Goal: Task Accomplishment & Management: Manage account settings

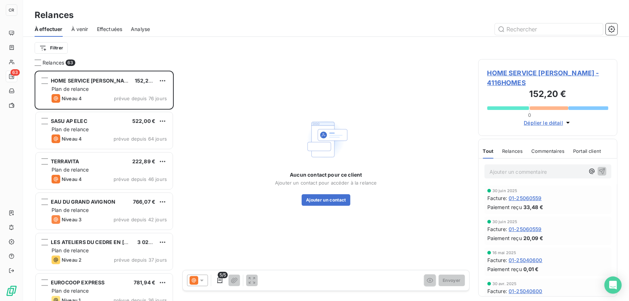
scroll to position [226, 134]
click at [519, 31] on input "text" at bounding box center [549, 29] width 108 height 12
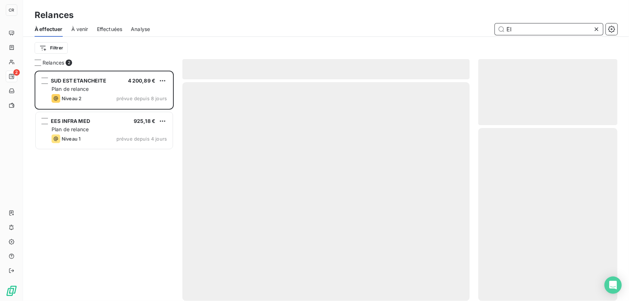
type input "EI"
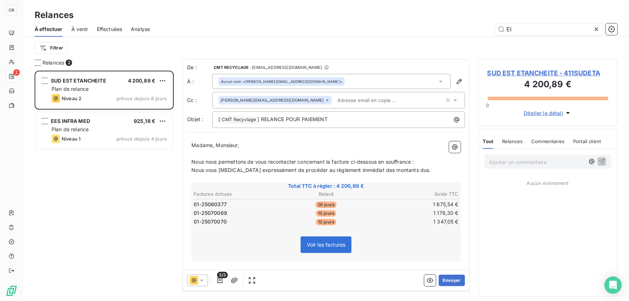
scroll to position [226, 134]
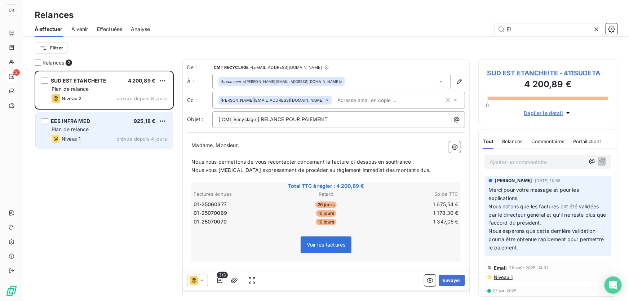
click at [71, 121] on span "EES INFRA MED" at bounding box center [70, 121] width 39 height 6
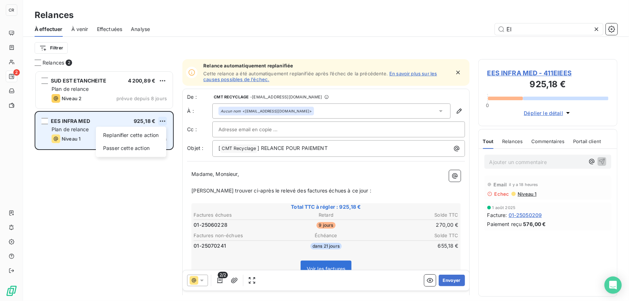
click at [163, 117] on html "CR 2 Relances À effectuer À venir Effectuées Analyse EI Filtrer Relances 2 SUD …" at bounding box center [314, 150] width 629 height 301
click at [149, 138] on div "Replanifier cette action" at bounding box center [131, 135] width 65 height 12
select select "8"
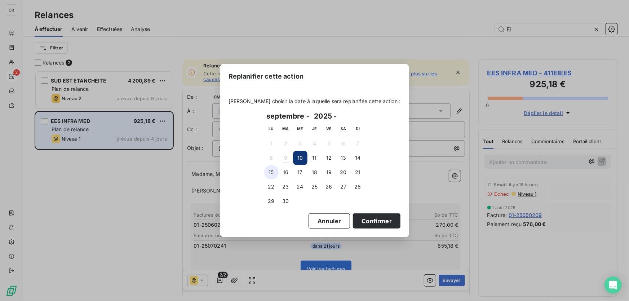
click at [274, 170] on button "15" at bounding box center [271, 172] width 14 height 14
click at [263, 188] on div "[DATE] Month: janvier février mars avril mai juin juillet août septembre octobr…" at bounding box center [314, 159] width 111 height 108
click at [368, 222] on button "Confirmer" at bounding box center [377, 220] width 48 height 15
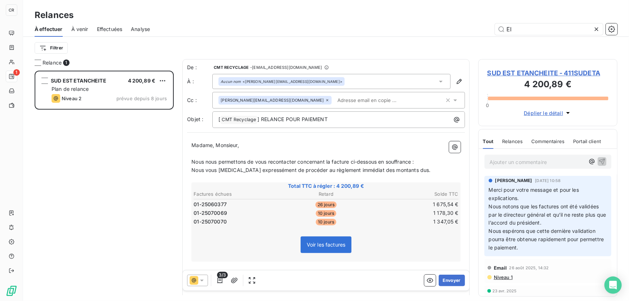
scroll to position [105, 0]
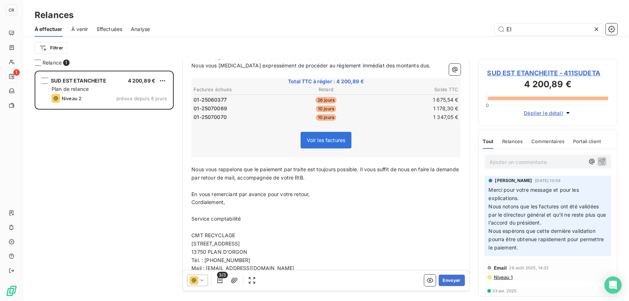
click at [593, 29] on icon at bounding box center [596, 29] width 7 height 7
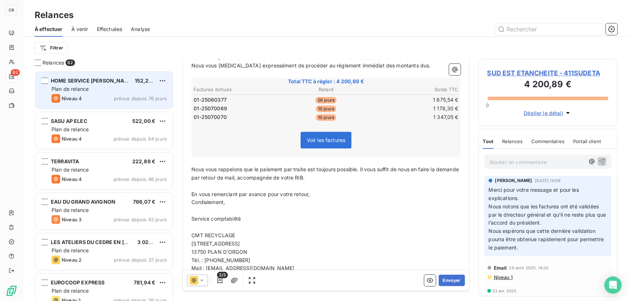
click at [95, 93] on div "HOME SERVICE [PERSON_NAME] 152,20 € Plan de relance Niveau 4 prévue depuis 76 j…" at bounding box center [104, 90] width 137 height 37
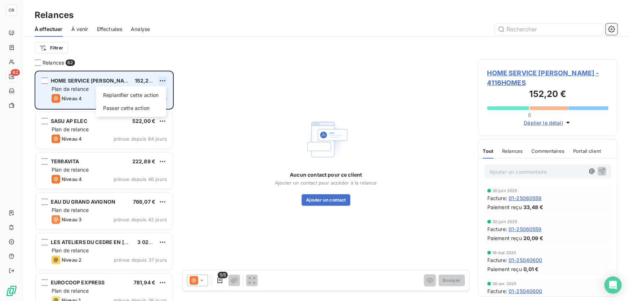
click at [162, 81] on html "CR 62 Relances À effectuer À venir Effectuées Analyse Filtrer Relances 62 HOME …" at bounding box center [314, 150] width 629 height 301
click at [153, 92] on div "Replanifier cette action" at bounding box center [131, 95] width 65 height 12
select select "8"
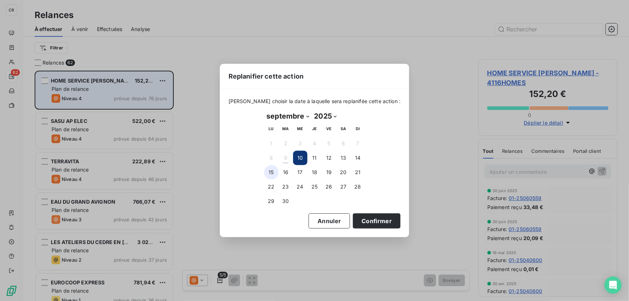
click at [274, 172] on button "15" at bounding box center [271, 172] width 14 height 14
click at [372, 220] on button "Confirmer" at bounding box center [377, 220] width 48 height 15
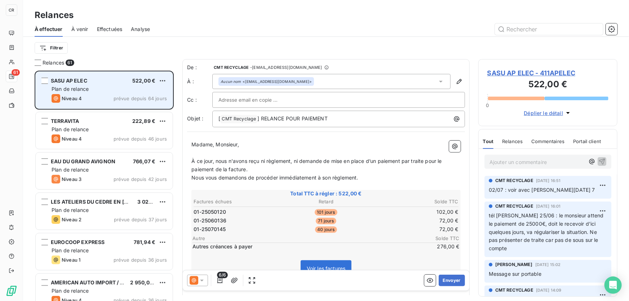
click at [105, 94] on div "SASU AP ELEC 522,00 € Plan de relance Niveau 4 prévue depuis 64 jours" at bounding box center [104, 90] width 137 height 37
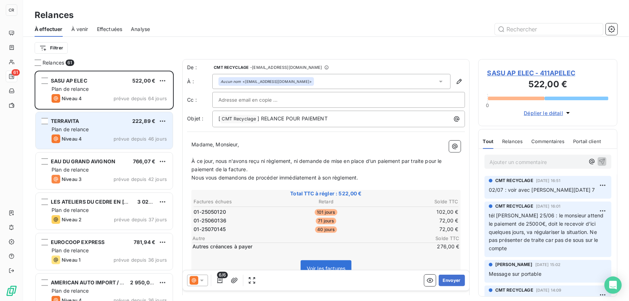
click at [91, 135] on div "Niveau 4 prévue depuis 46 jours" at bounding box center [109, 138] width 115 height 9
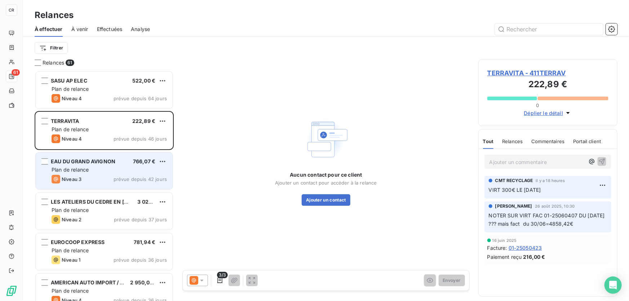
click at [114, 170] on div "Plan de relance" at bounding box center [109, 169] width 115 height 7
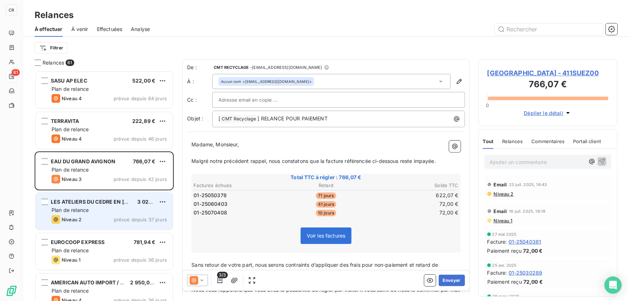
click at [108, 212] on div "Plan de relance" at bounding box center [109, 210] width 115 height 7
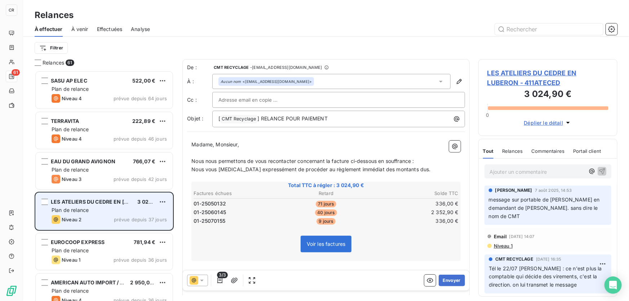
scroll to position [70, 0]
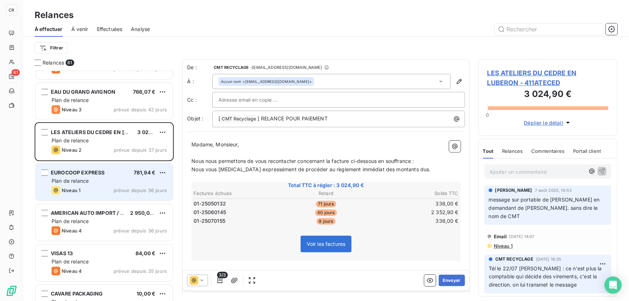
click at [105, 180] on div "Plan de relance" at bounding box center [109, 180] width 115 height 7
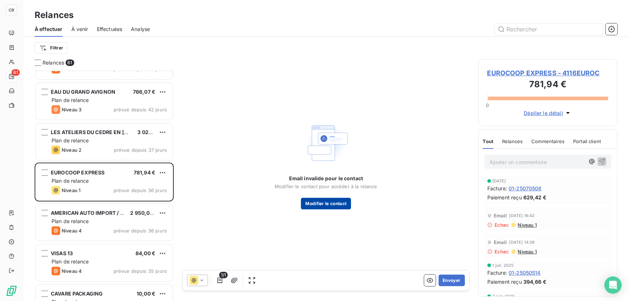
click at [320, 205] on button "Modifier le contact" at bounding box center [326, 204] width 50 height 12
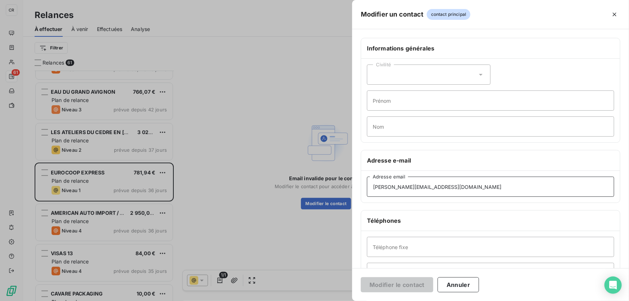
drag, startPoint x: 464, startPoint y: 182, endPoint x: 329, endPoint y: 170, distance: 135.4
click at [329, 301] on div "Modifier un contact contact principal Informations générales Civilité Prénom No…" at bounding box center [314, 301] width 629 height 0
paste input "[PERSON_NAME][EMAIL_ADDRESS][DOMAIN_NAME]"
type input "[PERSON_NAME][EMAIL_ADDRESS][DOMAIN_NAME]"
click at [416, 282] on button "Modifier le contact" at bounding box center [397, 284] width 72 height 15
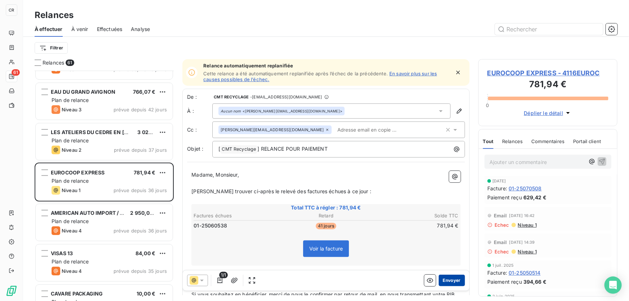
click at [443, 278] on button "Envoyer" at bounding box center [452, 281] width 26 height 12
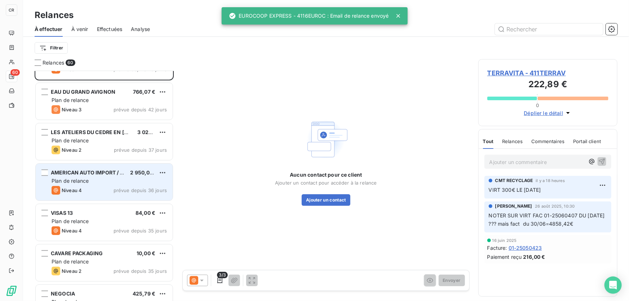
click at [143, 190] on span "prévue depuis 36 jours" at bounding box center [140, 190] width 53 height 6
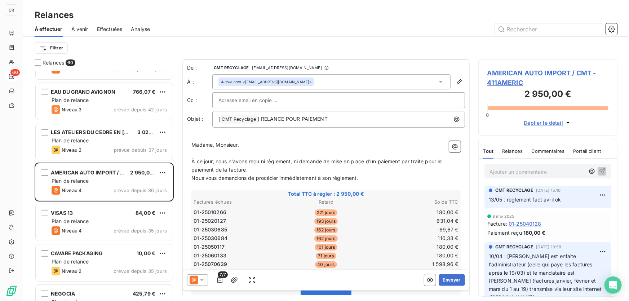
scroll to position [35, 0]
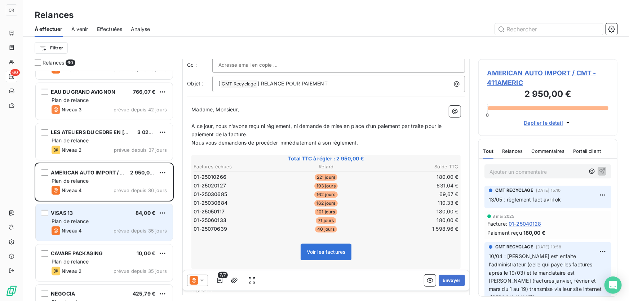
click at [85, 215] on div "VISAS 13 84,00 €" at bounding box center [109, 213] width 115 height 6
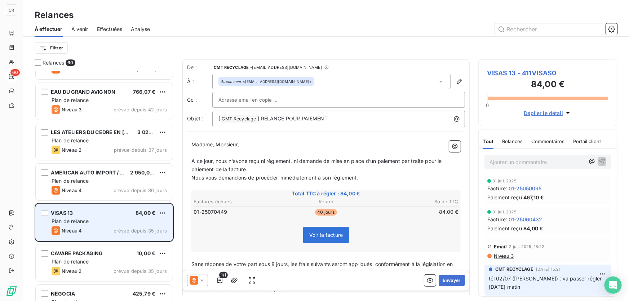
click at [89, 212] on div "VISAS 13 84,00 €" at bounding box center [109, 213] width 115 height 6
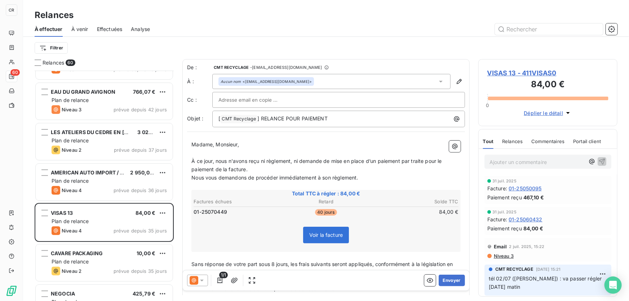
click at [502, 158] on p "Ajouter un commentaire ﻿" at bounding box center [536, 162] width 95 height 9
click at [524, 160] on p "tél 09/09 :" at bounding box center [536, 162] width 95 height 8
click at [523, 162] on p "tél 09/09 :" at bounding box center [536, 162] width 95 height 8
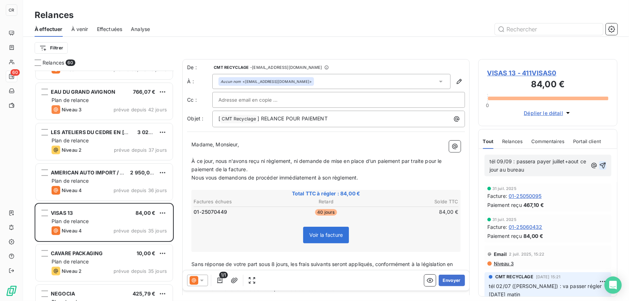
click at [599, 164] on icon "button" at bounding box center [602, 165] width 7 height 7
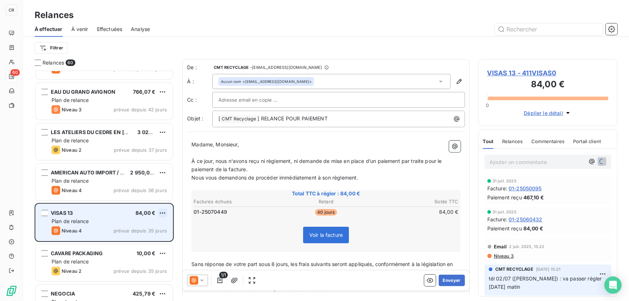
click at [165, 209] on html "CR 60 Relances À effectuer À venir Effectuées Analyse Filtrer Relances 60 SASU …" at bounding box center [314, 150] width 629 height 301
click at [141, 228] on div "Replanifier cette action" at bounding box center [131, 228] width 65 height 12
select select "8"
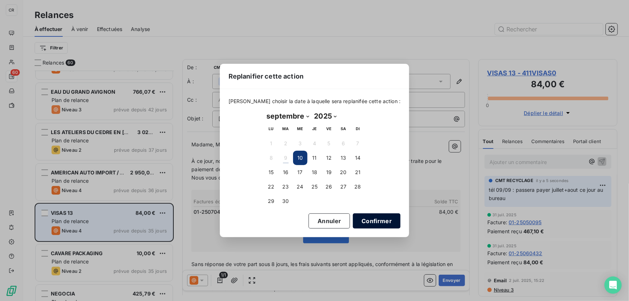
click at [365, 217] on button "Confirmer" at bounding box center [377, 220] width 48 height 15
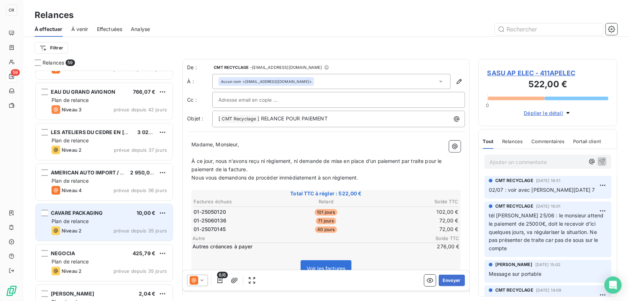
click at [113, 227] on div "Niveau 2 prévue depuis 35 jours" at bounding box center [109, 230] width 115 height 9
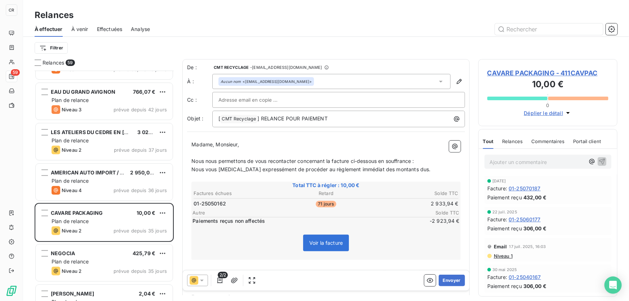
click at [520, 165] on p "Ajouter un commentaire ﻿" at bounding box center [536, 162] width 95 height 9
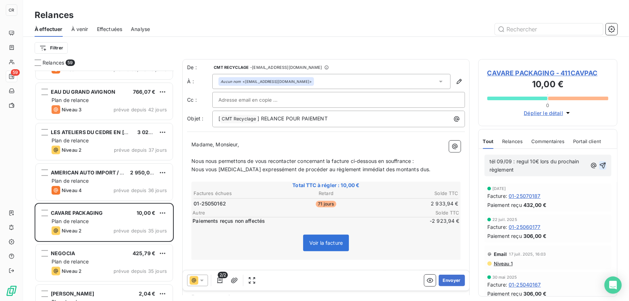
click at [599, 163] on icon "button" at bounding box center [602, 166] width 6 height 6
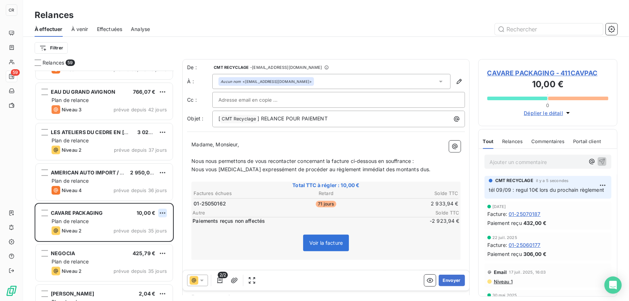
click at [163, 211] on html "CR 59 Relances À effectuer À venir Effectuées Analyse Filtrer Relances 59 SASU …" at bounding box center [314, 150] width 629 height 301
click at [147, 224] on div "Replanifier cette action" at bounding box center [131, 228] width 65 height 12
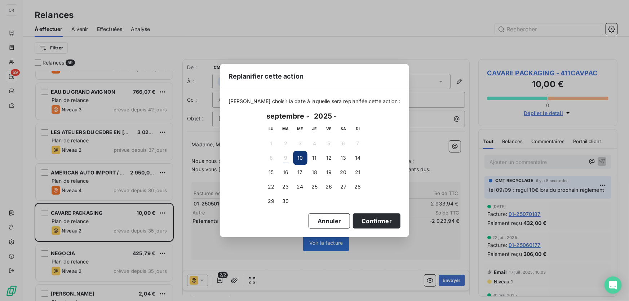
click at [281, 115] on select "janvier février mars avril mai juin juillet août septembre octobre novembre déc…" at bounding box center [288, 116] width 48 height 12
select select "9"
click at [264, 110] on select "janvier février mars avril mai juin juillet août septembre octobre novembre déc…" at bounding box center [288, 116] width 48 height 12
click at [271, 156] on button "6" at bounding box center [271, 158] width 14 height 14
click at [362, 220] on button "Confirmer" at bounding box center [377, 220] width 48 height 15
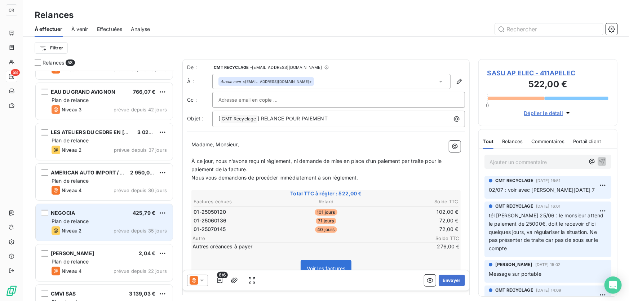
click at [123, 219] on div "Plan de relance" at bounding box center [109, 221] width 115 height 7
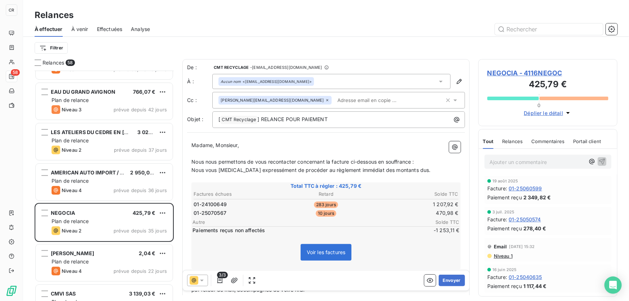
click at [187, 278] on div at bounding box center [197, 281] width 21 height 12
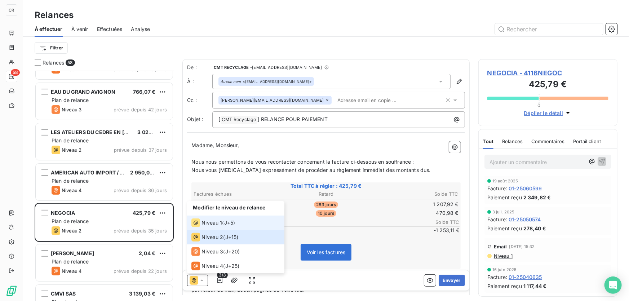
click at [211, 222] on span "Niveau 1" at bounding box center [211, 222] width 21 height 7
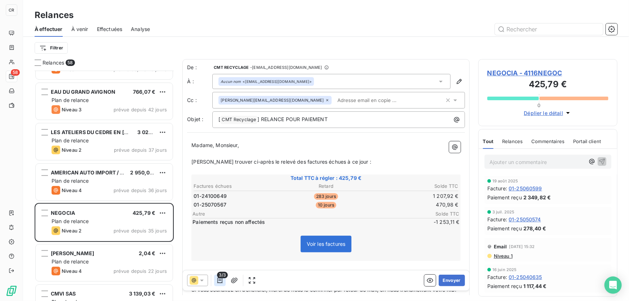
click at [216, 283] on icon "button" at bounding box center [219, 280] width 7 height 7
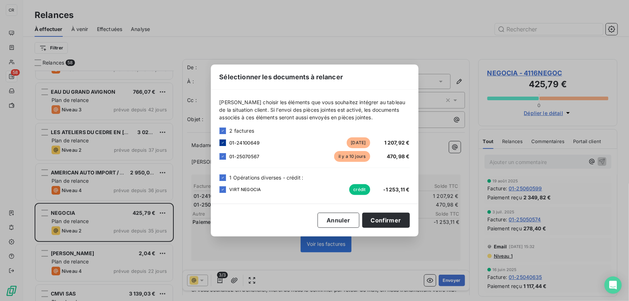
click at [221, 142] on icon at bounding box center [223, 143] width 4 height 4
click at [222, 178] on icon at bounding box center [223, 178] width 4 height 4
click at [393, 222] on button "Confirmer" at bounding box center [386, 220] width 48 height 15
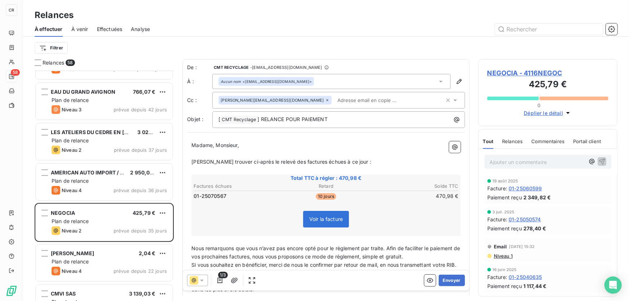
click at [497, 257] on span "Niveau 1" at bounding box center [502, 256] width 19 height 6
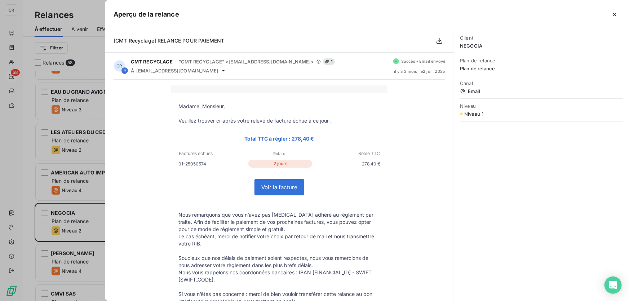
click at [78, 109] on div at bounding box center [314, 150] width 629 height 301
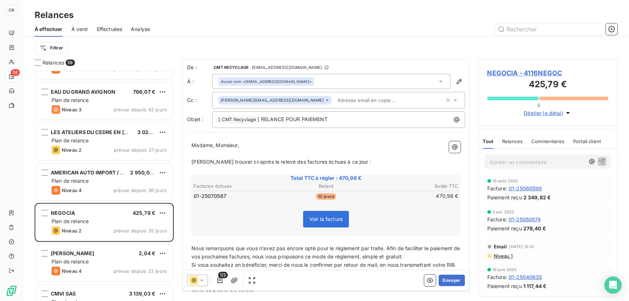
drag, startPoint x: 450, startPoint y: 279, endPoint x: 206, endPoint y: 252, distance: 245.5
click at [206, 252] on div "De : CMT RECYCLAGE - [EMAIL_ADDRESS][DOMAIN_NAME] À : Aucun nom <[EMAIL_ADDRESS…" at bounding box center [325, 177] width 287 height 236
click at [201, 281] on icon at bounding box center [201, 280] width 7 height 7
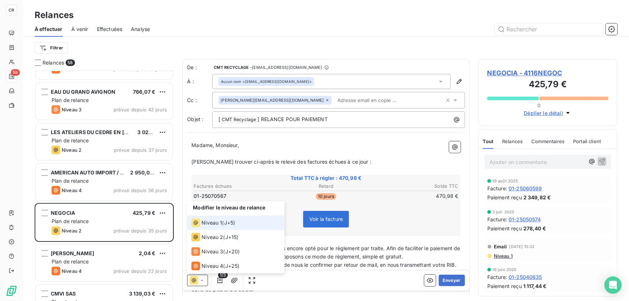
click at [220, 221] on span "Niveau 1" at bounding box center [211, 222] width 21 height 7
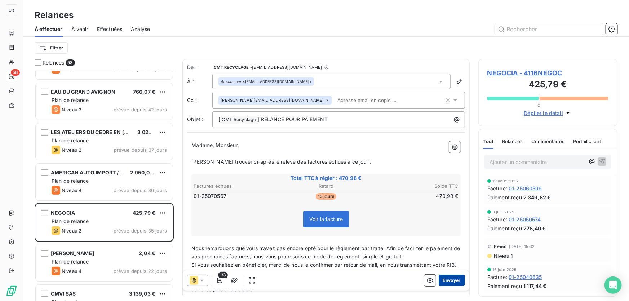
click at [444, 281] on button "Envoyer" at bounding box center [452, 281] width 26 height 12
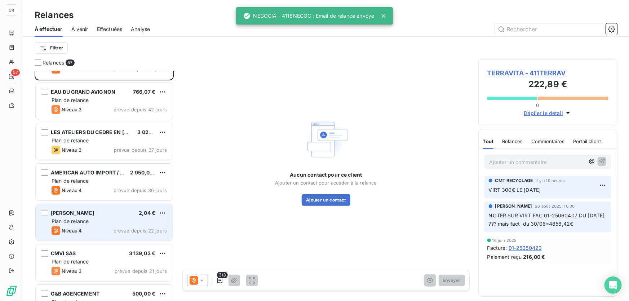
click at [126, 227] on div "Niveau 4 prévue depuis 22 jours" at bounding box center [109, 230] width 115 height 9
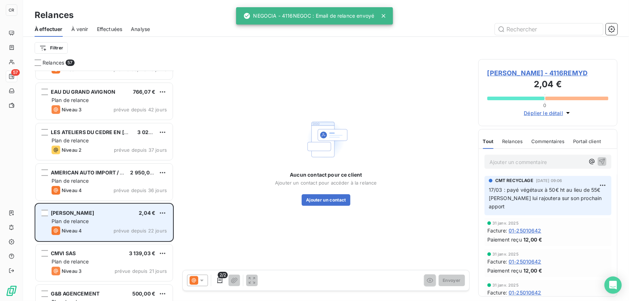
scroll to position [105, 0]
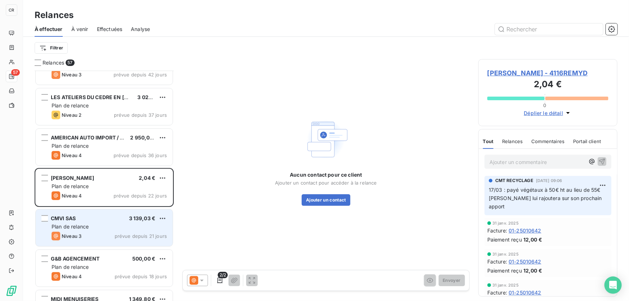
click at [99, 236] on div "Niveau 3 prévue depuis 21 jours" at bounding box center [109, 236] width 115 height 9
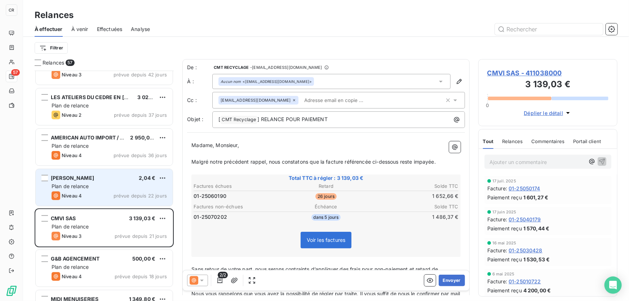
click at [100, 192] on div "Niveau 4 prévue depuis 22 jours" at bounding box center [109, 195] width 115 height 9
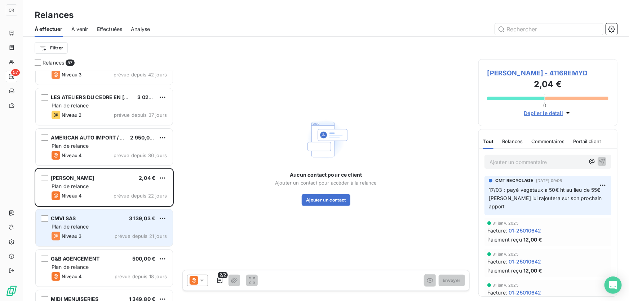
click at [101, 234] on div "Niveau 3 prévue depuis 21 jours" at bounding box center [109, 236] width 115 height 9
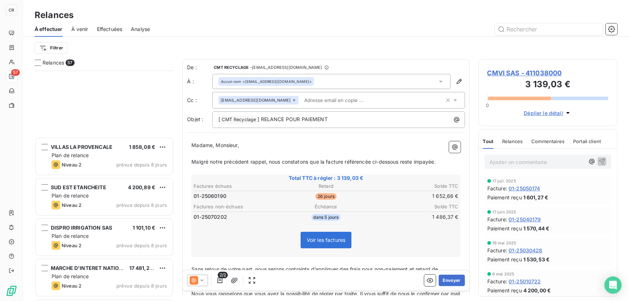
scroll to position [1399, 0]
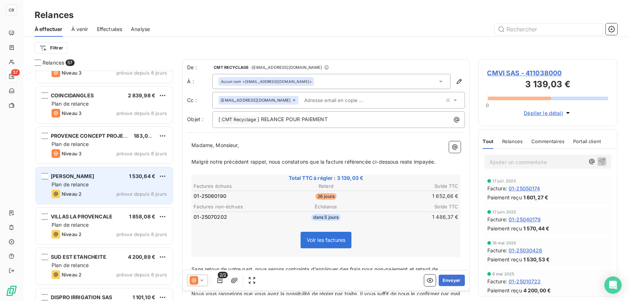
click at [95, 180] on div "[PERSON_NAME] 1 530,64 € Plan de relance Niveau 2 prévue depuis 8 jours" at bounding box center [104, 185] width 137 height 37
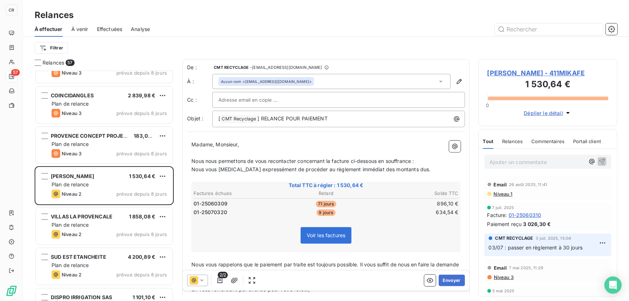
scroll to position [1433, 0]
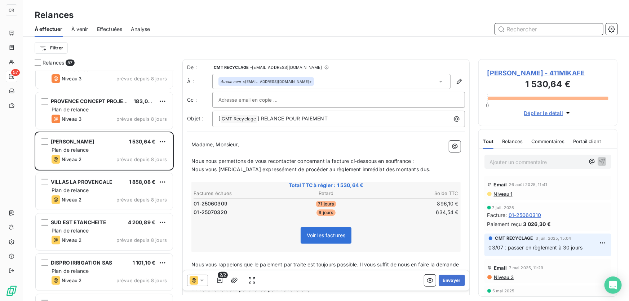
click at [535, 23] on input "text" at bounding box center [549, 29] width 108 height 12
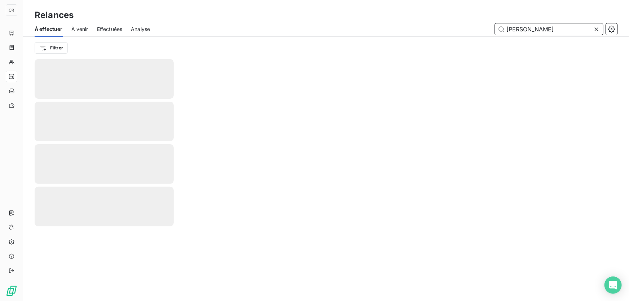
type input "[PERSON_NAME]"
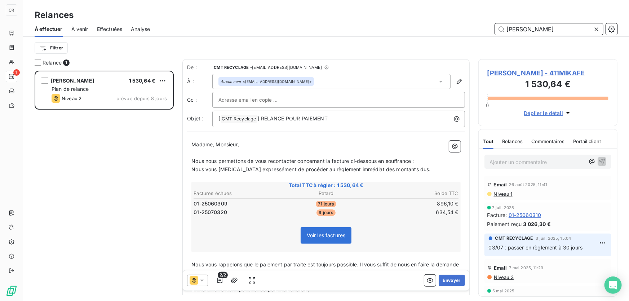
scroll to position [226, 134]
click at [529, 162] on p "Ajouter un commentaire ﻿" at bounding box center [536, 162] width 95 height 9
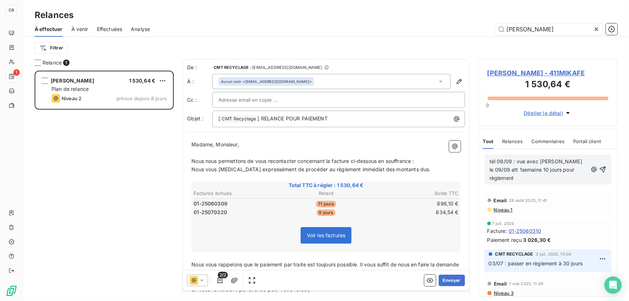
click at [491, 167] on span "tél 09/09 : vue avec [PERSON_NAME] le 09/09 att 1semaine 10 jours pour règlement" at bounding box center [536, 169] width 94 height 23
click at [575, 169] on p "tél 09/09 : vue avec [PERSON_NAME] le 09/09 att 1 semaine 10 jours pour règleme…" at bounding box center [538, 170] width 98 height 25
click at [599, 166] on icon "button" at bounding box center [602, 169] width 7 height 7
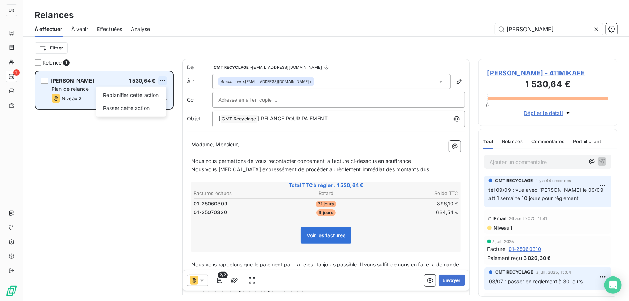
click at [163, 79] on html "CR 1 Relances À effectuer À venir Effectuées Analyse [PERSON_NAME] Relance 1 [P…" at bounding box center [314, 150] width 629 height 301
click at [146, 94] on div "Replanifier cette action" at bounding box center [131, 95] width 65 height 12
select select "8"
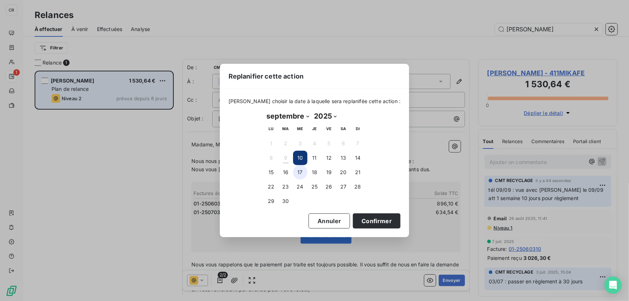
click at [298, 171] on button "17" at bounding box center [300, 172] width 14 height 14
click at [319, 229] on div "[PERSON_NAME] choisir la date à laquelle sera replanifée cette action : [DATE] …" at bounding box center [315, 163] width 190 height 148
click at [336, 223] on button "Annuler" at bounding box center [329, 220] width 41 height 15
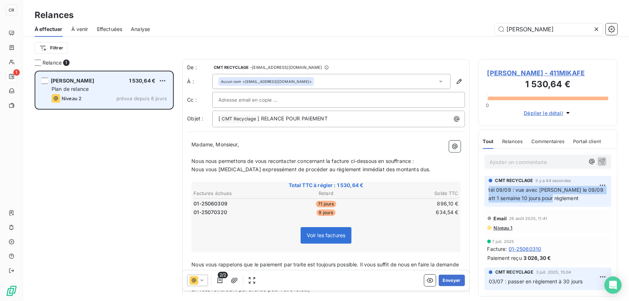
drag, startPoint x: 548, startPoint y: 201, endPoint x: 488, endPoint y: 191, distance: 60.3
click at [489, 191] on p "tél 09/09 : vue avec [PERSON_NAME] le 09/09 att 1 semaine 10 jours pour règleme…" at bounding box center [548, 194] width 118 height 17
copy span "tél 09/09 : vue avec [PERSON_NAME] le 09/09 att 1 semaine 10 jours pour règleme…"
click at [164, 81] on html "CR 1 Relances À effectuer À venir Effectuées Analyse [PERSON_NAME] Relance 1 [P…" at bounding box center [314, 150] width 629 height 301
click at [149, 100] on div "Replanifier cette action" at bounding box center [131, 95] width 65 height 12
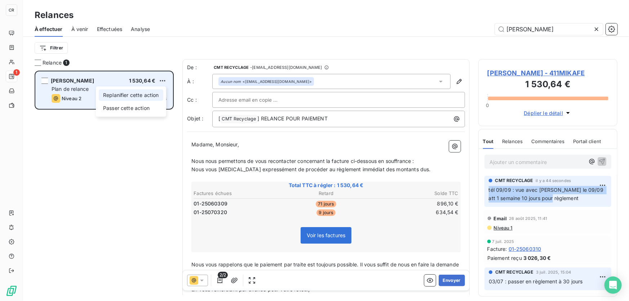
select select "8"
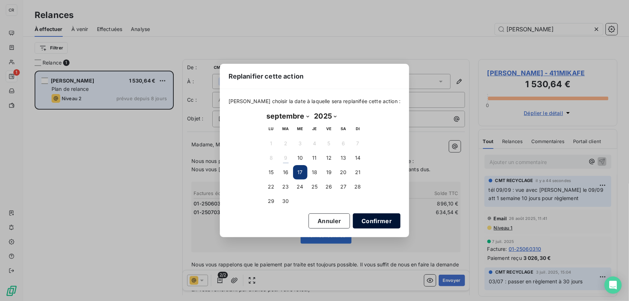
click at [356, 217] on button "Confirmer" at bounding box center [377, 220] width 48 height 15
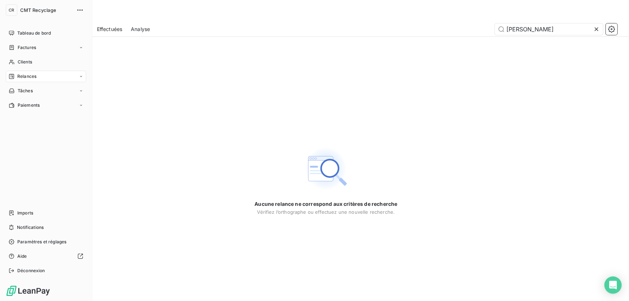
click at [20, 77] on span "Relances" at bounding box center [26, 76] width 19 height 6
click at [31, 62] on span "Clients" at bounding box center [25, 62] width 14 height 6
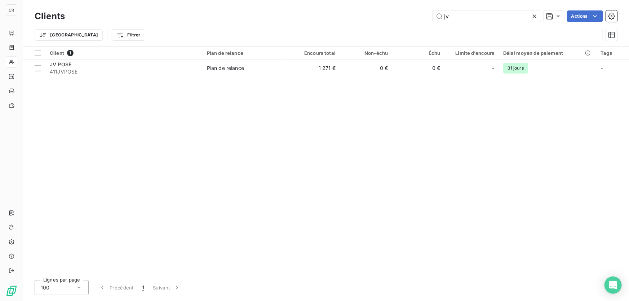
drag, startPoint x: 456, startPoint y: 21, endPoint x: 396, endPoint y: 18, distance: 59.9
click at [396, 18] on div "jv Actions" at bounding box center [346, 16] width 544 height 12
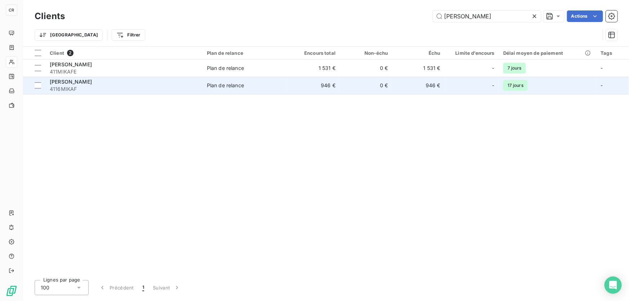
type input "[PERSON_NAME]"
click at [332, 86] on td "946 €" at bounding box center [314, 85] width 52 height 17
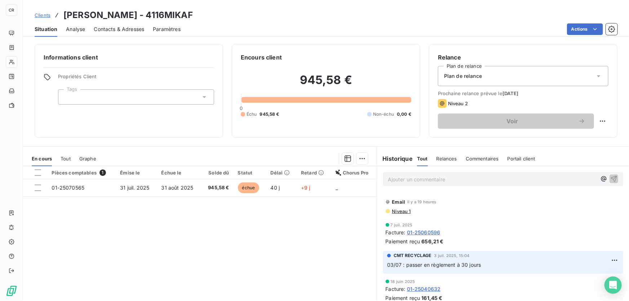
click at [409, 182] on p "Ajouter un commentaire ﻿" at bounding box center [492, 179] width 209 height 9
click at [611, 177] on icon "button" at bounding box center [614, 179] width 6 height 6
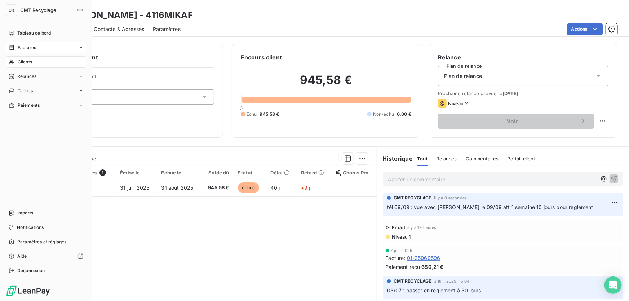
click at [34, 49] on span "Factures" at bounding box center [27, 47] width 18 height 6
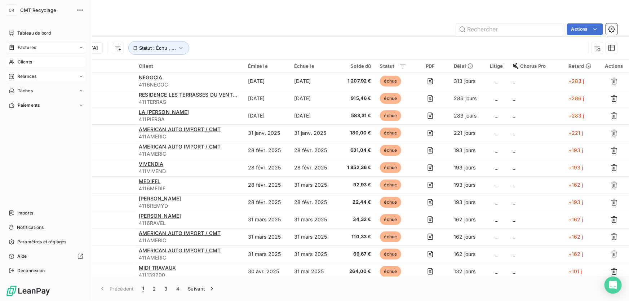
click at [23, 75] on span "Relances" at bounding box center [26, 76] width 19 height 6
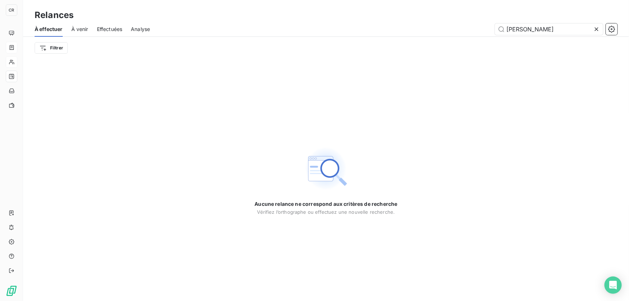
click at [595, 29] on icon at bounding box center [596, 29] width 7 height 7
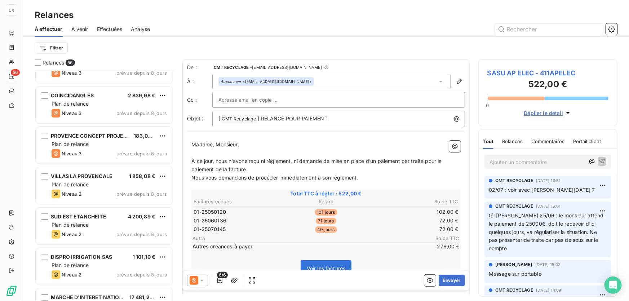
scroll to position [1643, 0]
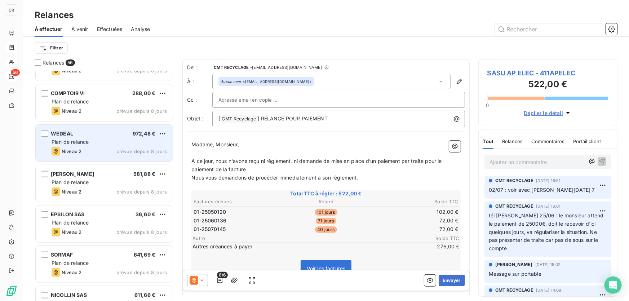
click at [79, 138] on div "Plan de relance" at bounding box center [109, 141] width 115 height 7
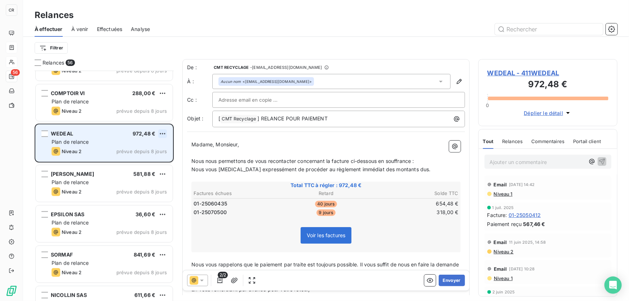
click at [162, 137] on html "CR 56 Relances À effectuer À venir Effectuées Analyse Filtrer Relances 56 DISPR…" at bounding box center [314, 150] width 629 height 301
click at [151, 145] on div "Replanifier cette action" at bounding box center [131, 148] width 65 height 12
select select "8"
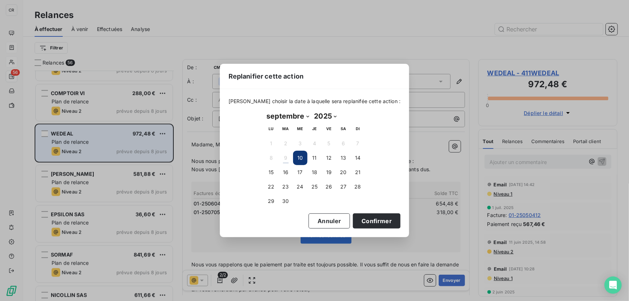
click at [320, 220] on button "Annuler" at bounding box center [329, 220] width 41 height 15
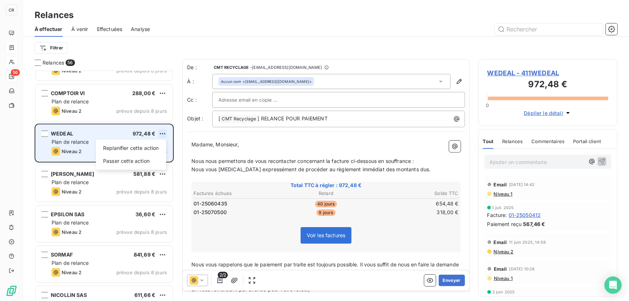
click at [164, 133] on html "CR 56 Relances À effectuer À venir Effectuées Analyse Filtrer Relances 56 DISPR…" at bounding box center [314, 150] width 629 height 301
click at [140, 162] on div "Passer cette action" at bounding box center [131, 161] width 65 height 12
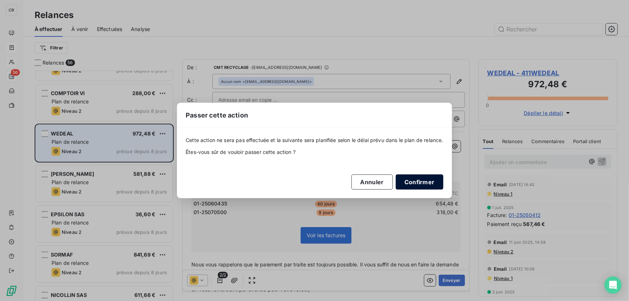
click at [429, 176] on button "Confirmer" at bounding box center [420, 181] width 48 height 15
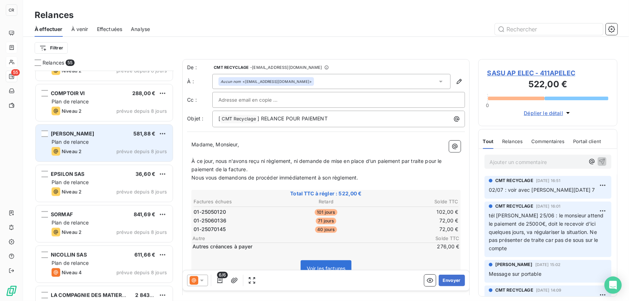
click at [113, 147] on div "Niveau 2 prévue depuis 8 jours" at bounding box center [109, 151] width 115 height 9
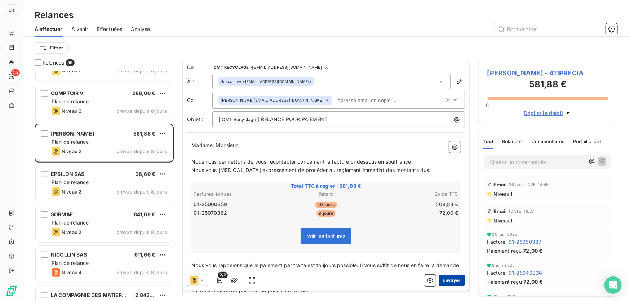
click at [449, 282] on button "Envoyer" at bounding box center [452, 281] width 26 height 12
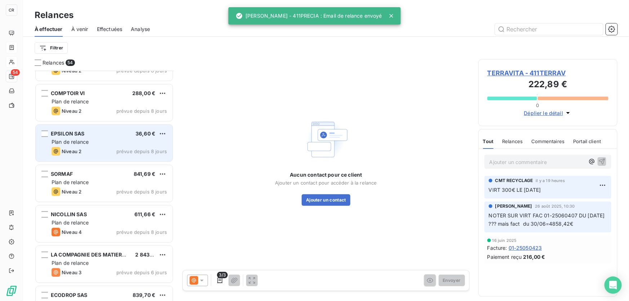
click at [66, 149] on span "Niveau 2" at bounding box center [72, 152] width 20 height 6
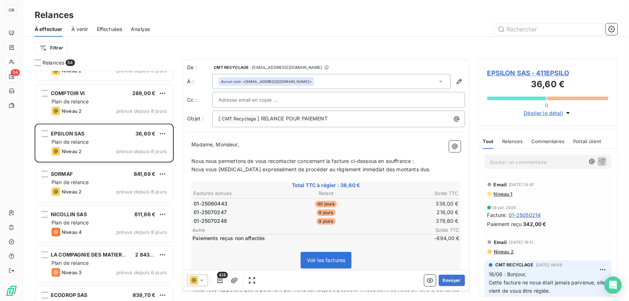
click at [512, 169] on div "Ajouter un commentaire ﻿" at bounding box center [548, 162] width 138 height 26
click at [512, 162] on p "Ajouter un commentaire ﻿" at bounding box center [536, 162] width 95 height 9
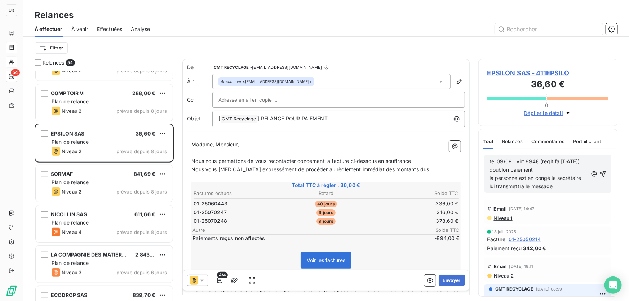
click at [602, 167] on div "tél 09/09 : virt 894€ (reglt fa [DATE]) doublon paiement la personne est en con…" at bounding box center [547, 174] width 127 height 38
click at [599, 173] on icon "button" at bounding box center [602, 173] width 7 height 7
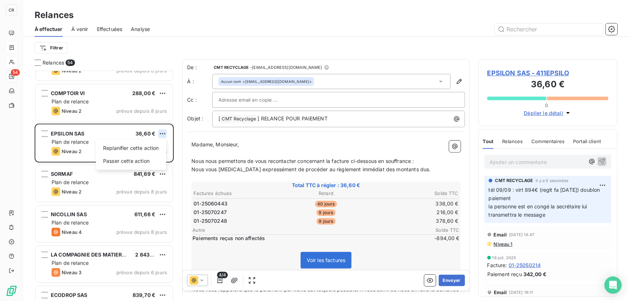
click at [162, 132] on html "CR 54 Relances À effectuer À venir Effectuées Analyse Filtrer Relances 54 DISPR…" at bounding box center [314, 150] width 629 height 301
click at [557, 247] on html "CR 54 Relances À effectuer À venir Effectuées Analyse Filtrer Relances 54 DISPR…" at bounding box center [314, 150] width 629 height 301
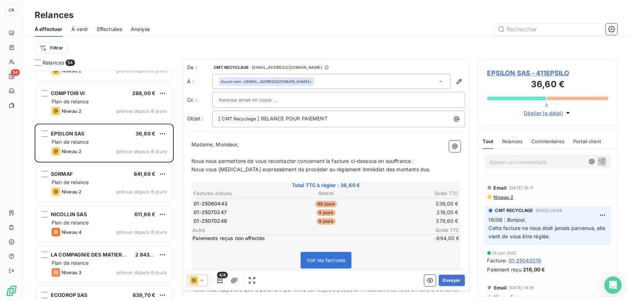
scroll to position [140, 0]
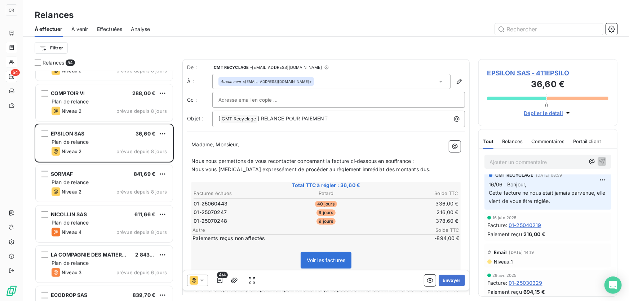
click at [506, 261] on span "Niveau 1" at bounding box center [502, 262] width 19 height 6
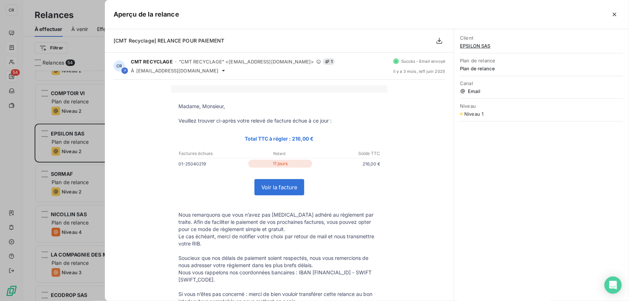
click at [19, 145] on div at bounding box center [314, 150] width 629 height 301
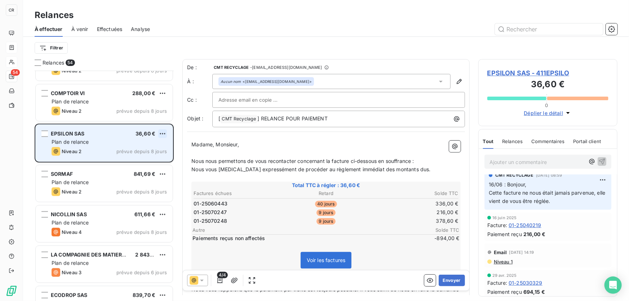
click at [160, 129] on html "CR 54 Relances À effectuer À venir Effectuées Analyse Filtrer Relances 54 DISPR…" at bounding box center [314, 150] width 629 height 301
click at [151, 145] on div "Replanifier cette action" at bounding box center [131, 148] width 65 height 12
select select "8"
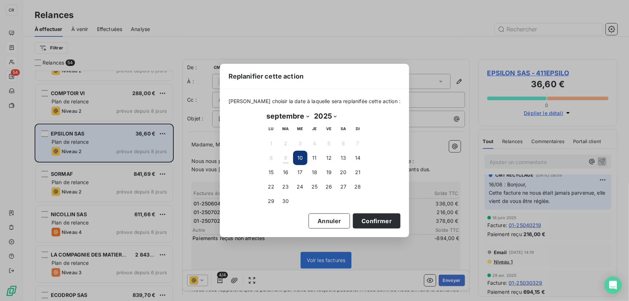
click at [263, 172] on div "[DATE] Month: janvier février mars avril mai juin juillet août septembre octobr…" at bounding box center [314, 159] width 111 height 108
click at [266, 172] on button "15" at bounding box center [271, 172] width 14 height 14
drag, startPoint x: 378, startPoint y: 223, endPoint x: 256, endPoint y: 176, distance: 130.9
click at [256, 176] on div "[PERSON_NAME] choisir la date à laquelle sera replanifée cette action : [DATE] …" at bounding box center [315, 163] width 190 height 148
click at [288, 169] on button "16" at bounding box center [286, 172] width 14 height 14
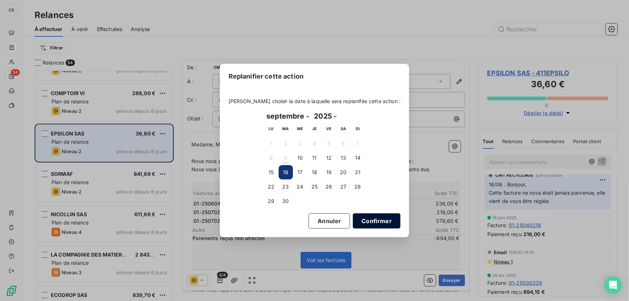
drag, startPoint x: 375, startPoint y: 217, endPoint x: 363, endPoint y: 216, distance: 12.3
click at [375, 217] on button "Confirmer" at bounding box center [377, 220] width 48 height 15
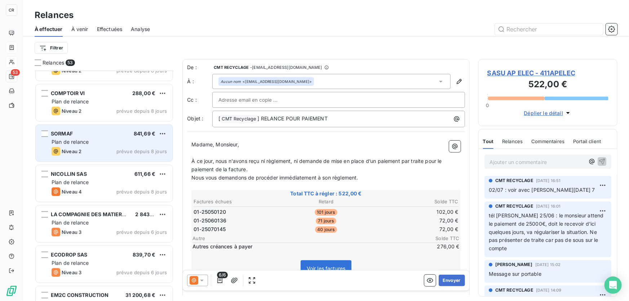
click at [79, 145] on div "Plan de relance" at bounding box center [109, 141] width 115 height 7
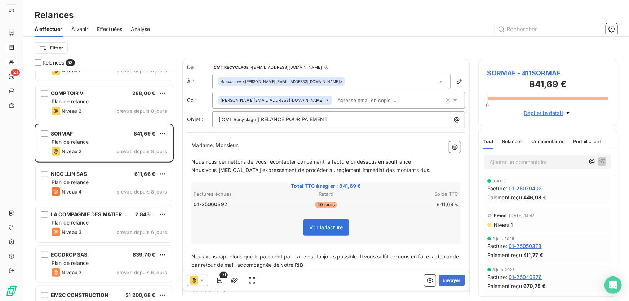
click at [508, 222] on span "Niveau 1" at bounding box center [502, 225] width 19 height 6
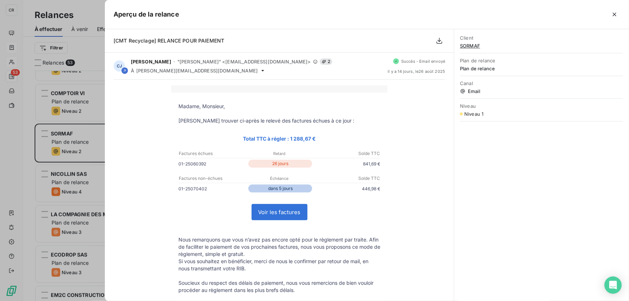
click at [15, 143] on div at bounding box center [314, 150] width 629 height 301
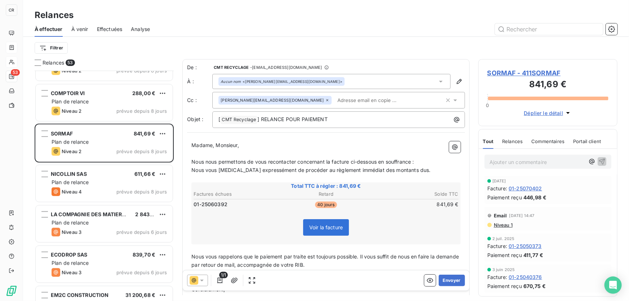
click at [508, 221] on div "Email [DATE] 14:47 Niveau 1" at bounding box center [547, 219] width 121 height 18
click at [507, 226] on span "Niveau 1" at bounding box center [502, 225] width 19 height 6
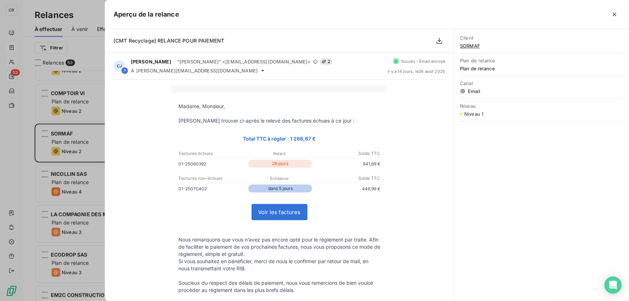
click at [14, 178] on div at bounding box center [314, 150] width 629 height 301
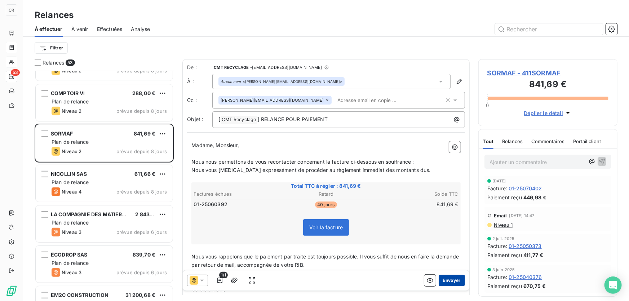
click at [449, 278] on button "Envoyer" at bounding box center [452, 281] width 26 height 12
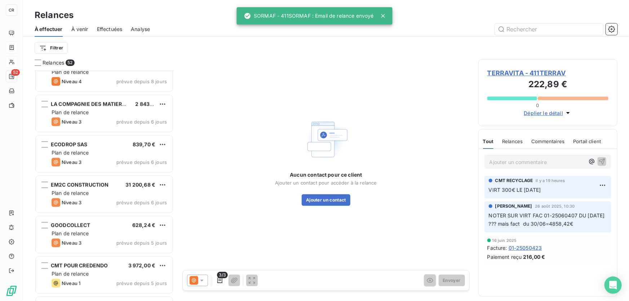
scroll to position [1748, 0]
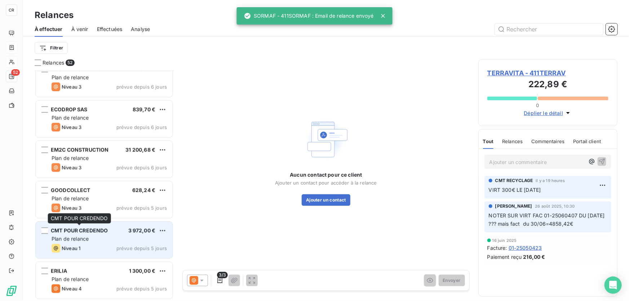
click at [93, 230] on span "CMT POUR CREDENDO" at bounding box center [79, 230] width 57 height 6
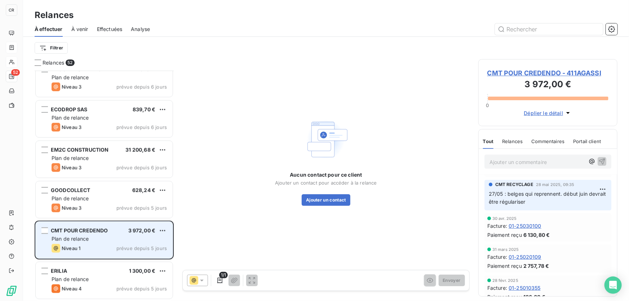
scroll to position [1713, 0]
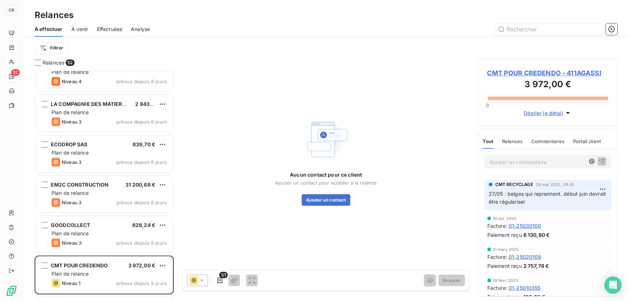
click at [530, 68] on span "CMT POUR CREDENDO - 411AGASSI" at bounding box center [547, 73] width 121 height 10
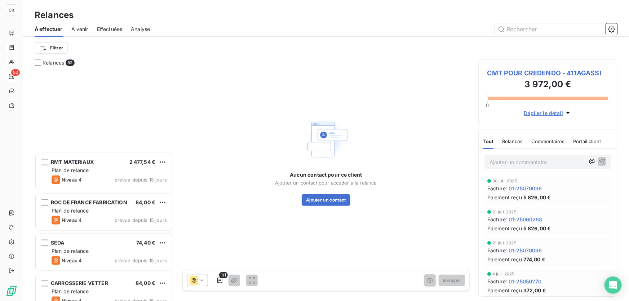
scroll to position [664, 0]
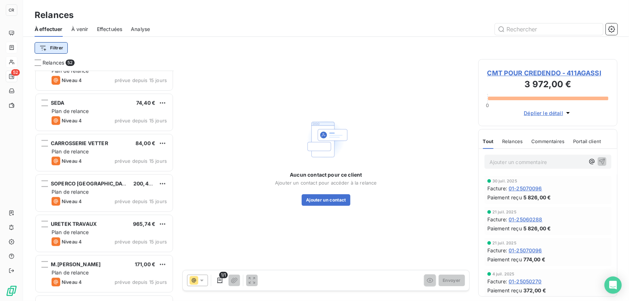
click at [57, 46] on html "CR 52 Relances À effectuer À venir Effectuées Analyse Filtrer Relances 52 RMT M…" at bounding box center [314, 150] width 629 height 301
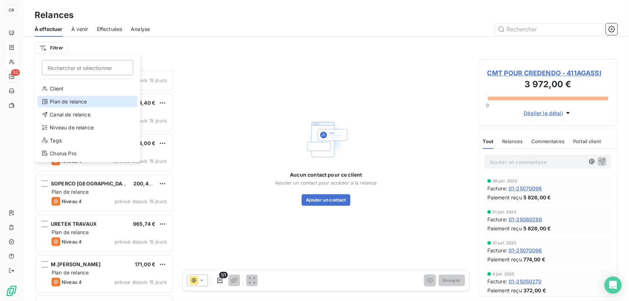
click at [68, 99] on div "Plan de relance" at bounding box center [87, 102] width 100 height 12
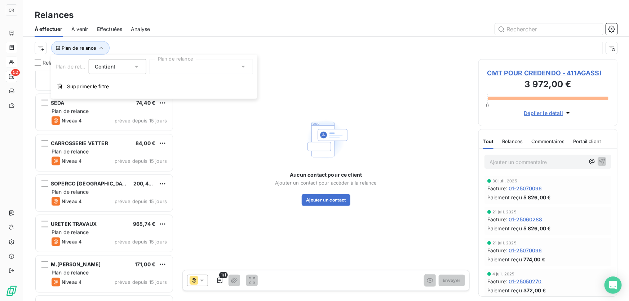
click at [127, 62] on div "Contient is" at bounding box center [114, 67] width 38 height 10
click at [162, 64] on div at bounding box center [201, 66] width 104 height 15
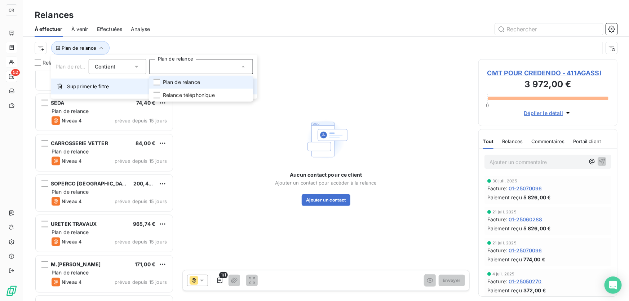
click at [69, 86] on span "Supprimer le filtre" at bounding box center [88, 86] width 42 height 7
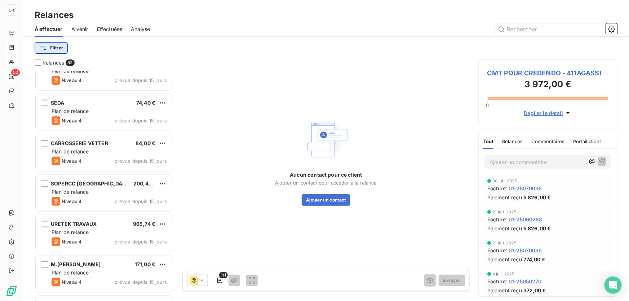
click at [58, 45] on html "CR 52 Relances À effectuer À venir Effectuées Analyse Filtrer Relances 52 RMT M…" at bounding box center [314, 150] width 629 height 301
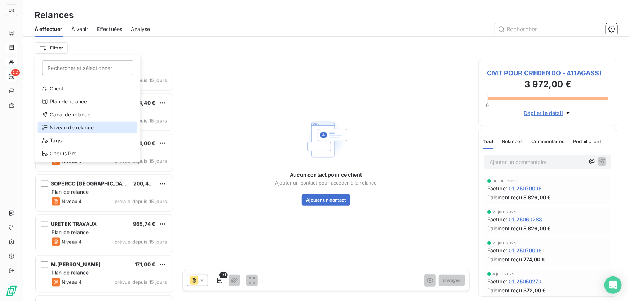
click at [65, 129] on div "Niveau de relance" at bounding box center [87, 128] width 100 height 12
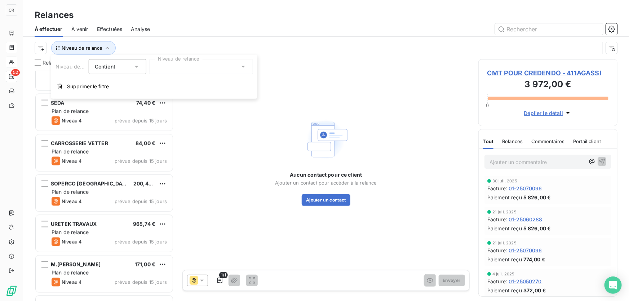
click at [178, 67] on div at bounding box center [201, 66] width 104 height 15
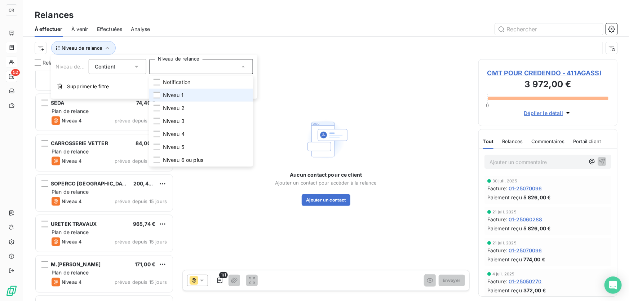
click at [178, 95] on span "Niveau 1" at bounding box center [173, 95] width 21 height 7
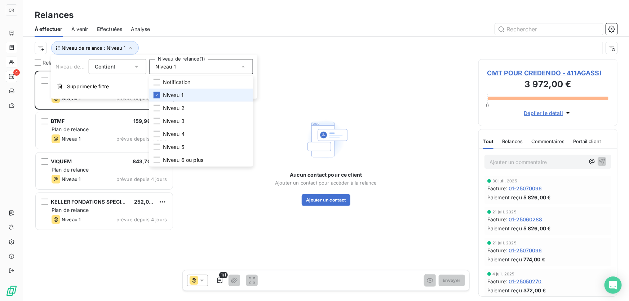
scroll to position [226, 134]
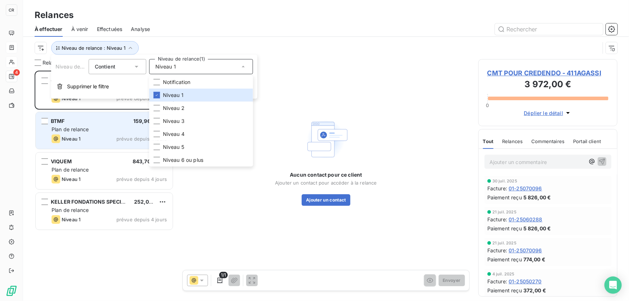
click at [81, 118] on div "BTMF 159,96 €" at bounding box center [109, 121] width 115 height 6
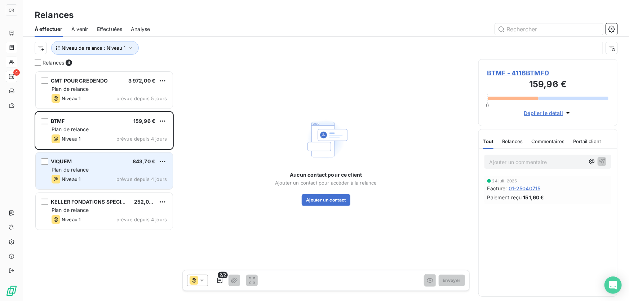
click at [79, 169] on span "Plan de relance" at bounding box center [70, 170] width 37 height 6
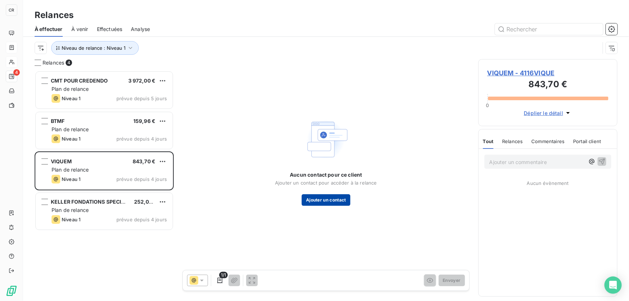
click at [318, 203] on button "Ajouter un contact" at bounding box center [326, 200] width 49 height 12
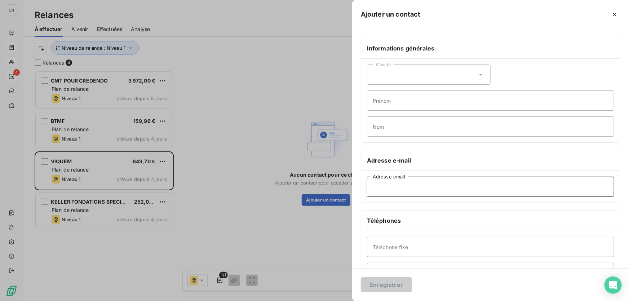
click at [396, 181] on input "Adresse email" at bounding box center [490, 187] width 247 height 20
paste input "[EMAIL_ADDRESS][DOMAIN_NAME]"
type input "[EMAIL_ADDRESS][DOMAIN_NAME]"
click at [378, 277] on button "Enregistrer" at bounding box center [386, 284] width 51 height 15
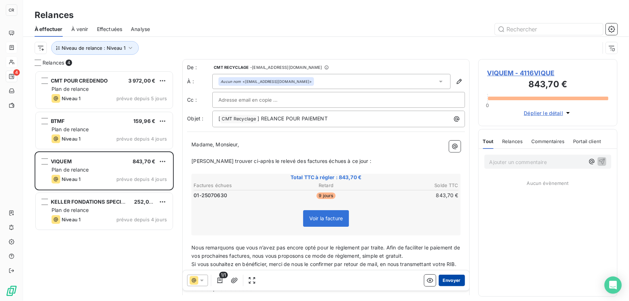
click at [440, 280] on button "Envoyer" at bounding box center [452, 281] width 26 height 12
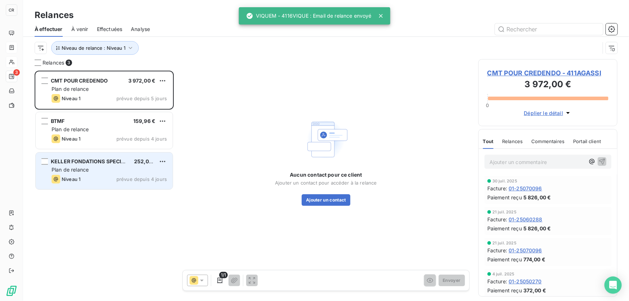
click at [97, 165] on div "KELLER FONDATIONS SPECIALES 252,00 € Plan de relance Niveau 1 prévue depuis 4 j…" at bounding box center [104, 170] width 137 height 37
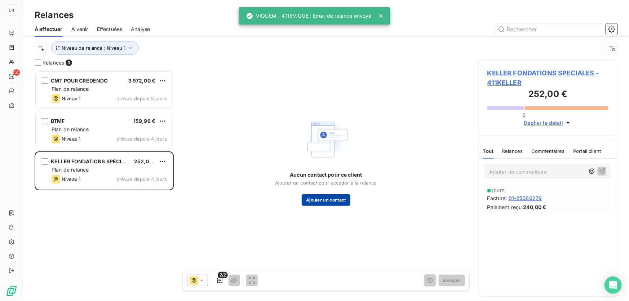
click at [334, 198] on button "Ajouter un contact" at bounding box center [326, 200] width 49 height 12
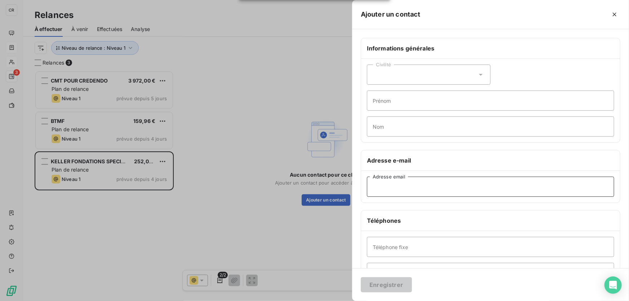
click at [414, 191] on input "Adresse email" at bounding box center [490, 187] width 247 height 20
paste input "[PERSON_NAME][EMAIL_ADDRESS][DOMAIN_NAME]"
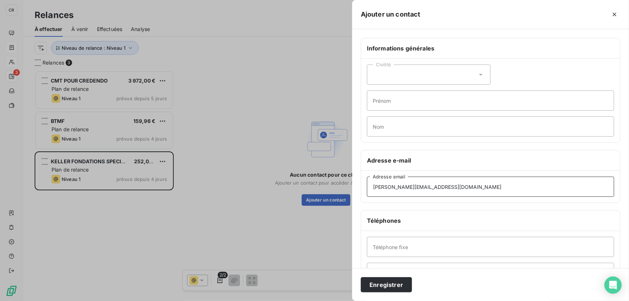
type input "[PERSON_NAME][EMAIL_ADDRESS][DOMAIN_NAME]"
click at [386, 275] on div "Enregistrer" at bounding box center [490, 284] width 277 height 33
click at [385, 284] on button "Enregistrer" at bounding box center [386, 284] width 51 height 15
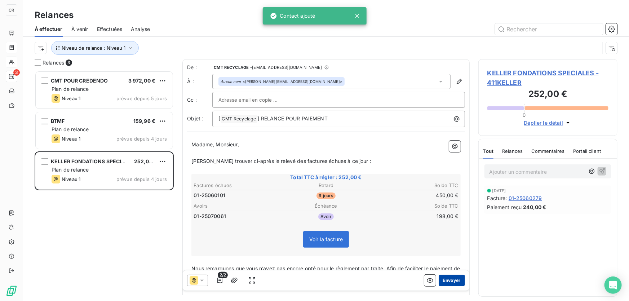
click at [446, 282] on button "Envoyer" at bounding box center [452, 281] width 26 height 12
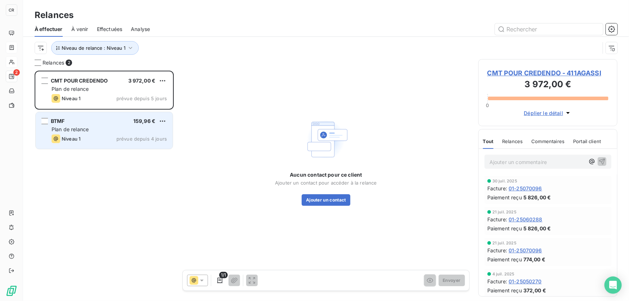
click at [103, 121] on div "BTMF 159,96 €" at bounding box center [109, 121] width 115 height 6
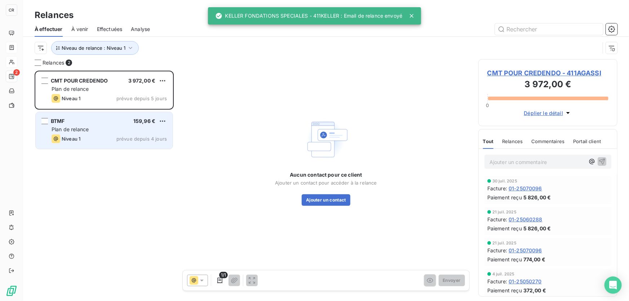
click at [82, 128] on span "Plan de relance" at bounding box center [70, 129] width 37 height 6
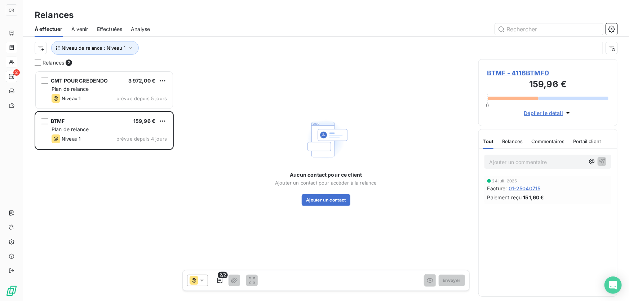
click at [507, 73] on span "BTMF - 4116BTMF0" at bounding box center [547, 73] width 121 height 10
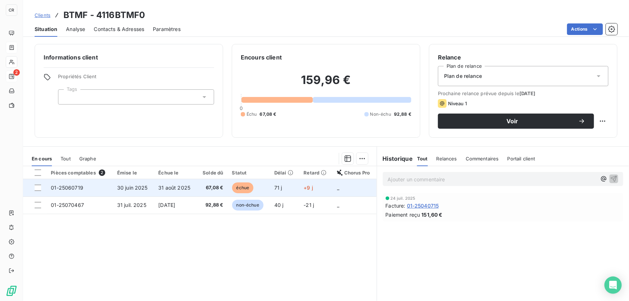
click at [198, 186] on td "67,08 €" at bounding box center [212, 187] width 31 height 17
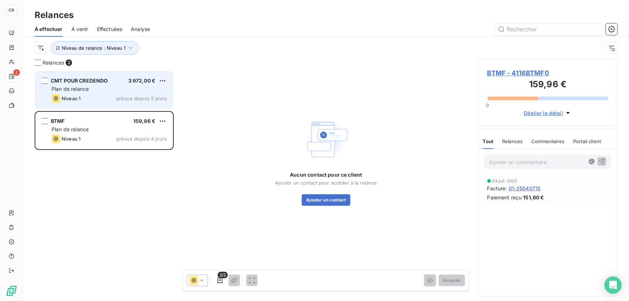
scroll to position [226, 134]
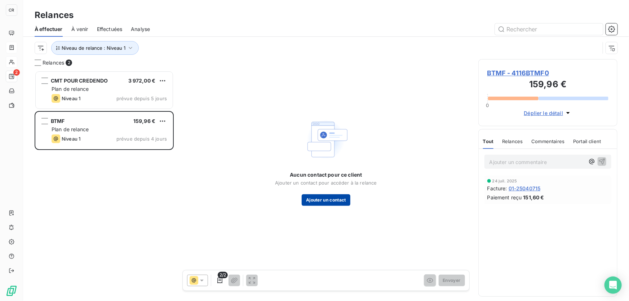
click at [328, 196] on button "Ajouter un contact" at bounding box center [326, 200] width 49 height 12
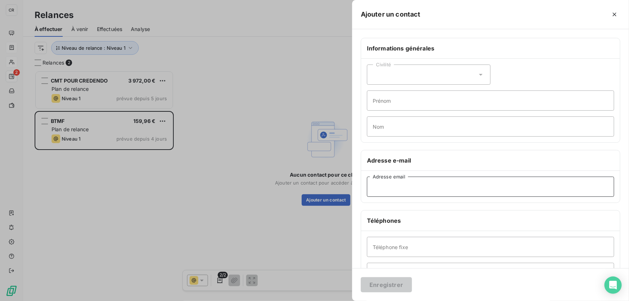
click at [398, 196] on input "Adresse email" at bounding box center [490, 187] width 247 height 20
click at [401, 187] on input "Adresse email" at bounding box center [490, 187] width 247 height 20
paste input "[PERSON_NAME][EMAIL_ADDRESS][DOMAIN_NAME]"
type input "[PERSON_NAME][EMAIL_ADDRESS][DOMAIN_NAME]"
click at [391, 279] on button "Enregistrer" at bounding box center [386, 284] width 51 height 15
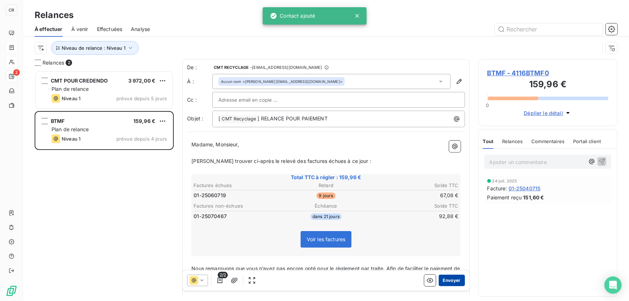
click at [448, 282] on button "Envoyer" at bounding box center [452, 281] width 26 height 12
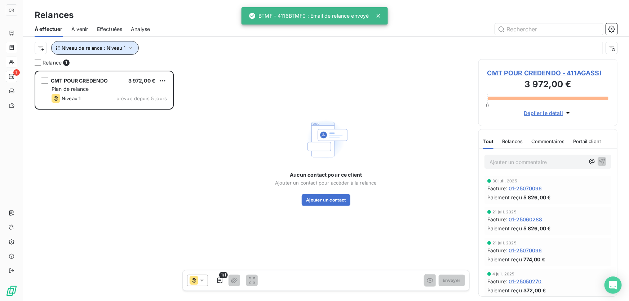
click at [110, 52] on button "Niveau de relance : Niveau 1" at bounding box center [95, 48] width 88 height 14
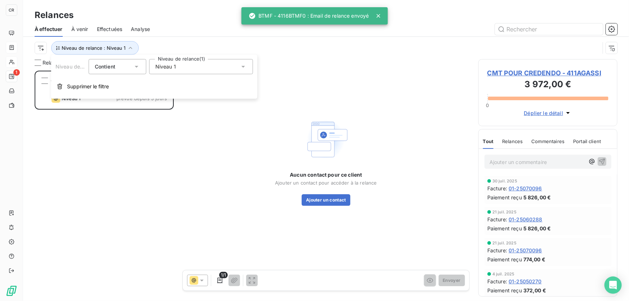
click at [181, 69] on div "Niveau 1" at bounding box center [201, 66] width 104 height 15
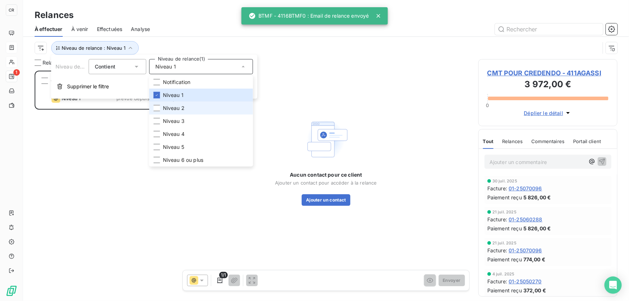
click at [168, 106] on span "Niveau 2" at bounding box center [174, 108] width 22 height 7
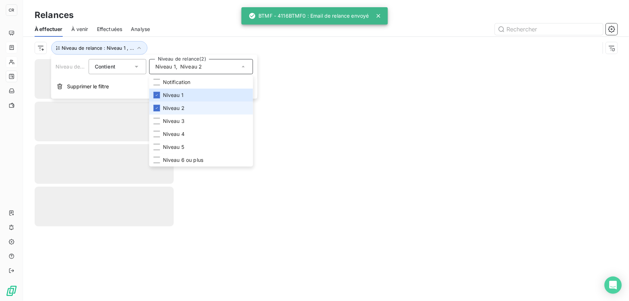
click at [166, 109] on span "Niveau 2" at bounding box center [174, 108] width 22 height 7
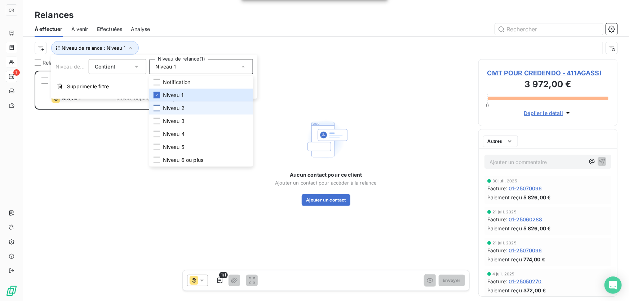
scroll to position [226, 134]
click at [168, 108] on span "Niveau 2" at bounding box center [174, 108] width 22 height 7
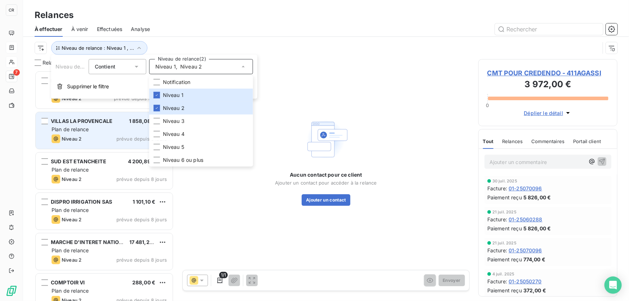
click at [49, 124] on div "VILLAS LA PROVENCALE 1 858,08 € Plan de relance Niveau 2 prévue depuis 8 jours" at bounding box center [104, 130] width 137 height 37
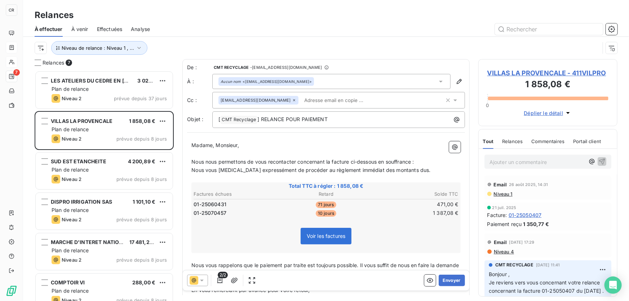
click at [329, 162] on span "Nous nous permettons de vous recontacter concernant la facture ci-dessous en so…" at bounding box center [302, 162] width 222 height 6
click at [353, 160] on span "Nous nous permettons de vous recontacter concernant les facture ci-dessous en s…" at bounding box center [303, 162] width 225 height 6
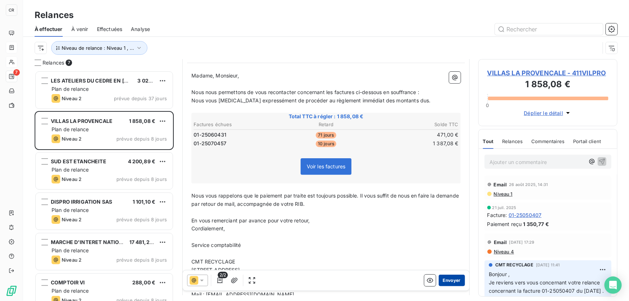
click at [443, 279] on button "Envoyer" at bounding box center [452, 281] width 26 height 12
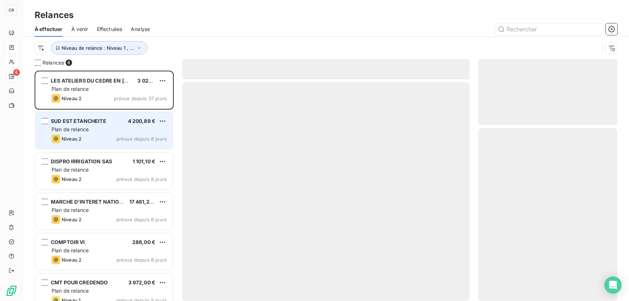
click at [103, 126] on div "Plan de relance" at bounding box center [109, 129] width 115 height 7
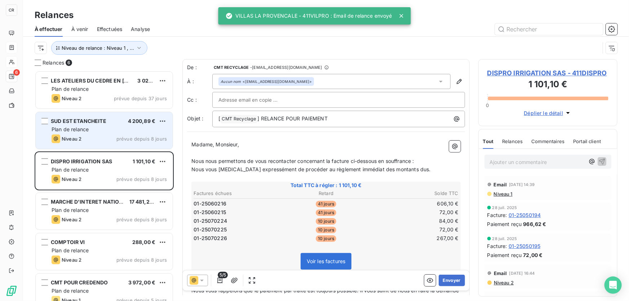
click at [96, 136] on div "Niveau 2 prévue depuis 8 jours" at bounding box center [109, 138] width 115 height 9
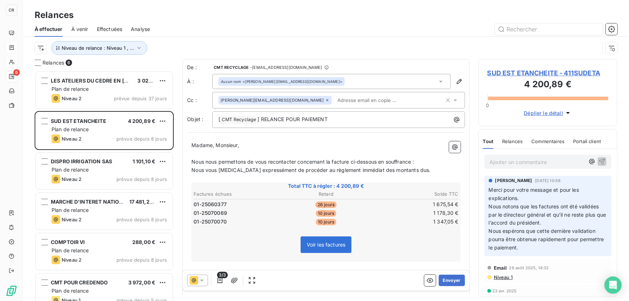
click at [329, 161] on span "Nous nous permettons de vous recontacter concernant la facture ci-dessous en so…" at bounding box center [302, 162] width 222 height 6
click at [351, 160] on span "Nous nous permettons de vous recontacter concernant les facture ci-dessous en s…" at bounding box center [303, 162] width 225 height 6
click at [449, 279] on button "Envoyer" at bounding box center [452, 281] width 26 height 12
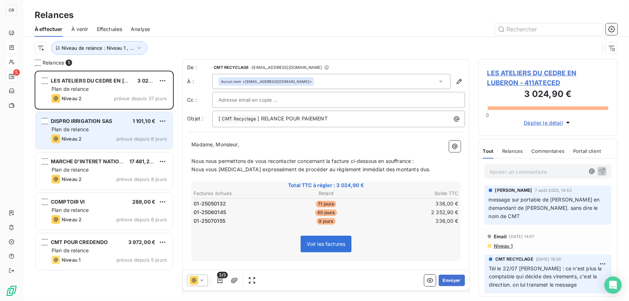
click at [109, 135] on div "Niveau 2 prévue depuis 8 jours" at bounding box center [109, 138] width 115 height 9
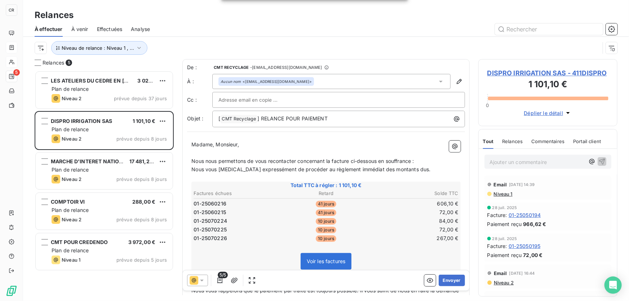
click at [331, 159] on span "Nous nous permettons de vous recontacter concernant la facture ci-dessous en so…" at bounding box center [302, 161] width 222 height 6
click at [353, 159] on span "Nous nous permettons de vous recontacter concernant les facture ci-dessous en s…" at bounding box center [303, 161] width 225 height 6
click at [452, 280] on button "Envoyer" at bounding box center [452, 281] width 26 height 12
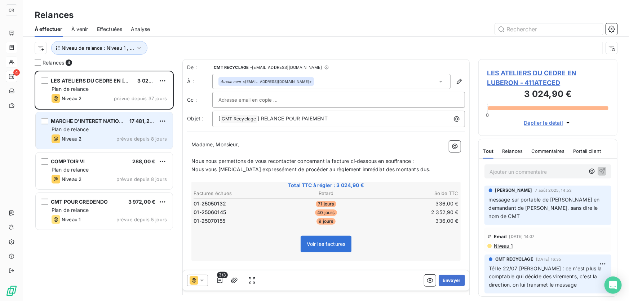
click at [65, 133] on div "Plan de relance" at bounding box center [109, 129] width 115 height 7
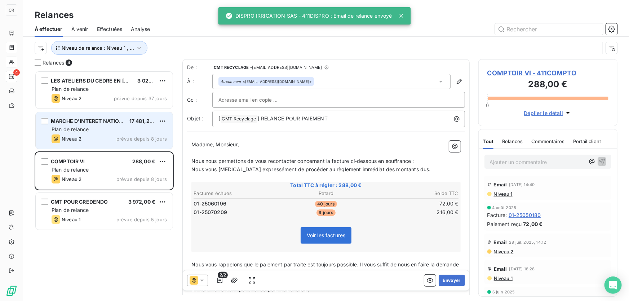
click at [112, 126] on div "Plan de relance" at bounding box center [109, 129] width 115 height 7
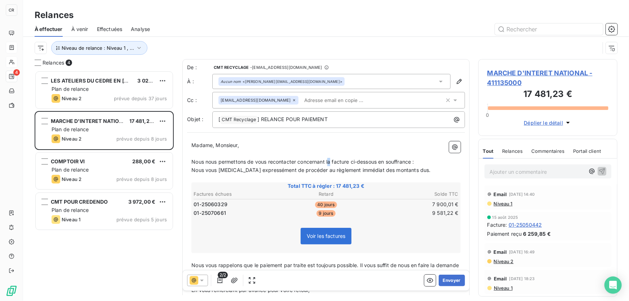
click at [329, 159] on span "Nous nous permettons de vous recontacter concernant la facture ci-dessous en so…" at bounding box center [302, 162] width 222 height 6
click at [352, 161] on span "Nous nous permettons de vous recontacter concernant les facture ci-dessous en s…" at bounding box center [303, 162] width 225 height 6
click at [446, 278] on button "Envoyer" at bounding box center [452, 281] width 26 height 12
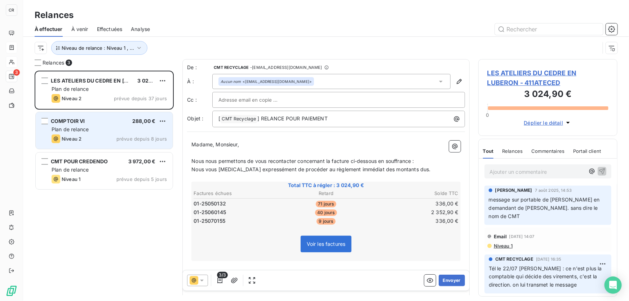
click at [141, 141] on span "prévue depuis 8 jours" at bounding box center [141, 139] width 50 height 6
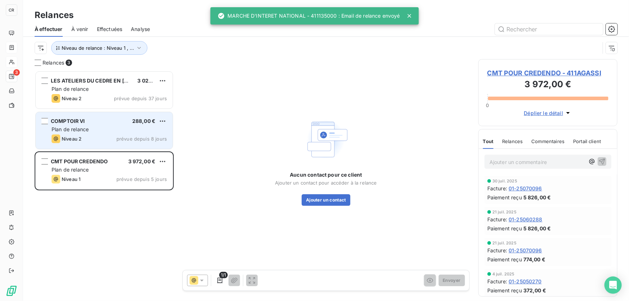
click at [88, 143] on div "Niveau 2 prévue depuis 8 jours" at bounding box center [109, 138] width 115 height 9
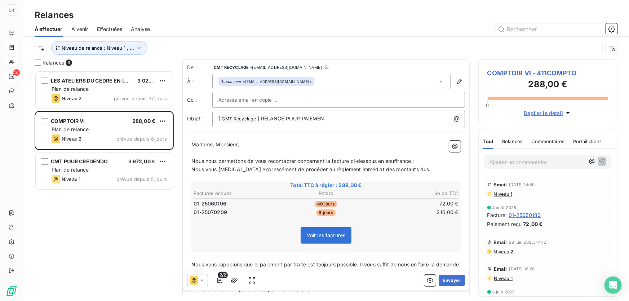
click at [517, 189] on div "Email [DATE] 14:40" at bounding box center [547, 185] width 121 height 12
click at [330, 161] on span "Nous nous permettons de vous recontacter concernant la facture ci-dessous en so…" at bounding box center [302, 161] width 222 height 6
click at [351, 161] on span "Nous nous permettons de vous recontacter concernant les facture ci-dessous en s…" at bounding box center [303, 161] width 225 height 6
click at [446, 279] on button "Envoyer" at bounding box center [452, 281] width 26 height 12
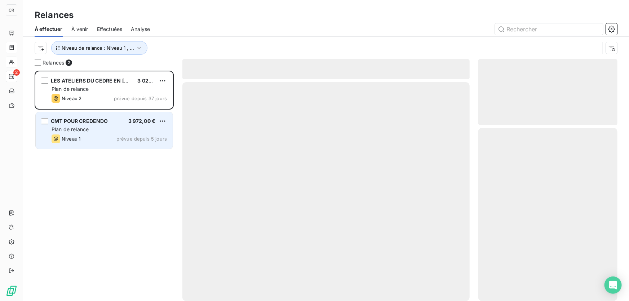
click at [102, 132] on div "Plan de relance" at bounding box center [109, 129] width 115 height 7
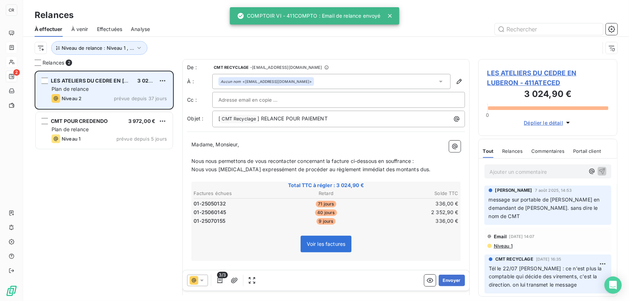
click at [102, 104] on div "LES ATELIERS DU CEDRE EN LUBERON 3 024,90 € Plan de relance Niveau 2 prévue dep…" at bounding box center [104, 90] width 137 height 37
click at [103, 101] on div "Niveau 2 prévue depuis 37 jours" at bounding box center [109, 98] width 115 height 9
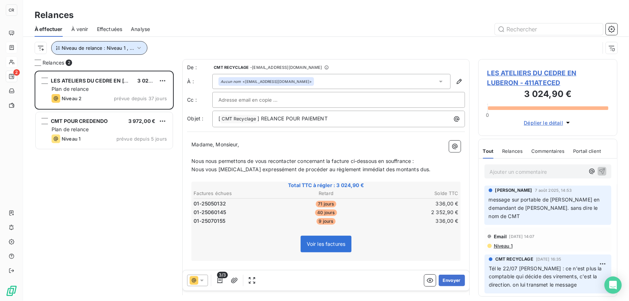
click at [136, 44] on icon "button" at bounding box center [139, 47] width 7 height 7
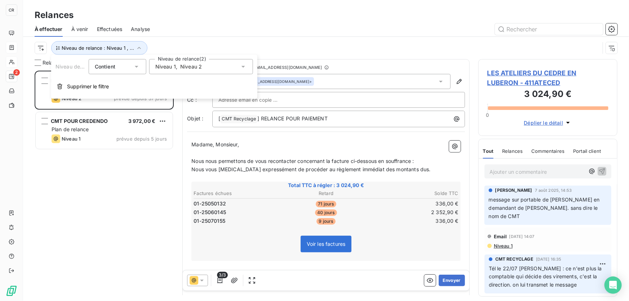
click at [182, 67] on span "Niveau 2" at bounding box center [191, 66] width 22 height 7
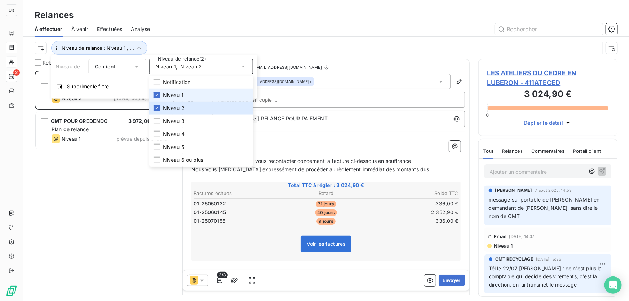
click at [174, 99] on li "Niveau 1" at bounding box center [201, 95] width 104 height 13
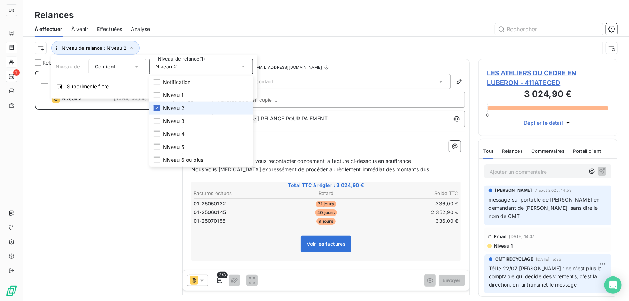
scroll to position [226, 134]
click at [171, 107] on span "Niveau 2" at bounding box center [174, 108] width 22 height 7
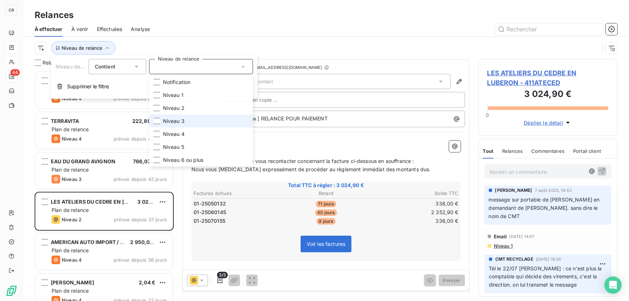
click at [167, 119] on span "Niveau 3" at bounding box center [174, 121] width 22 height 7
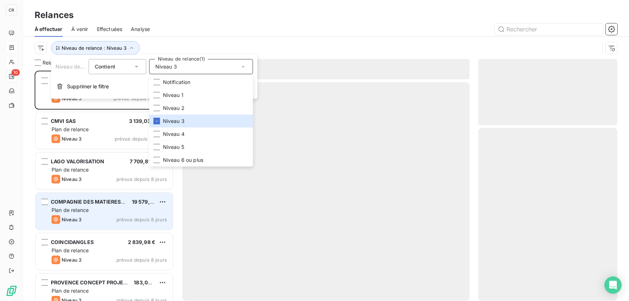
scroll to position [226, 134]
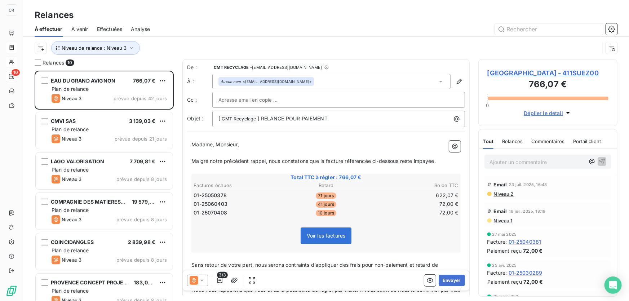
click at [239, 36] on div "À effectuer À venir Effectuées Analyse" at bounding box center [326, 29] width 606 height 15
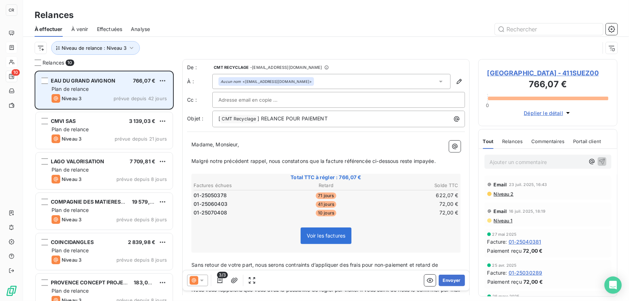
click at [99, 80] on span "EAU DU GRAND AVIGNON" at bounding box center [83, 80] width 65 height 6
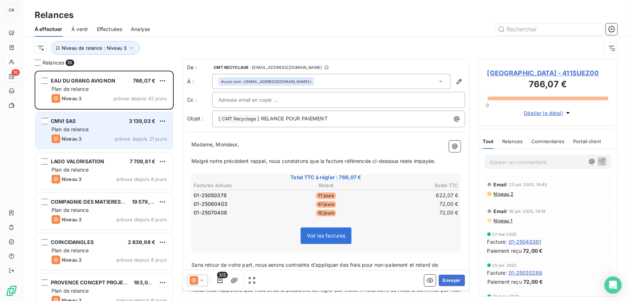
click at [97, 132] on div "Plan de relance" at bounding box center [109, 129] width 115 height 7
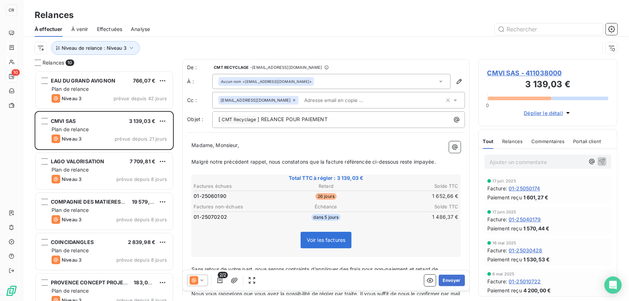
click at [201, 280] on icon at bounding box center [201, 280] width 7 height 7
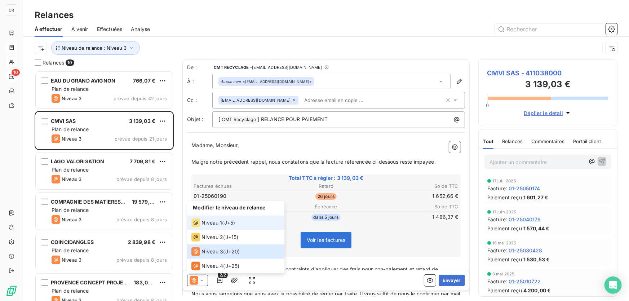
click at [204, 224] on span "Niveau 1" at bounding box center [211, 222] width 21 height 7
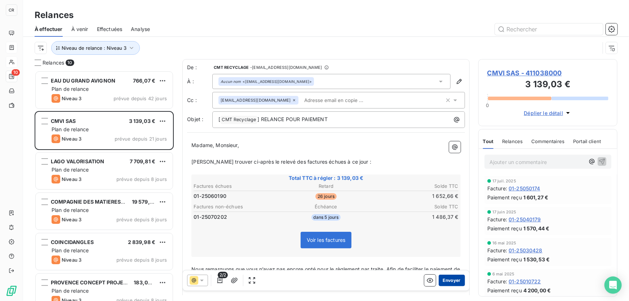
click at [443, 278] on button "Envoyer" at bounding box center [452, 281] width 26 height 12
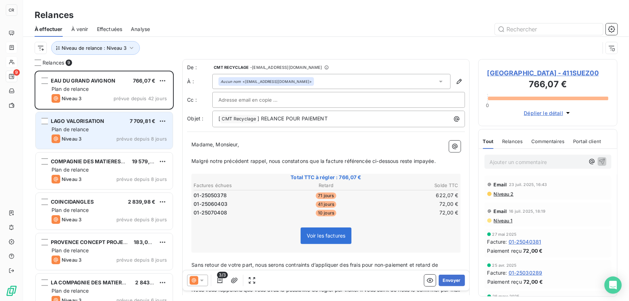
click at [73, 141] on span "Niveau 3" at bounding box center [72, 139] width 20 height 6
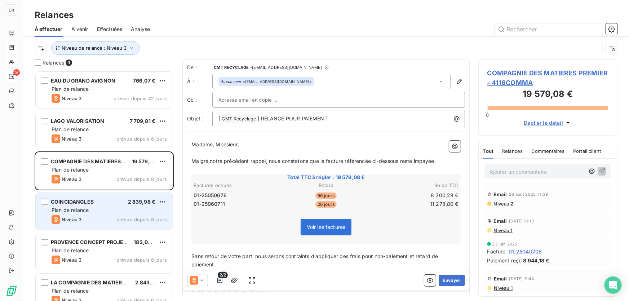
click at [87, 207] on div "Plan de relance" at bounding box center [109, 210] width 115 height 7
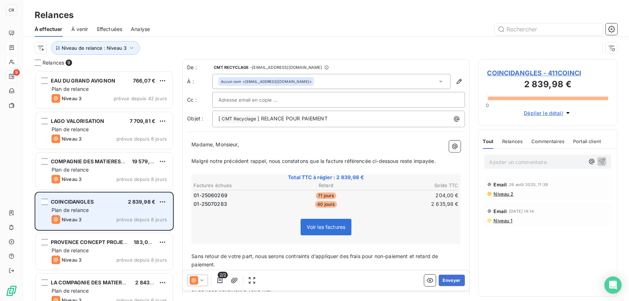
scroll to position [35, 0]
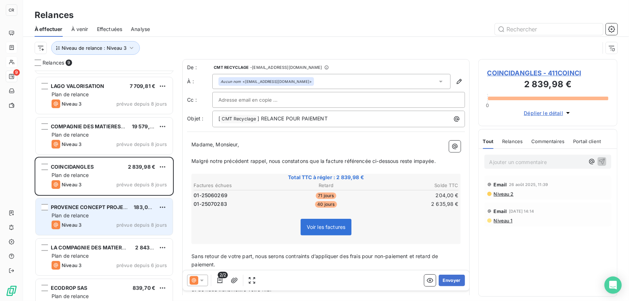
click at [106, 206] on span "PROVENCE CONCEPT PROJETS" at bounding box center [90, 207] width 79 height 6
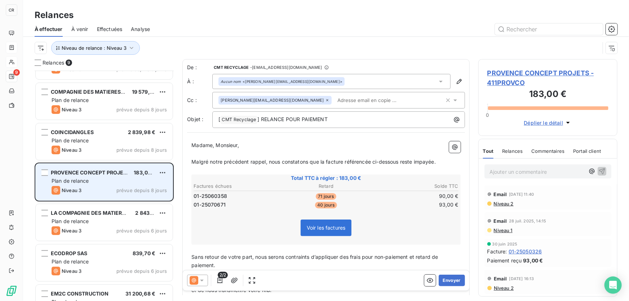
scroll to position [105, 0]
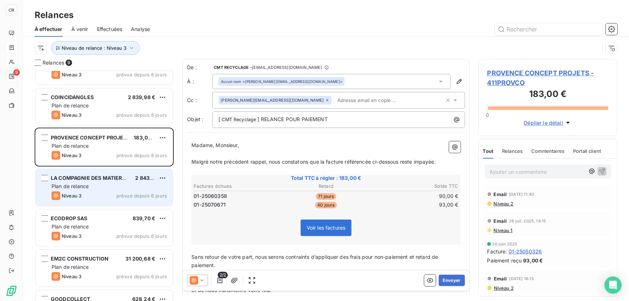
click at [101, 181] on div "LA COMPAGNIE DES MATIERES PREMIERES 2 843,48 € Plan de relance Niveau 3 prévue …" at bounding box center [104, 187] width 137 height 37
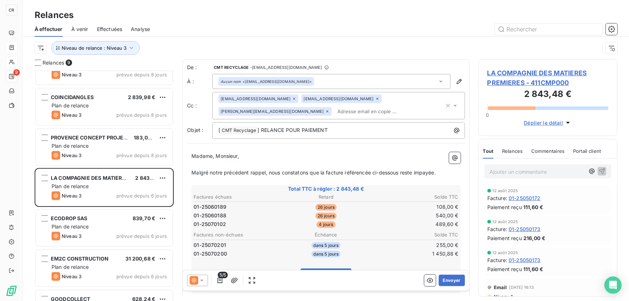
scroll to position [35, 0]
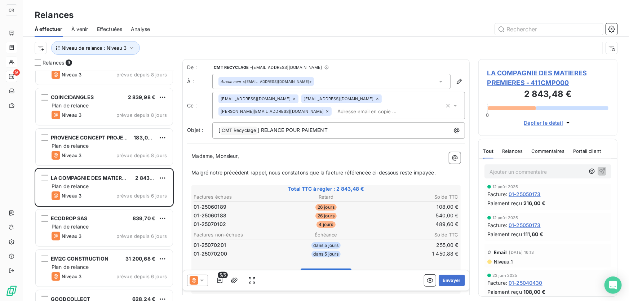
click at [508, 262] on span "Niveau 1" at bounding box center [502, 262] width 19 height 6
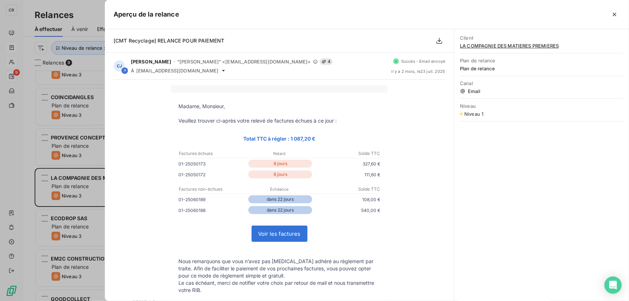
click at [24, 132] on div at bounding box center [314, 150] width 629 height 301
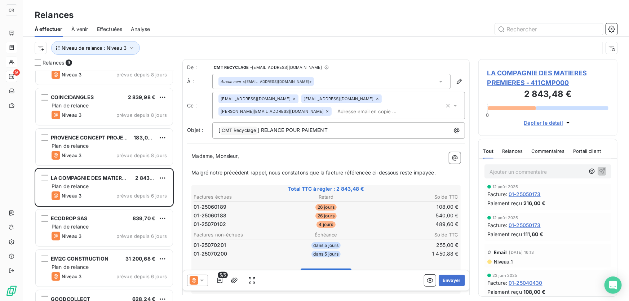
click at [192, 281] on icon at bounding box center [194, 280] width 9 height 9
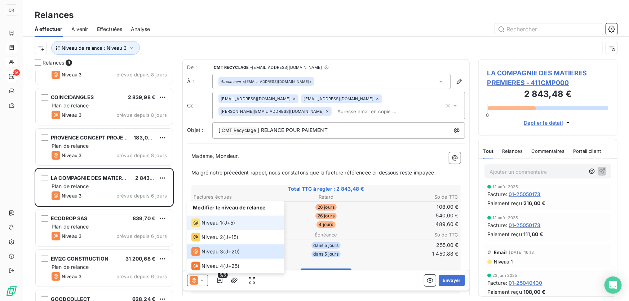
click at [192, 223] on icon at bounding box center [195, 222] width 9 height 9
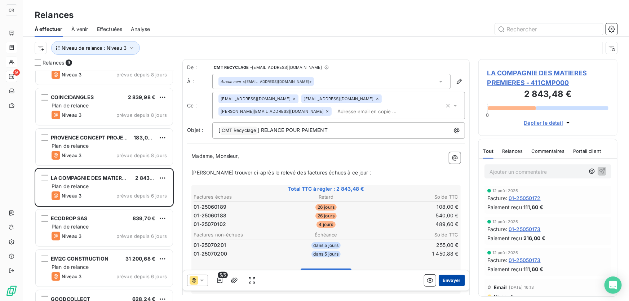
click at [448, 282] on button "Envoyer" at bounding box center [452, 281] width 26 height 12
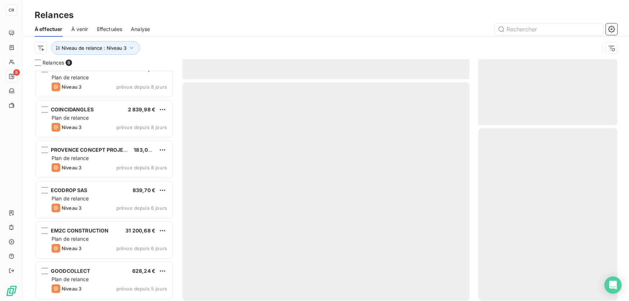
scroll to position [92, 0]
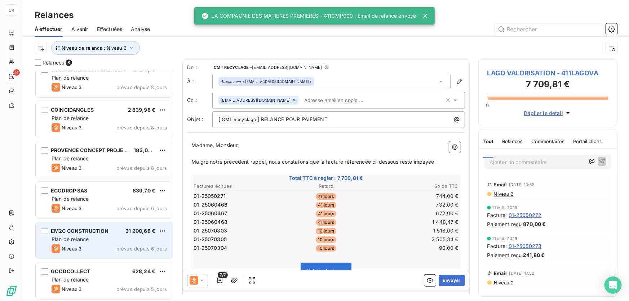
click at [85, 232] on span "EM2C CONSTRUCTION" at bounding box center [80, 231] width 58 height 6
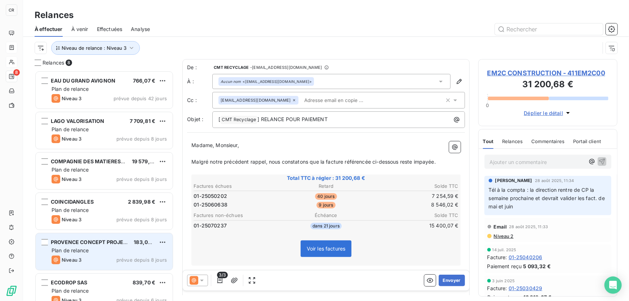
click at [105, 239] on div "PROVENCE CONCEPT PROJETS" at bounding box center [89, 242] width 77 height 7
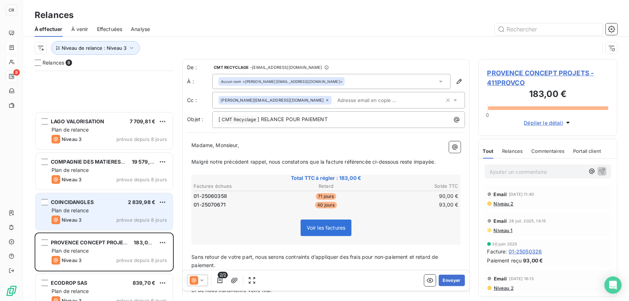
scroll to position [93, 0]
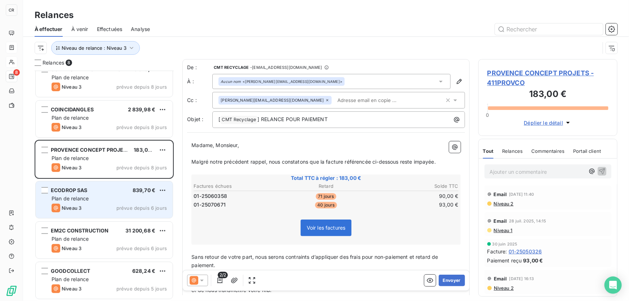
click at [93, 196] on div "Plan de relance" at bounding box center [109, 198] width 115 height 7
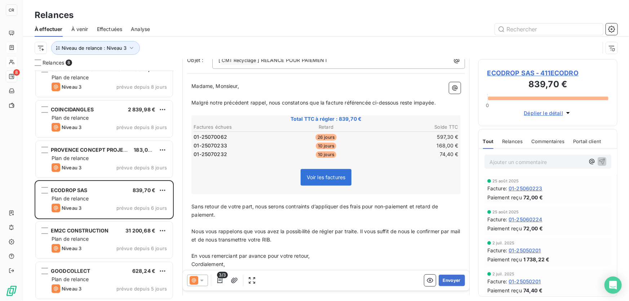
click at [190, 276] on span at bounding box center [194, 280] width 9 height 9
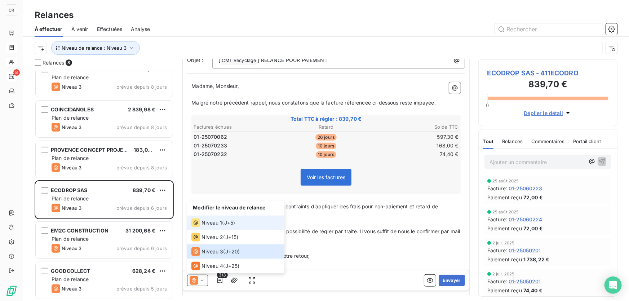
click at [197, 229] on li "Niveau 1 ( J+5 )" at bounding box center [235, 223] width 97 height 14
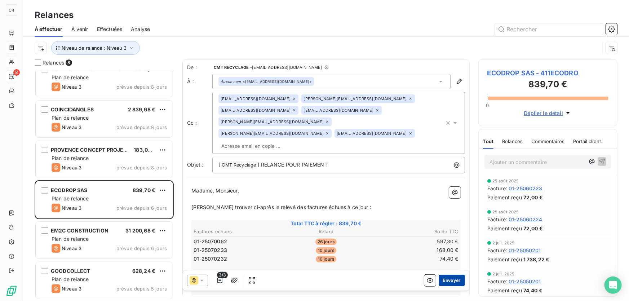
click at [450, 282] on button "Envoyer" at bounding box center [452, 281] width 26 height 12
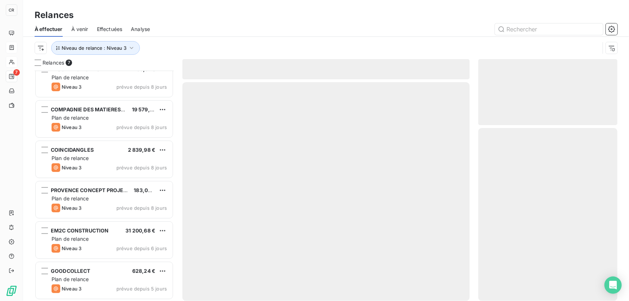
scroll to position [52, 0]
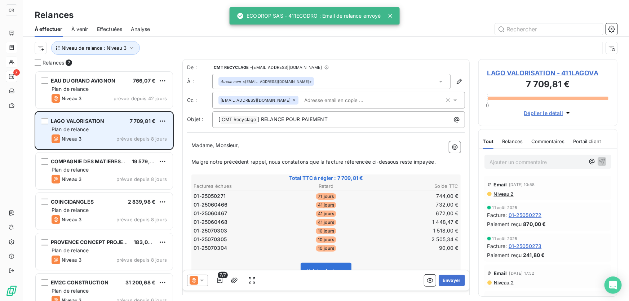
click at [102, 112] on div "LAGO VALORISATION 7 709,81 € Plan de relance Niveau 3 prévue depuis 8 jours" at bounding box center [104, 130] width 138 height 37
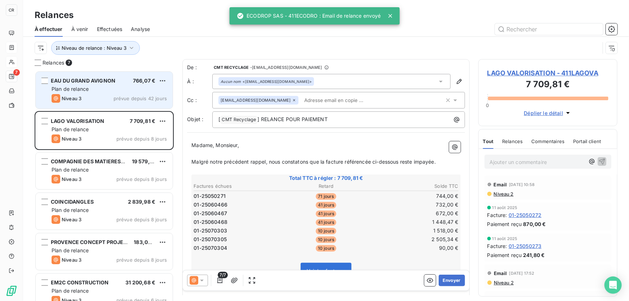
click at [102, 90] on div "Plan de relance" at bounding box center [109, 88] width 115 height 7
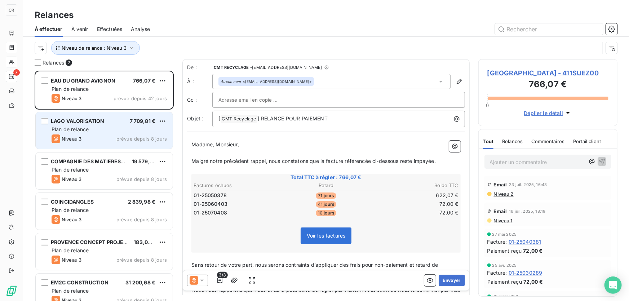
click at [102, 133] on div "Plan de relance" at bounding box center [109, 129] width 115 height 7
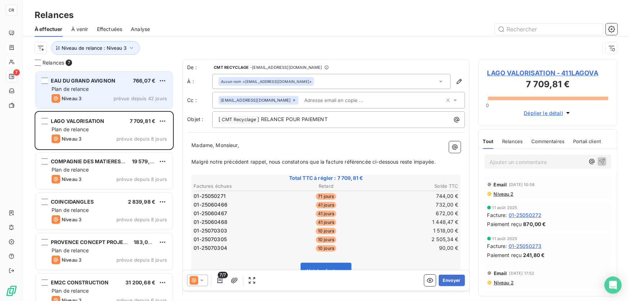
click at [94, 91] on div "Plan de relance" at bounding box center [109, 88] width 115 height 7
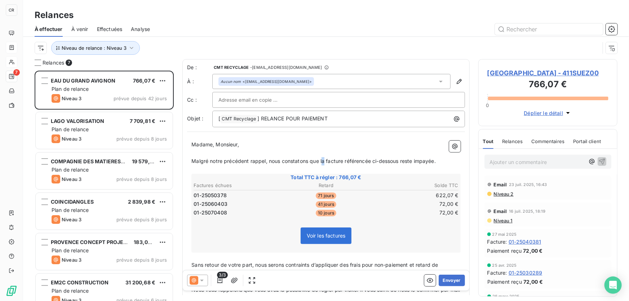
click at [322, 158] on span "Malgré notre précédent rappel, nous constatons que la facture référencée ci-des…" at bounding box center [313, 161] width 244 height 6
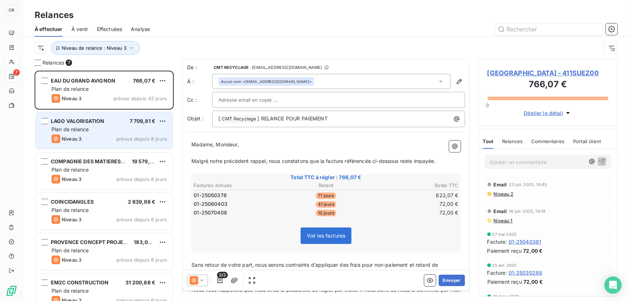
click at [107, 128] on div "Plan de relance" at bounding box center [109, 129] width 115 height 7
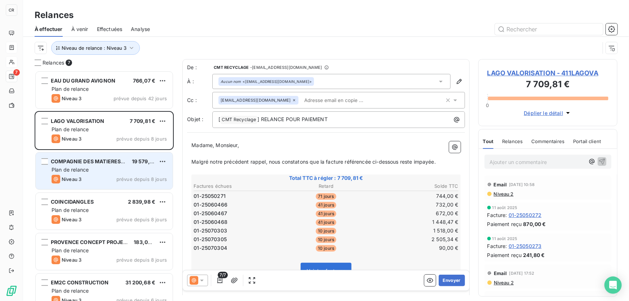
click at [97, 180] on div "Niveau 3 prévue depuis 8 jours" at bounding box center [109, 179] width 115 height 9
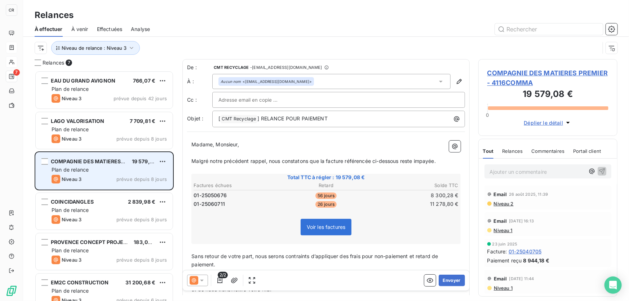
scroll to position [35, 0]
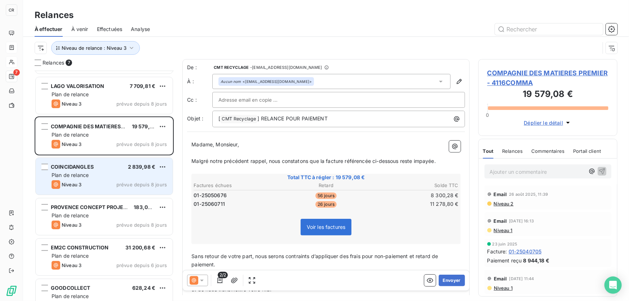
click at [97, 179] on div "COINCIDANGLES 2 839,98 € Plan de relance Niveau 3 prévue depuis 8 jours" at bounding box center [104, 176] width 137 height 37
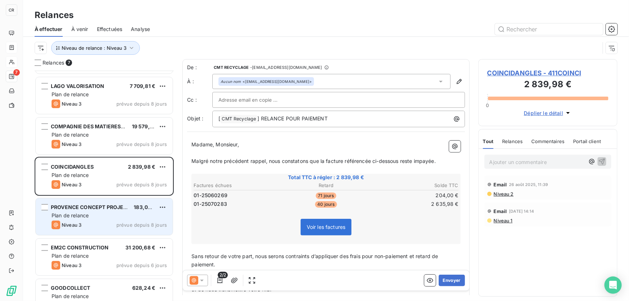
click at [83, 207] on span "PROVENCE CONCEPT PROJETS" at bounding box center [90, 207] width 79 height 6
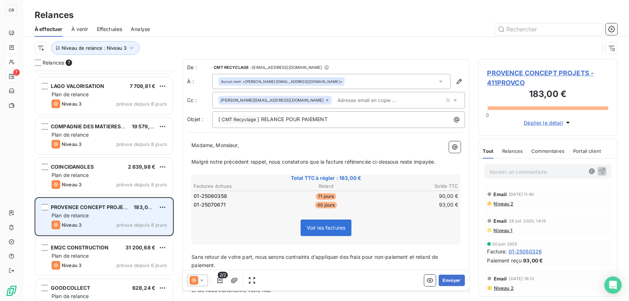
scroll to position [52, 0]
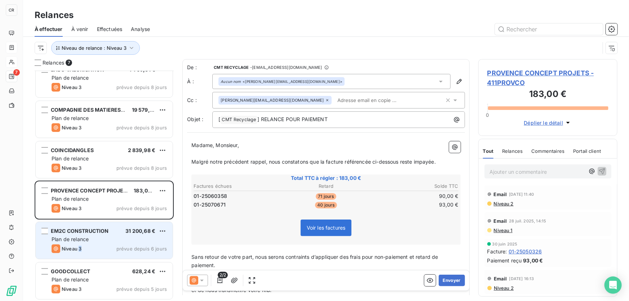
click at [80, 247] on span "Niveau 3" at bounding box center [72, 249] width 20 height 6
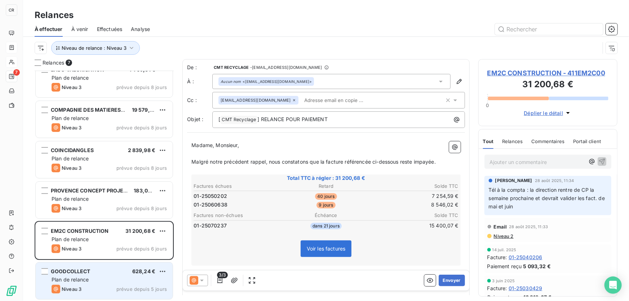
click at [76, 272] on span "GOODCOLLECT" at bounding box center [71, 271] width 40 height 6
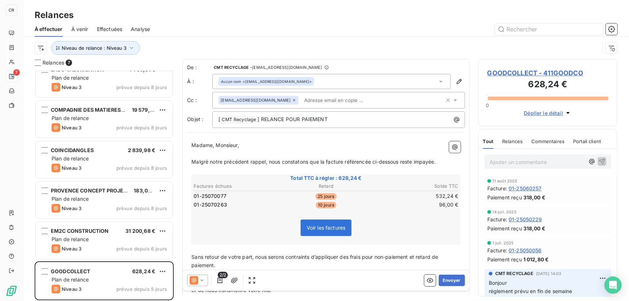
scroll to position [35, 0]
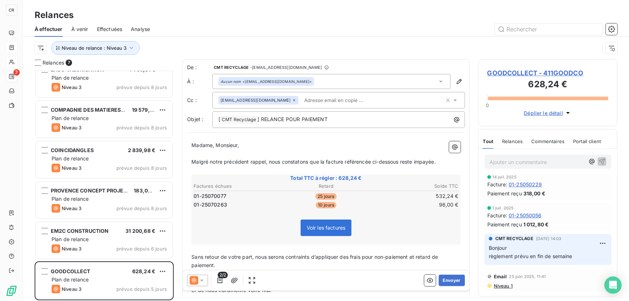
click at [205, 280] on icon at bounding box center [201, 280] width 7 height 7
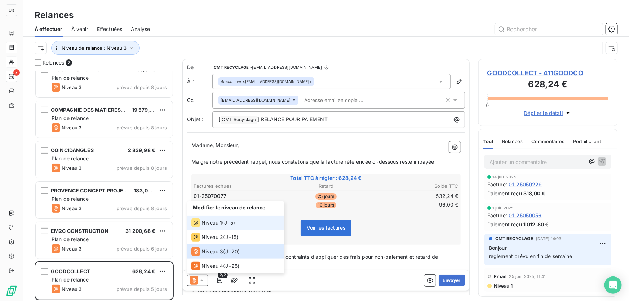
click at [204, 221] on span "Niveau 1" at bounding box center [211, 222] width 21 height 7
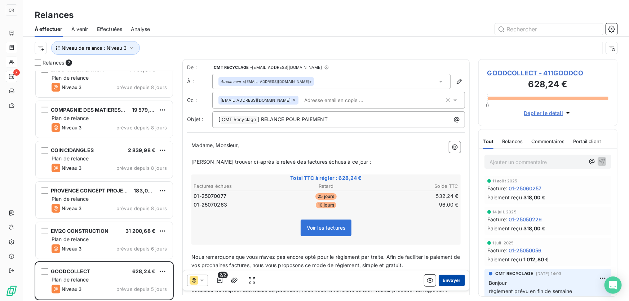
click at [451, 280] on button "Envoyer" at bounding box center [452, 281] width 26 height 12
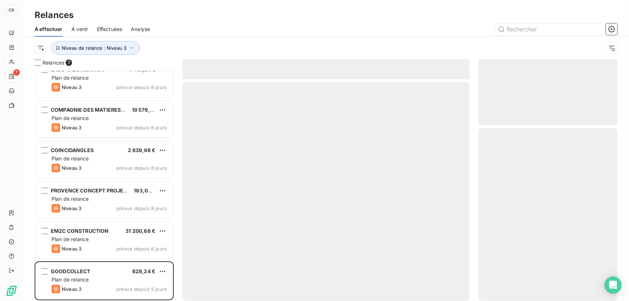
scroll to position [11, 0]
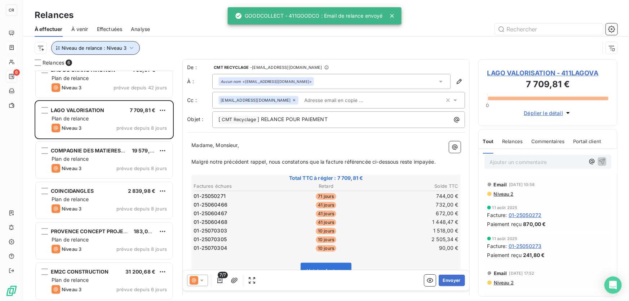
click at [107, 45] on span "Niveau de relance : Niveau 3" at bounding box center [94, 48] width 65 height 6
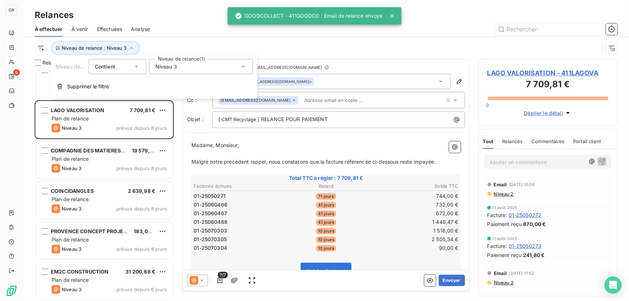
click at [184, 68] on div "Niveau 3" at bounding box center [201, 66] width 104 height 15
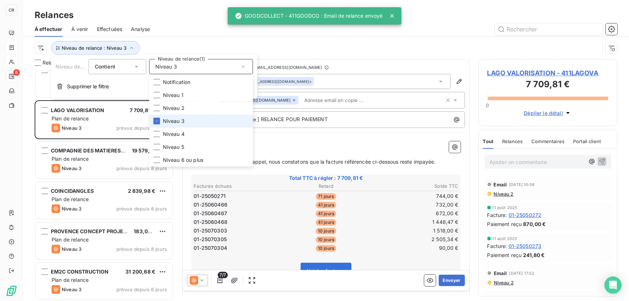
click at [169, 120] on span "Niveau 3" at bounding box center [174, 121] width 22 height 7
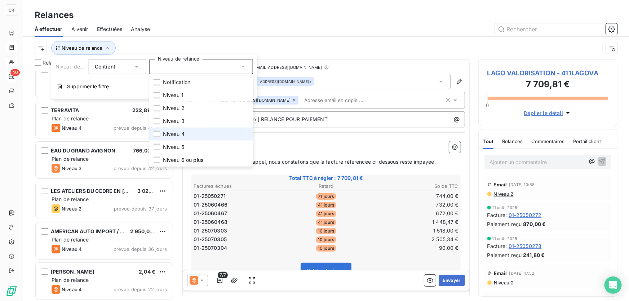
click at [166, 134] on span "Niveau 4" at bounding box center [174, 133] width 22 height 7
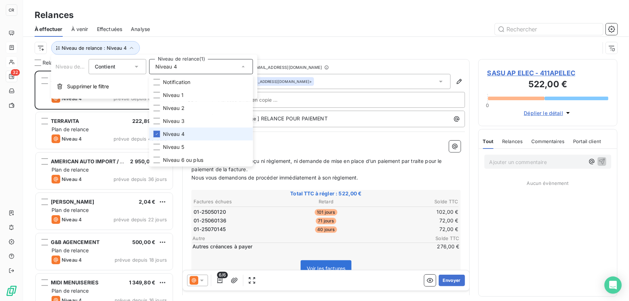
scroll to position [226, 134]
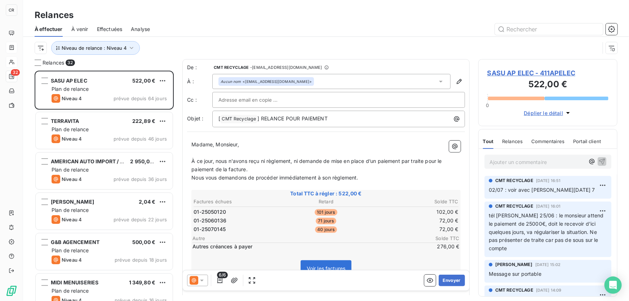
click at [227, 21] on div "Relances" at bounding box center [326, 15] width 606 height 13
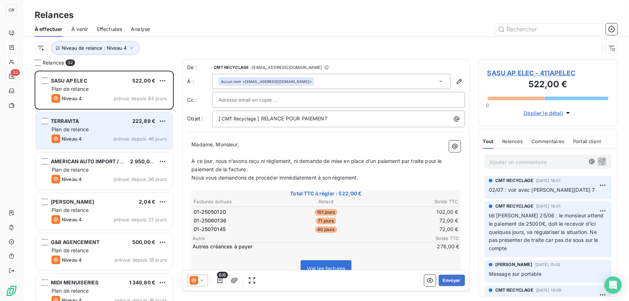
click at [100, 127] on div "Plan de relance" at bounding box center [109, 129] width 115 height 7
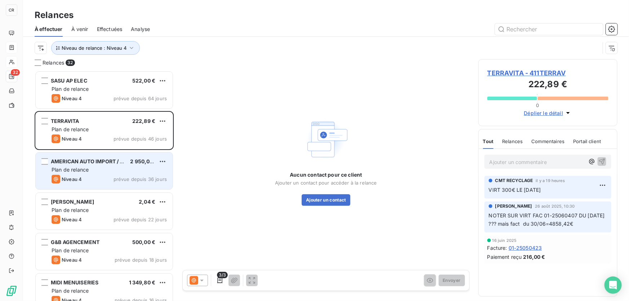
click at [88, 174] on div "AMERICAN AUTO IMPORT / CMT 2 950,00 € Plan de relance Niveau 4 prévue depuis 36…" at bounding box center [104, 170] width 137 height 37
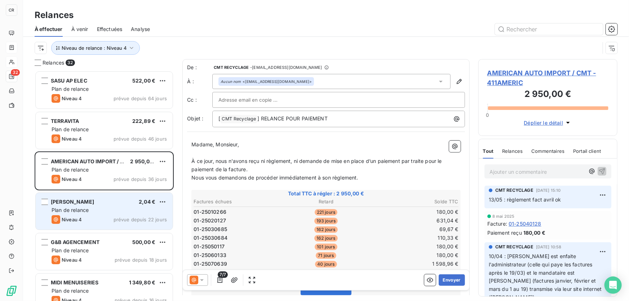
click at [86, 196] on div "[PERSON_NAME] 2,04 € Plan de relance Niveau 4 prévue depuis 22 jours" at bounding box center [104, 211] width 137 height 37
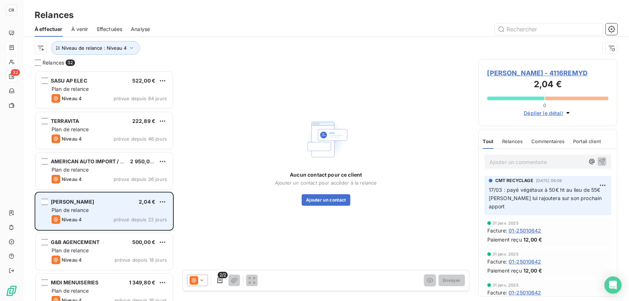
scroll to position [35, 0]
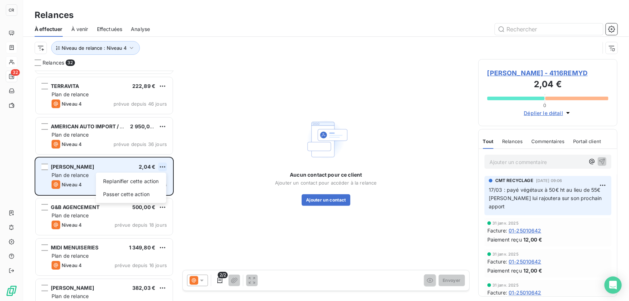
click at [162, 168] on html "CR 32 Relances À effectuer À venir Effectuées Analyse Niveau de relance : Nivea…" at bounding box center [314, 150] width 629 height 301
click at [156, 179] on div "Replanifier cette action" at bounding box center [131, 182] width 65 height 12
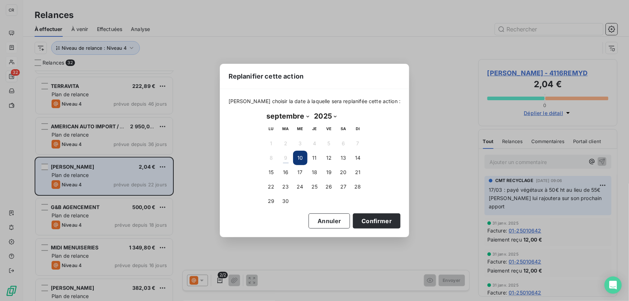
click at [285, 114] on select "janvier février mars avril mai juin juillet août septembre octobre novembre déc…" at bounding box center [288, 116] width 48 height 12
select select "10"
click at [264, 110] on select "janvier février mars avril mai juin juillet août septembre octobre novembre déc…" at bounding box center [288, 116] width 48 height 12
click at [269, 195] on button "24" at bounding box center [271, 201] width 14 height 14
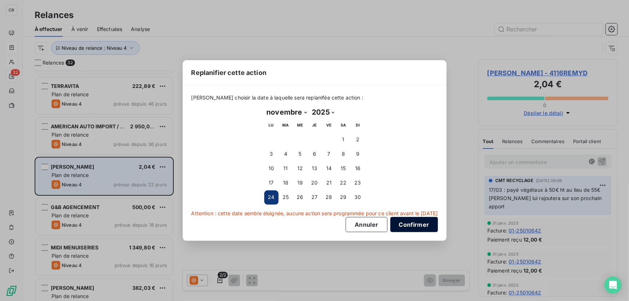
click at [420, 223] on button "Confirmer" at bounding box center [414, 224] width 48 height 15
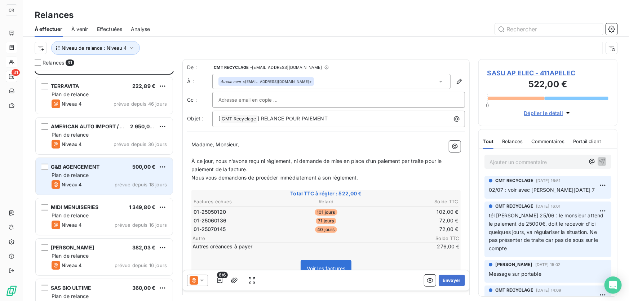
click at [83, 188] on div "Niveau 4 prévue depuis 18 jours" at bounding box center [109, 184] width 115 height 9
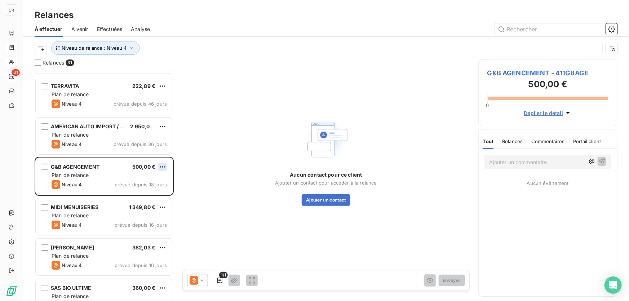
click at [163, 165] on html "CR 31 Relances À effectuer À venir Effectuées Analyse Niveau de relance : Nivea…" at bounding box center [314, 150] width 629 height 301
click at [140, 194] on div "Passer cette action" at bounding box center [131, 195] width 65 height 12
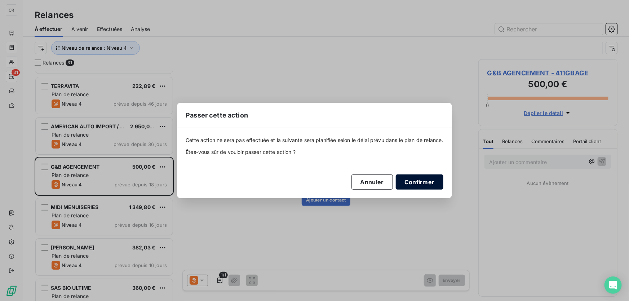
click at [418, 179] on button "Confirmer" at bounding box center [420, 181] width 48 height 15
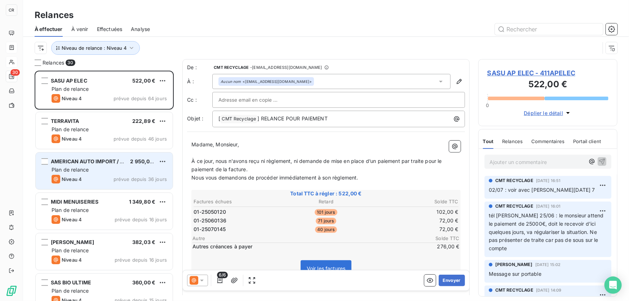
click at [91, 165] on div "AMERICAN AUTO IMPORT / CMT 2 950,00 € Plan de relance Niveau 4 prévue depuis 36…" at bounding box center [104, 170] width 137 height 37
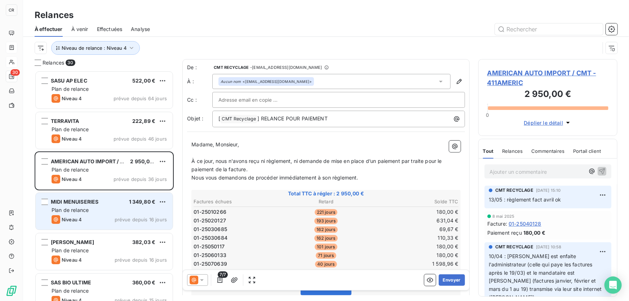
click at [94, 209] on div "Plan de relance" at bounding box center [109, 210] width 115 height 7
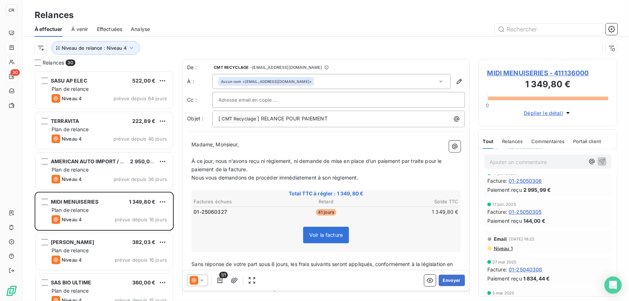
scroll to position [105, 0]
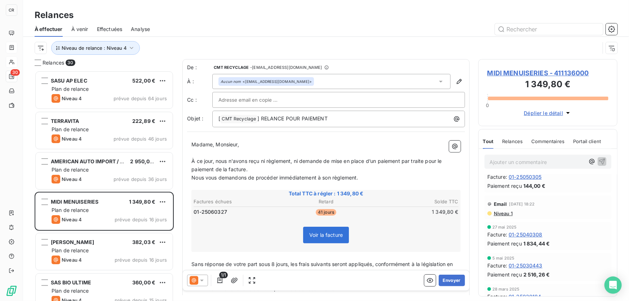
click at [502, 216] on div "Email [DATE] 18:22 Niveau 1" at bounding box center [547, 207] width 127 height 24
click at [501, 212] on span "Niveau 1" at bounding box center [502, 214] width 19 height 6
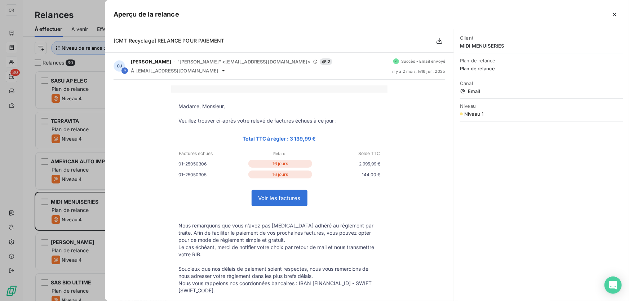
click at [39, 154] on div at bounding box center [314, 150] width 629 height 301
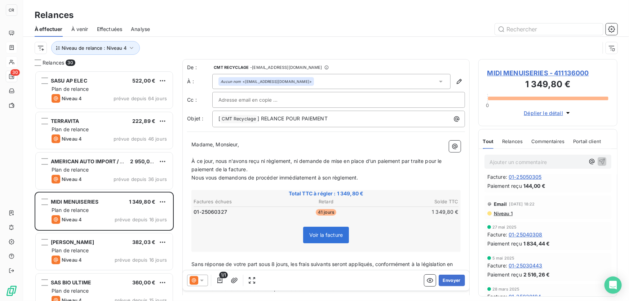
click at [179, 281] on div "Relances 30 SASU AP ELEC 522,00 € Plan de relance Niveau 4 prévue depuis 64 jou…" at bounding box center [326, 180] width 606 height 242
click at [191, 279] on icon at bounding box center [194, 280] width 9 height 9
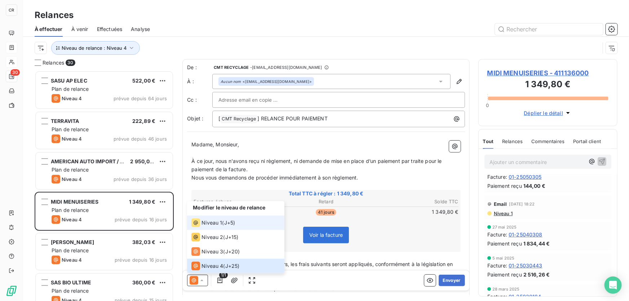
click at [204, 221] on span "Niveau 1" at bounding box center [211, 222] width 21 height 7
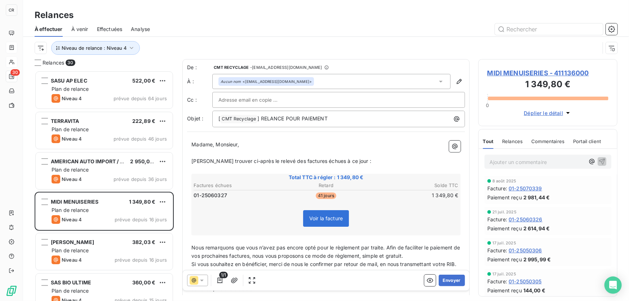
click at [201, 277] on icon at bounding box center [201, 280] width 7 height 7
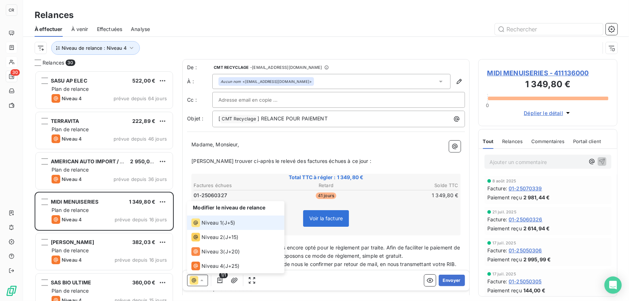
click at [231, 220] on span "J+5 )" at bounding box center [229, 222] width 11 height 7
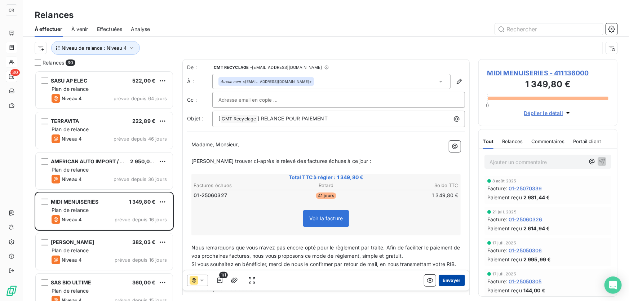
click at [446, 278] on button "Envoyer" at bounding box center [452, 281] width 26 height 12
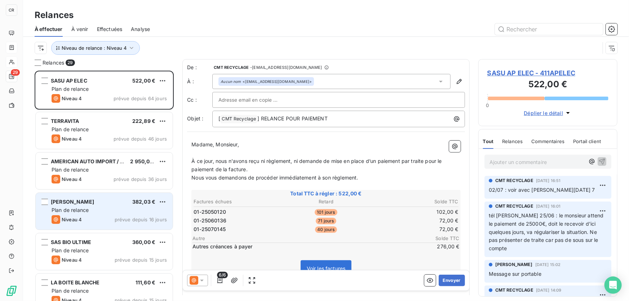
click at [101, 216] on div "Niveau 4 prévue depuis 16 jours" at bounding box center [109, 219] width 115 height 9
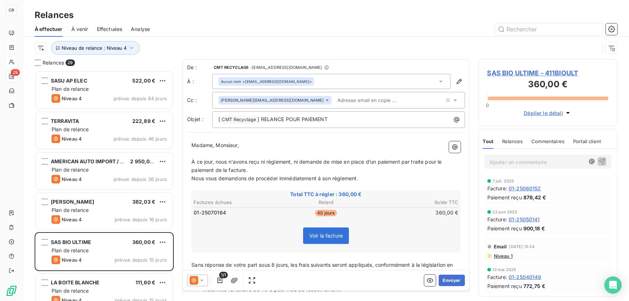
click at [202, 279] on icon at bounding box center [201, 280] width 7 height 7
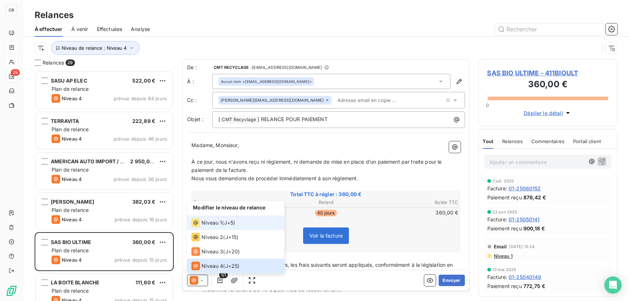
click at [207, 222] on span "Niveau 1" at bounding box center [211, 222] width 21 height 7
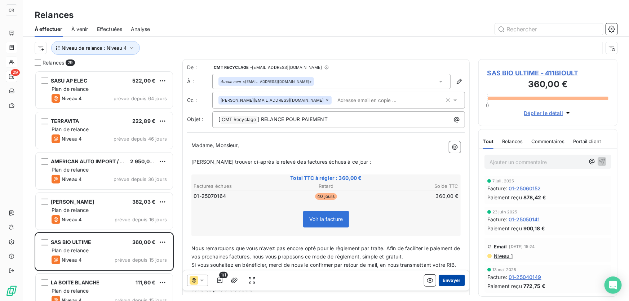
click at [454, 278] on button "Envoyer" at bounding box center [452, 281] width 26 height 12
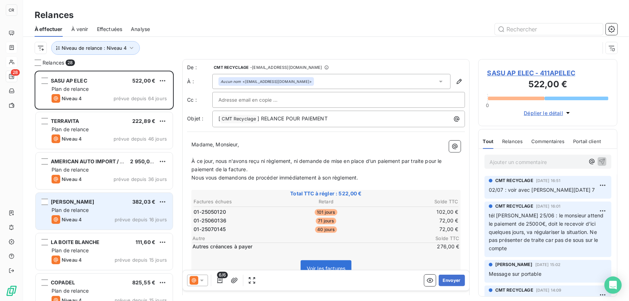
click at [105, 217] on div "Niveau 4 prévue depuis 16 jours" at bounding box center [109, 219] width 115 height 9
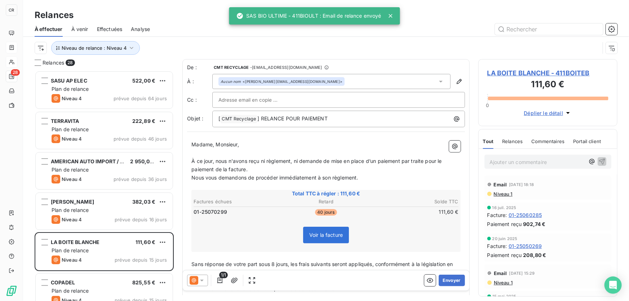
click at [519, 192] on div "Niveau 1" at bounding box center [547, 194] width 121 height 6
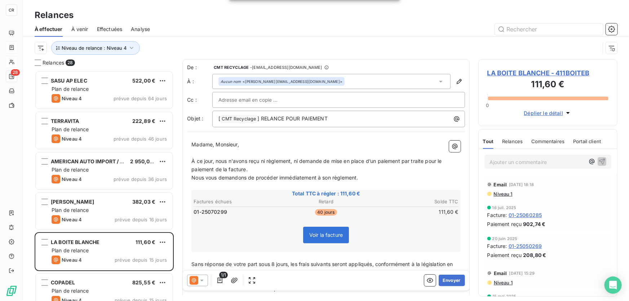
click at [510, 192] on span "Niveau 1" at bounding box center [502, 194] width 19 height 6
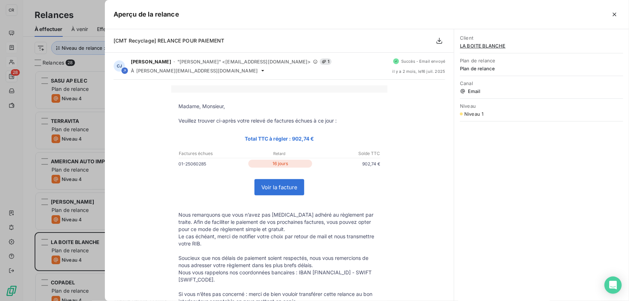
click at [622, 14] on div "Aperçu de la relance" at bounding box center [367, 14] width 524 height 29
click at [618, 15] on icon "button" at bounding box center [614, 14] width 7 height 7
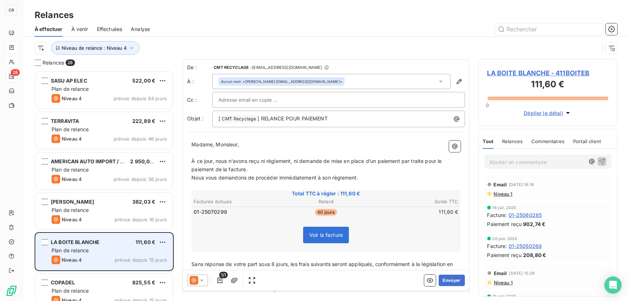
click at [107, 243] on div "LA BOITE BLANCHE 111,60 €" at bounding box center [109, 242] width 115 height 6
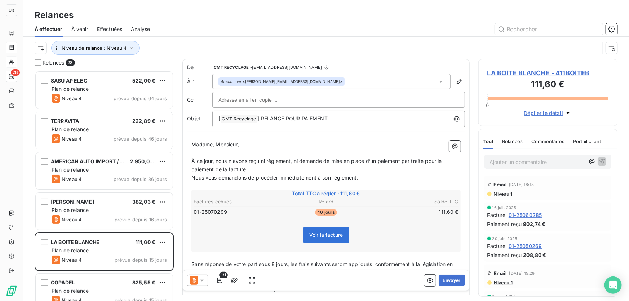
click at [195, 282] on icon at bounding box center [194, 280] width 9 height 9
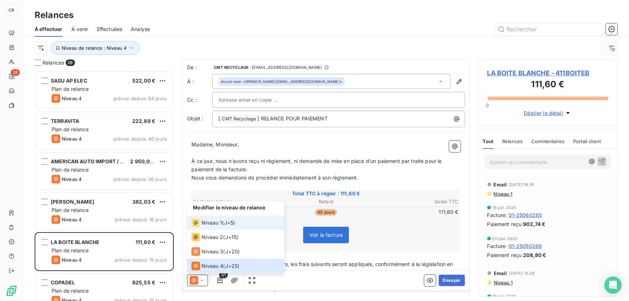
click at [199, 222] on icon at bounding box center [195, 222] width 9 height 9
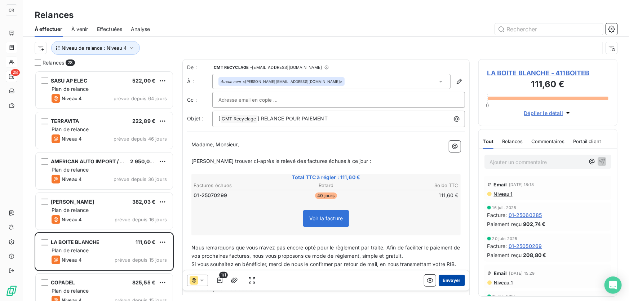
click at [452, 281] on button "Envoyer" at bounding box center [452, 281] width 26 height 12
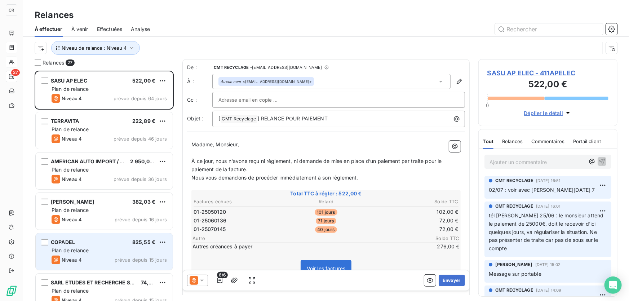
click at [81, 249] on span "Plan de relance" at bounding box center [70, 250] width 37 height 6
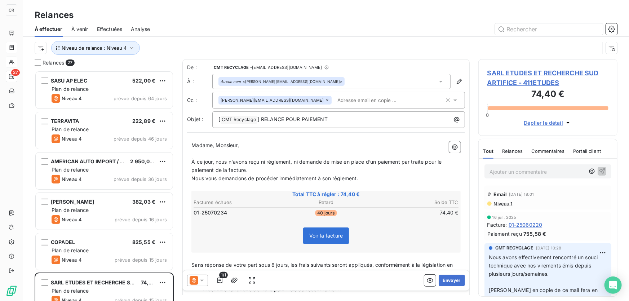
click at [508, 203] on span "Niveau 1" at bounding box center [502, 204] width 19 height 6
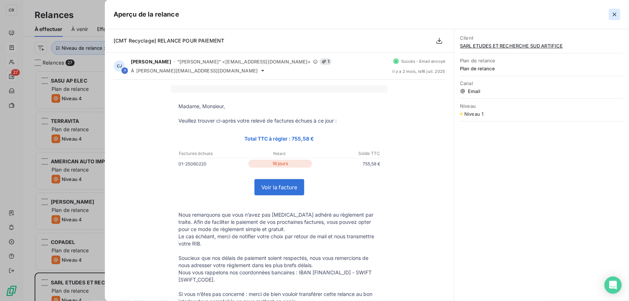
click at [614, 13] on icon "button" at bounding box center [614, 14] width 7 height 7
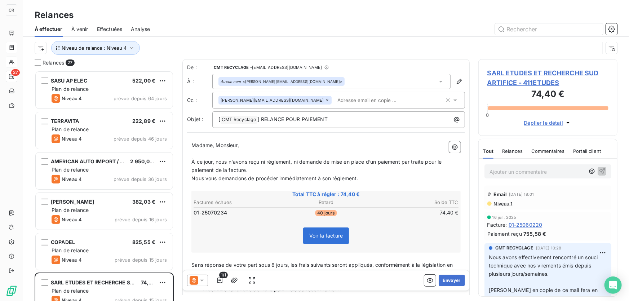
click at [200, 280] on icon at bounding box center [202, 281] width 4 height 2
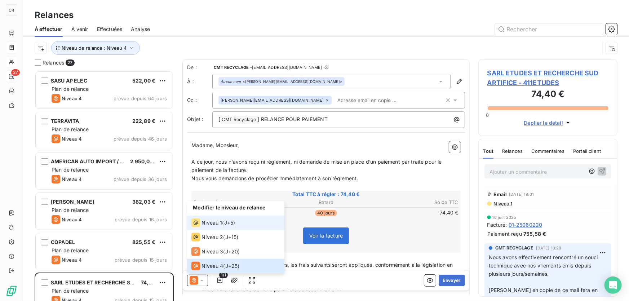
click at [205, 222] on span "Niveau 1" at bounding box center [211, 222] width 21 height 7
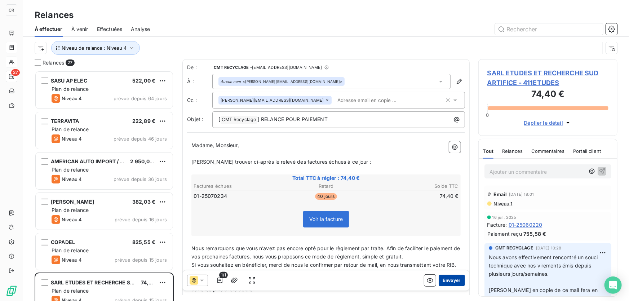
click at [454, 278] on button "Envoyer" at bounding box center [452, 281] width 26 height 12
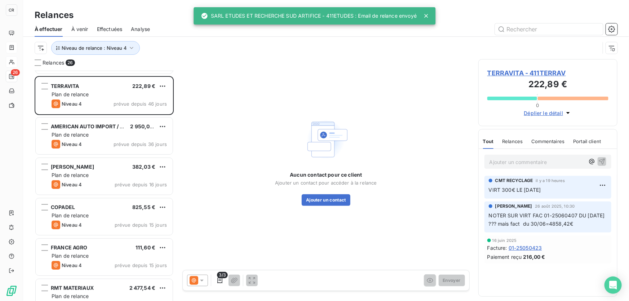
scroll to position [70, 0]
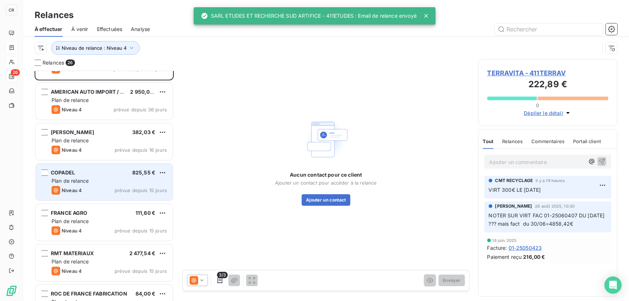
click at [80, 185] on div "COPADEL 825,55 € Plan de relance Niveau 4 prévue depuis 15 jours" at bounding box center [104, 182] width 137 height 37
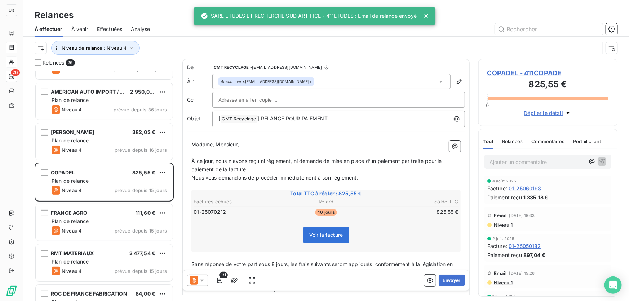
click at [195, 280] on icon at bounding box center [194, 280] width 4 height 4
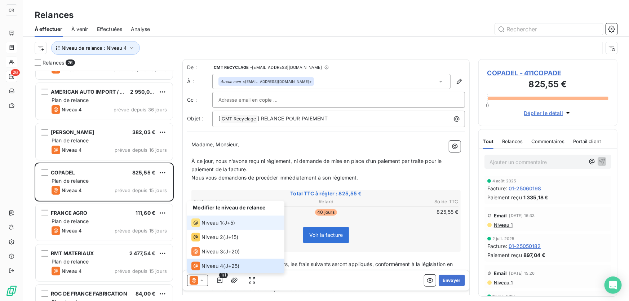
click at [202, 225] on span "Niveau 1" at bounding box center [211, 222] width 21 height 7
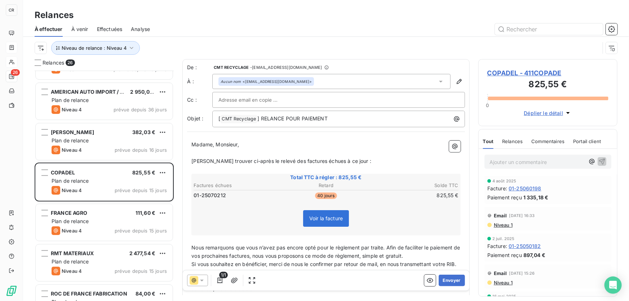
drag, startPoint x: 446, startPoint y: 279, endPoint x: 498, endPoint y: 230, distance: 71.4
click at [498, 230] on div "Relances 26 SASU AP ELEC 522,00 € Plan de relance Niveau 4 prévue depuis 64 jou…" at bounding box center [326, 180] width 606 height 242
click at [508, 221] on div "Email [DATE] 16:33" at bounding box center [547, 216] width 121 height 12
click at [508, 223] on span "Niveau 1" at bounding box center [502, 225] width 19 height 6
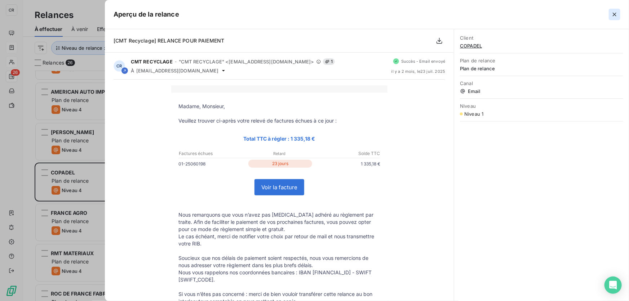
click at [611, 15] on icon "button" at bounding box center [614, 14] width 7 height 7
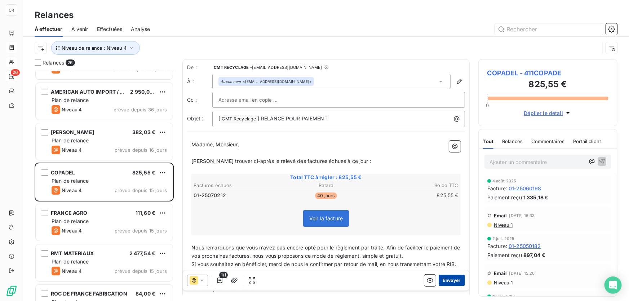
click at [452, 279] on button "Envoyer" at bounding box center [452, 281] width 26 height 12
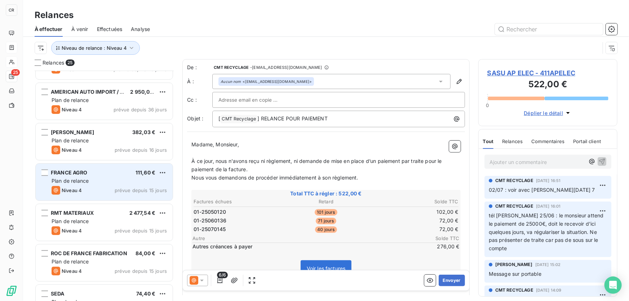
click at [49, 174] on div "FRANCE AGRO 111,60 € Plan de relance Niveau 4 prévue depuis 15 jours" at bounding box center [104, 182] width 137 height 37
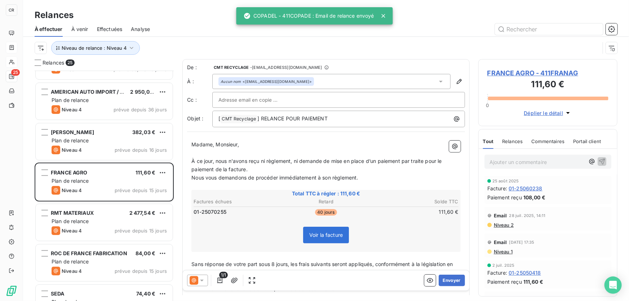
click at [196, 278] on icon at bounding box center [194, 280] width 9 height 9
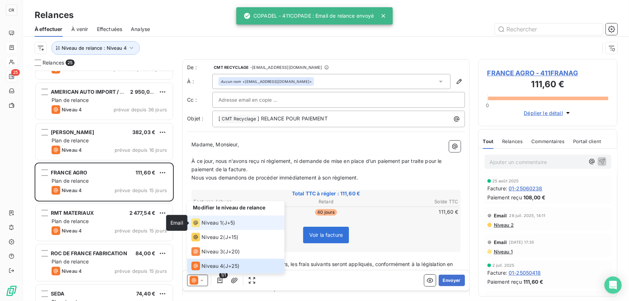
click at [198, 220] on icon at bounding box center [195, 222] width 9 height 9
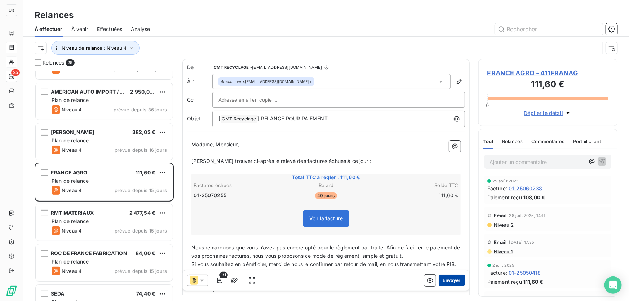
click at [446, 279] on button "Envoyer" at bounding box center [452, 281] width 26 height 12
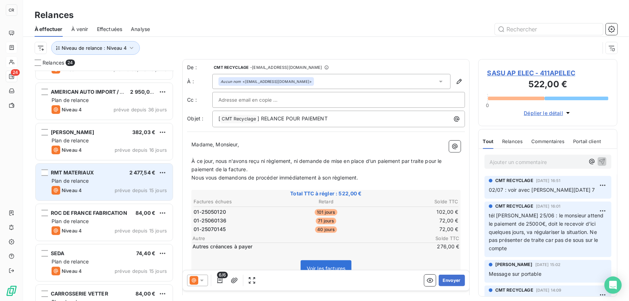
click at [80, 178] on span "Plan de relance" at bounding box center [70, 181] width 37 height 6
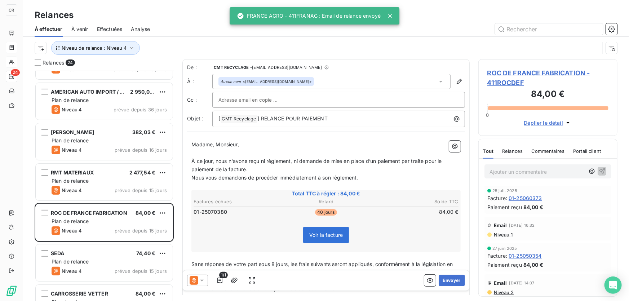
click at [191, 280] on icon at bounding box center [194, 280] width 9 height 9
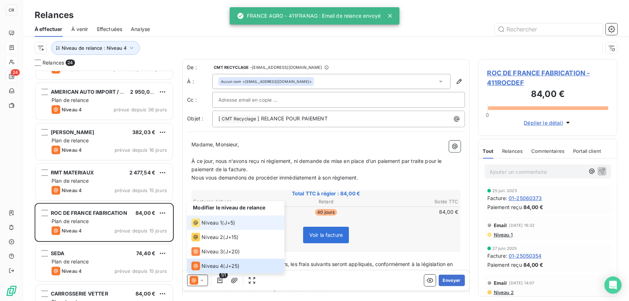
click at [207, 220] on span "Niveau 1" at bounding box center [211, 222] width 21 height 7
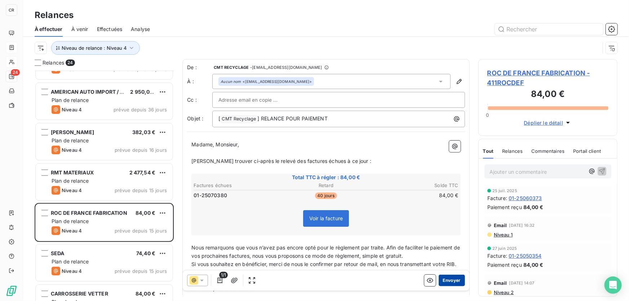
click at [448, 282] on button "Envoyer" at bounding box center [452, 281] width 26 height 12
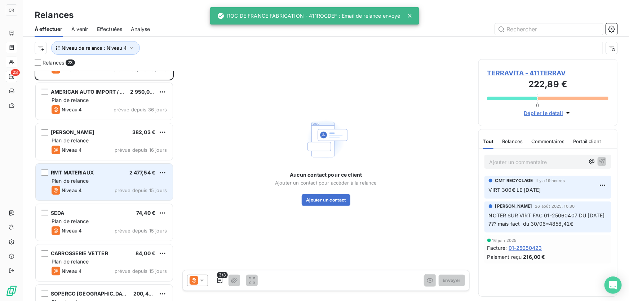
click at [97, 185] on div "RMT MATERIAUX 2 477,54 € Plan de relance Niveau 4 prévue depuis 15 jours" at bounding box center [104, 182] width 137 height 37
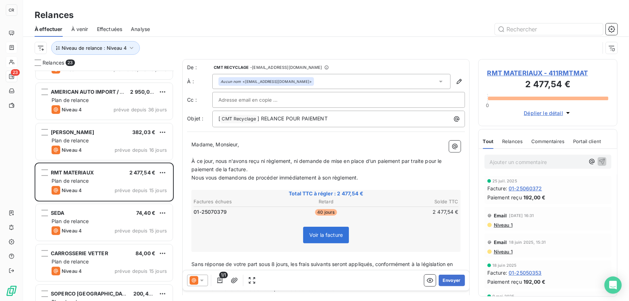
drag, startPoint x: 446, startPoint y: 280, endPoint x: 192, endPoint y: 271, distance: 253.9
click at [191, 252] on div "De : CMT RECYCLAGE - [EMAIL_ADDRESS][DOMAIN_NAME] À : Aucun nom <[EMAIL_ADDRESS…" at bounding box center [325, 177] width 287 height 236
click at [207, 281] on div at bounding box center [197, 281] width 21 height 12
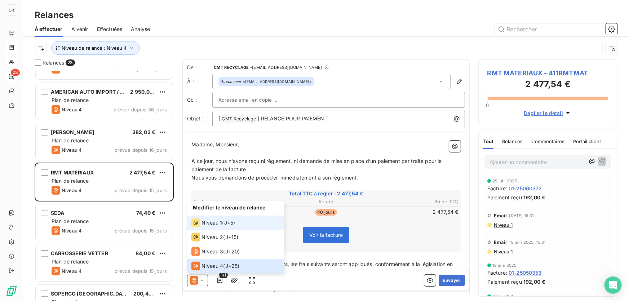
click at [220, 222] on span "Niveau 1" at bounding box center [211, 222] width 21 height 7
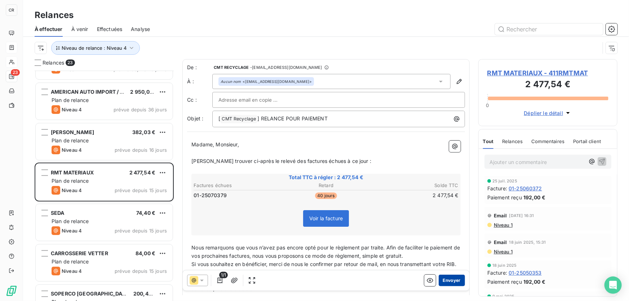
click at [452, 279] on button "Envoyer" at bounding box center [452, 281] width 26 height 12
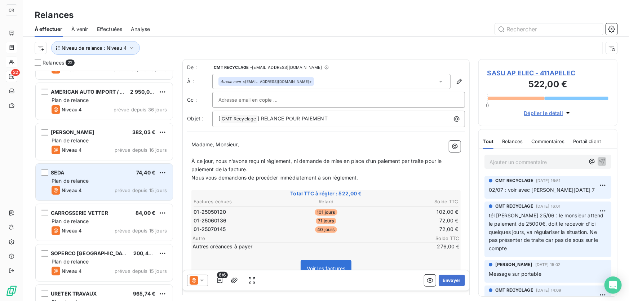
click at [86, 183] on span "Plan de relance" at bounding box center [70, 181] width 37 height 6
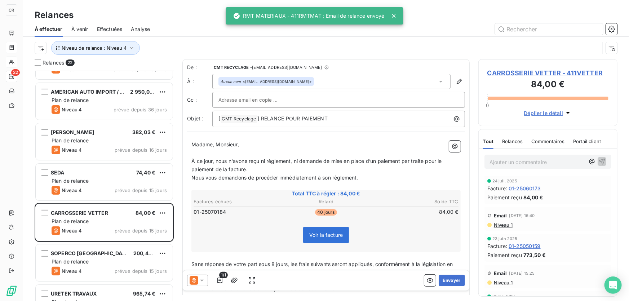
click at [194, 280] on icon at bounding box center [194, 280] width 9 height 9
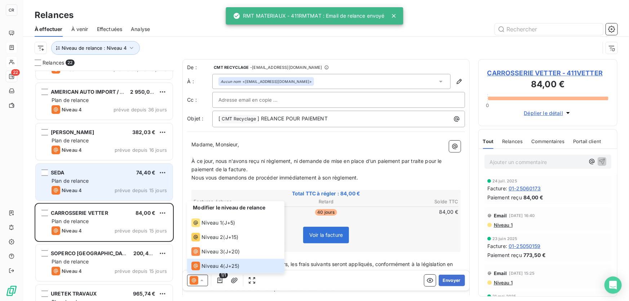
click at [88, 188] on div "Niveau 4 prévue depuis 15 jours" at bounding box center [109, 190] width 115 height 9
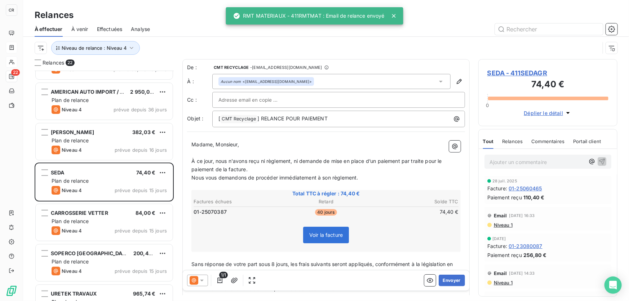
click at [194, 281] on icon at bounding box center [194, 280] width 9 height 9
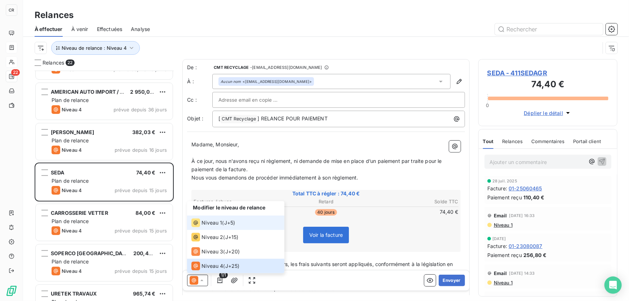
click at [213, 225] on span "Niveau 1" at bounding box center [211, 222] width 21 height 7
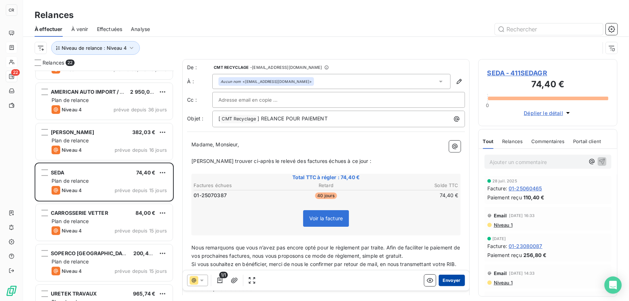
click at [444, 281] on button "Envoyer" at bounding box center [452, 281] width 26 height 12
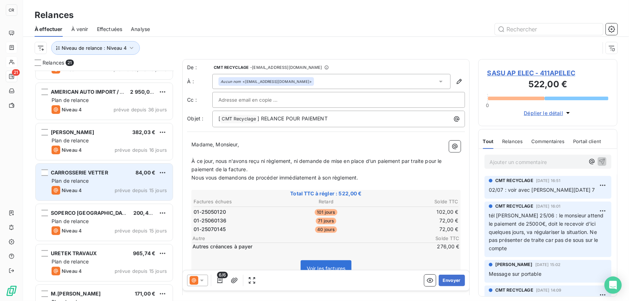
click at [86, 178] on span "Plan de relance" at bounding box center [70, 181] width 37 height 6
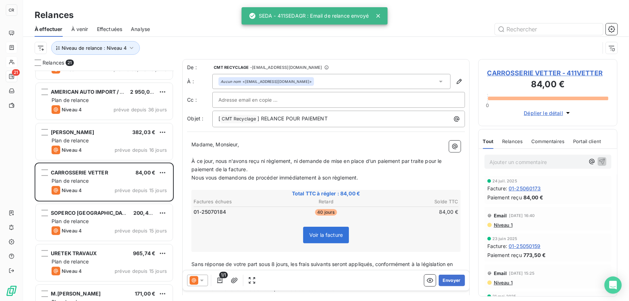
click at [196, 281] on icon at bounding box center [194, 280] width 9 height 9
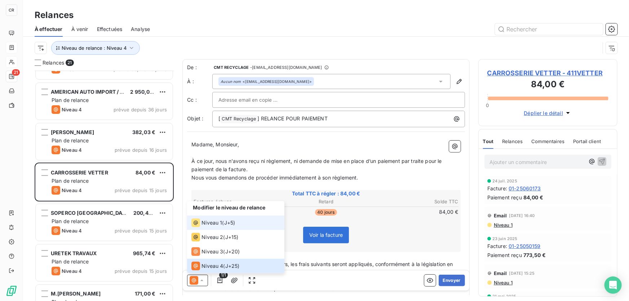
click at [209, 225] on span "Niveau 1" at bounding box center [211, 222] width 21 height 7
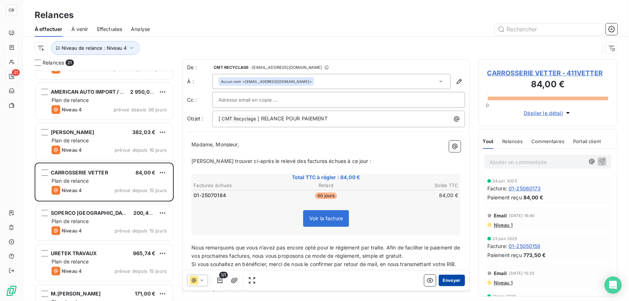
click at [450, 278] on button "Envoyer" at bounding box center [452, 281] width 26 height 12
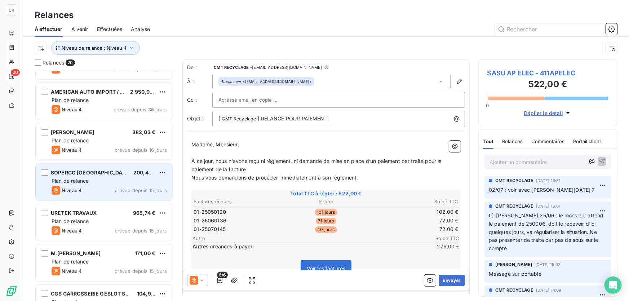
click at [83, 175] on span "SOPERCO [GEOGRAPHIC_DATA]" at bounding box center [91, 172] width 80 height 6
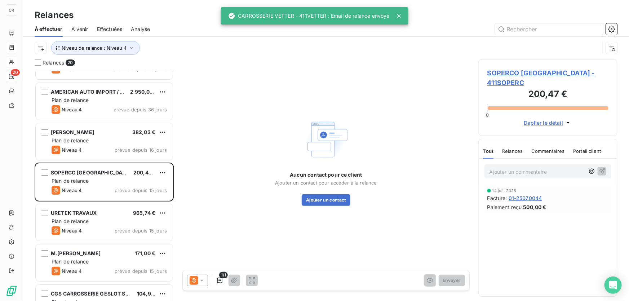
click at [72, 203] on div "URETEK TRAVAUX 965,74 € Plan de relance Niveau 4 prévue depuis 15 jours" at bounding box center [104, 223] width 139 height 40
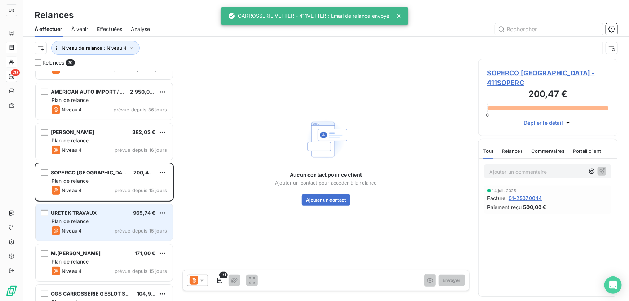
click at [67, 218] on div "Plan de relance" at bounding box center [109, 221] width 115 height 7
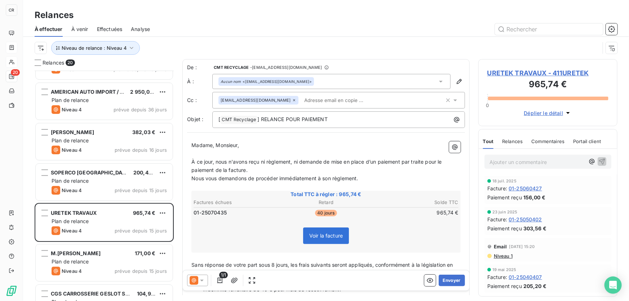
click at [200, 281] on icon at bounding box center [201, 280] width 7 height 7
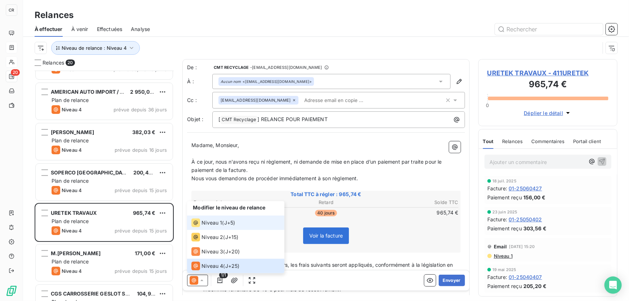
click at [207, 223] on span "Niveau 1" at bounding box center [211, 222] width 21 height 7
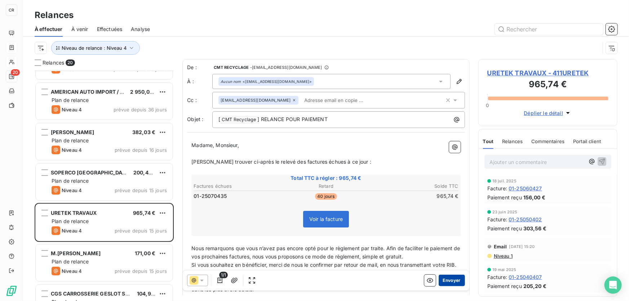
click at [440, 278] on button "Envoyer" at bounding box center [452, 281] width 26 height 12
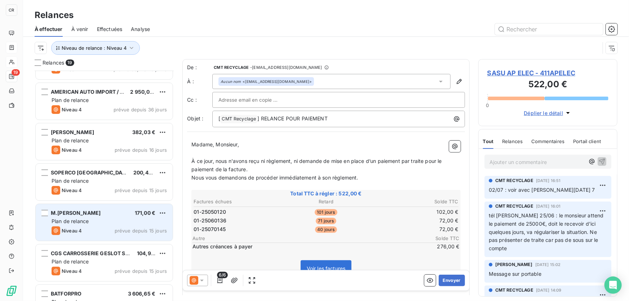
click at [88, 224] on div "Plan de relance" at bounding box center [109, 221] width 115 height 7
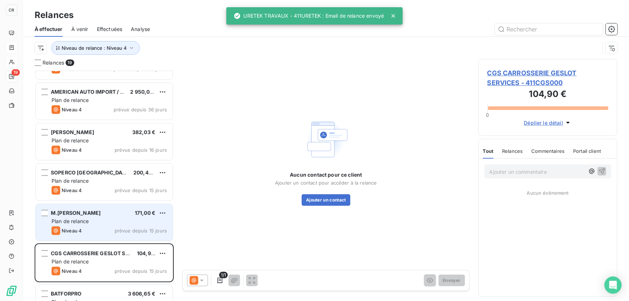
click at [88, 216] on div "M.[PERSON_NAME]" at bounding box center [76, 212] width 50 height 7
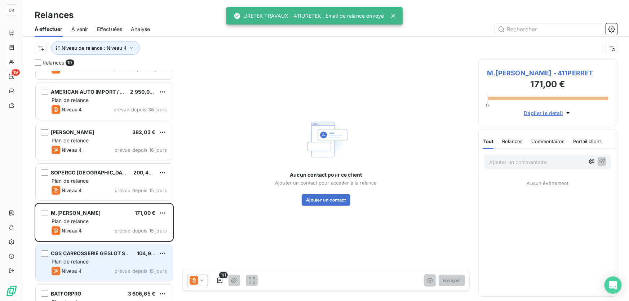
click at [105, 256] on span "CGS CARROSSERIE GESLOT SERVICES" at bounding box center [99, 253] width 97 height 6
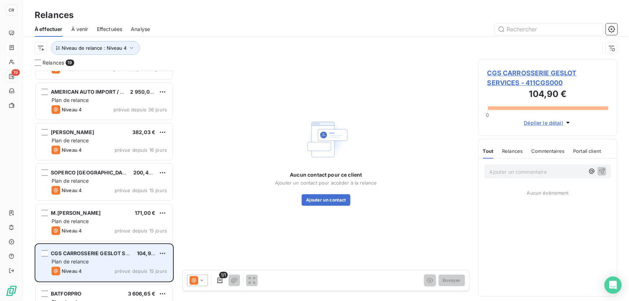
scroll to position [105, 0]
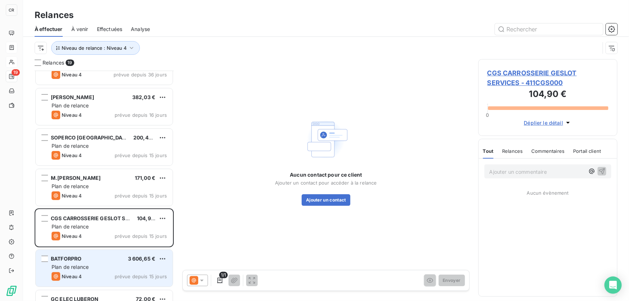
click at [105, 256] on div "BATFORPRO 3 606,65 €" at bounding box center [109, 259] width 115 height 6
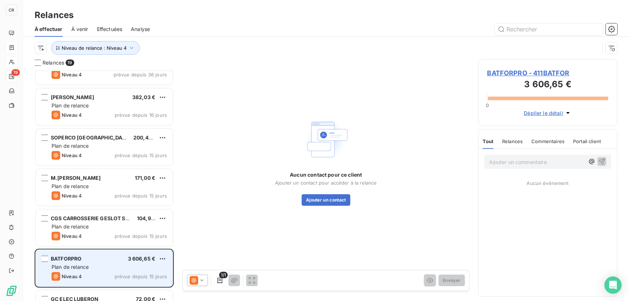
scroll to position [140, 0]
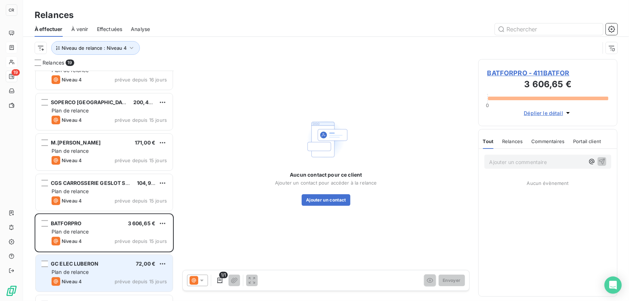
click at [88, 276] on div "GC ELEC LUBERON 72,00 € Plan de relance Niveau 4 prévue depuis 15 jours" at bounding box center [104, 273] width 137 height 37
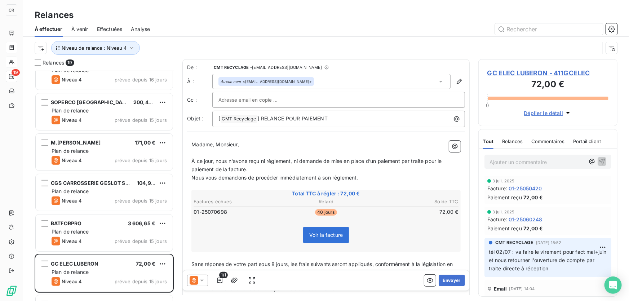
click at [192, 279] on icon at bounding box center [194, 280] width 9 height 9
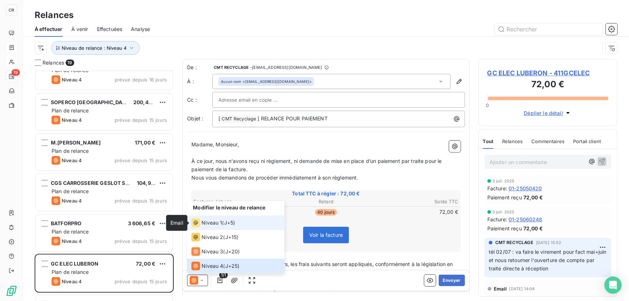
click at [193, 221] on icon at bounding box center [195, 222] width 9 height 9
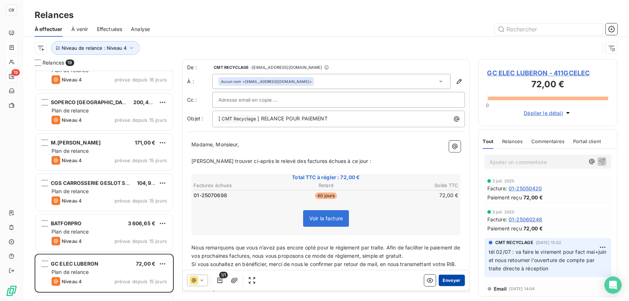
click at [445, 279] on button "Envoyer" at bounding box center [452, 281] width 26 height 12
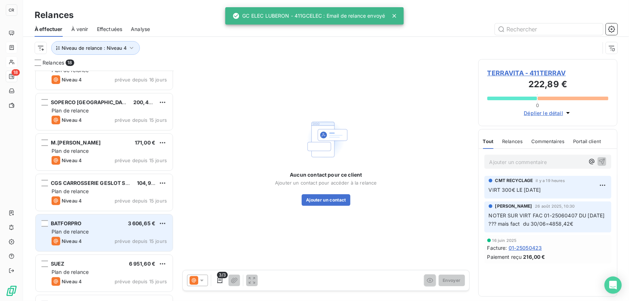
click at [86, 227] on div "BATFORPRO 3 606,65 € Plan de relance Niveau 4 prévue depuis 15 jours" at bounding box center [104, 232] width 137 height 37
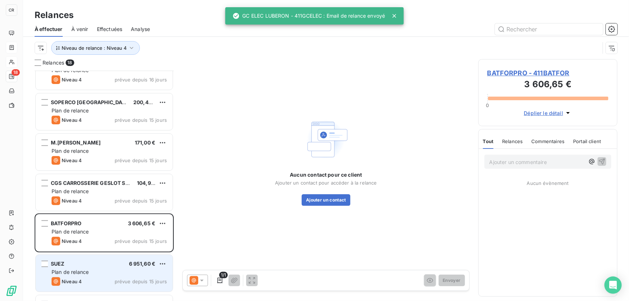
click at [98, 269] on div "Plan de relance" at bounding box center [109, 272] width 115 height 7
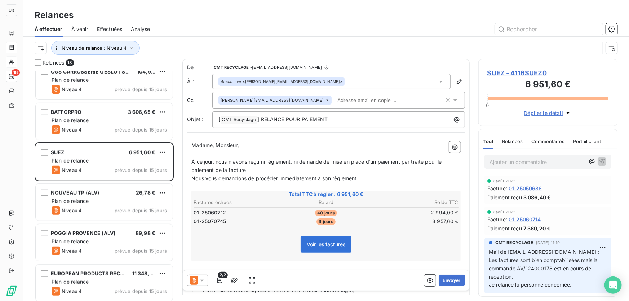
scroll to position [217, 0]
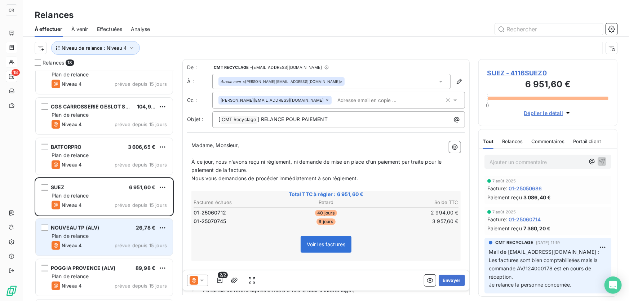
click at [121, 243] on span "prévue depuis 15 jours" at bounding box center [141, 246] width 52 height 6
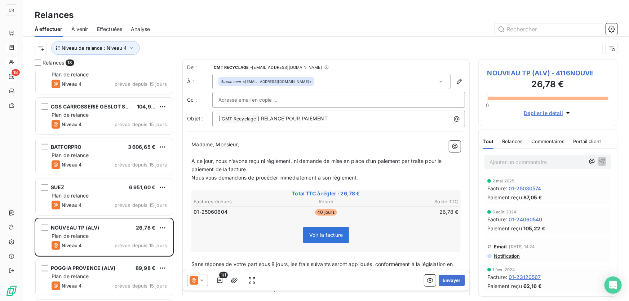
click at [517, 257] on span "Notification" at bounding box center [506, 256] width 27 height 6
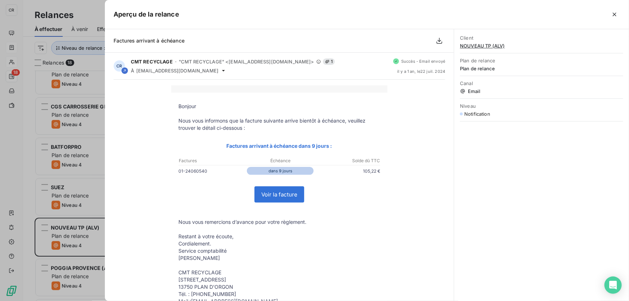
click at [13, 151] on div at bounding box center [314, 150] width 629 height 301
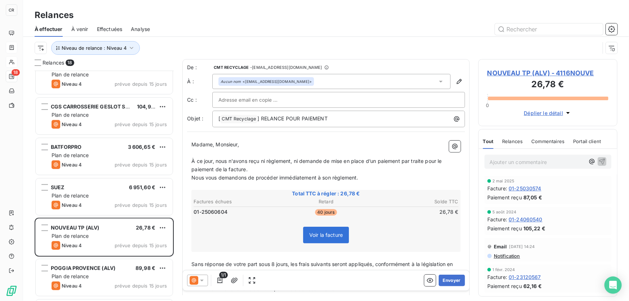
click at [198, 280] on icon at bounding box center [201, 280] width 7 height 7
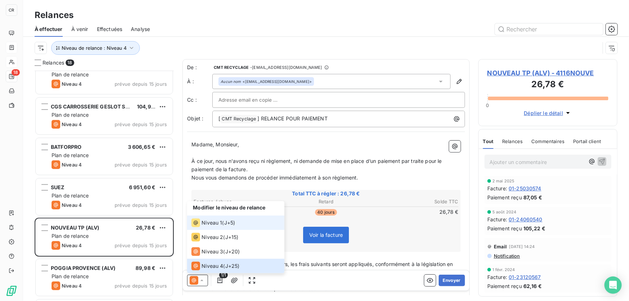
click at [208, 223] on span "Niveau 1" at bounding box center [211, 222] width 21 height 7
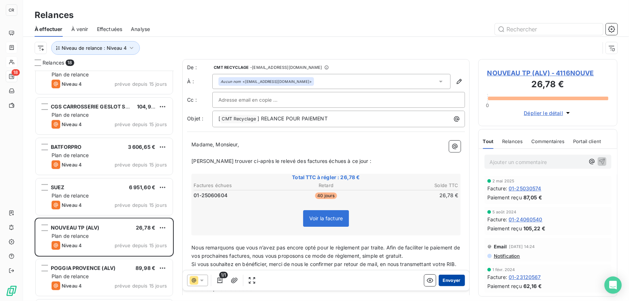
click at [456, 281] on button "Envoyer" at bounding box center [452, 281] width 26 height 12
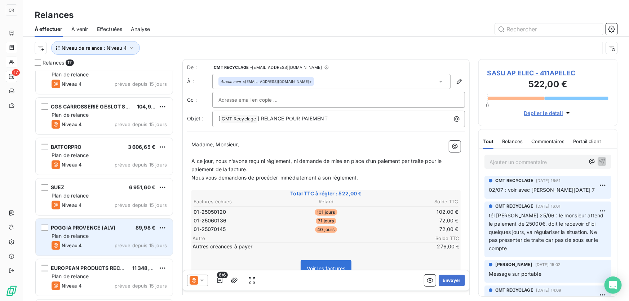
click at [69, 227] on span "POGGIA PROVENCE (ALV)" at bounding box center [83, 228] width 65 height 6
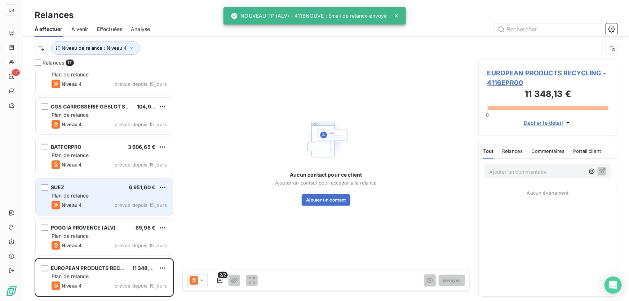
click at [71, 195] on span "Plan de relance" at bounding box center [70, 195] width 37 height 6
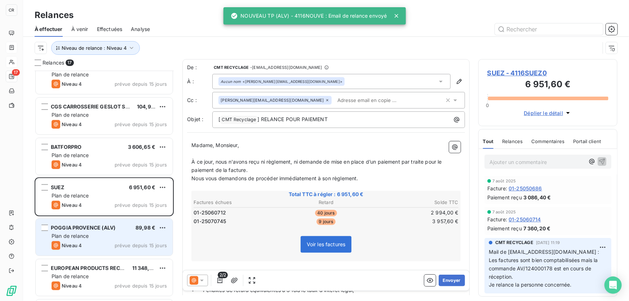
click at [71, 222] on div "POGGIA PROVENCE (ALV) 89,98 € Plan de relance Niveau 4 prévue depuis 15 jours" at bounding box center [104, 237] width 137 height 37
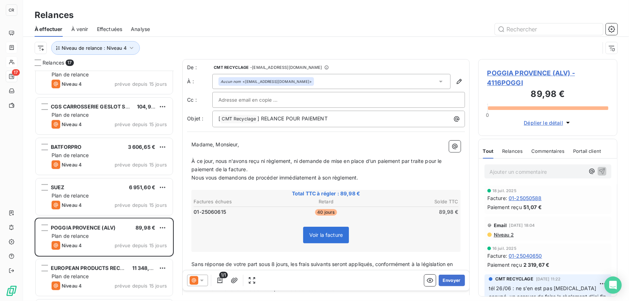
click at [198, 278] on icon at bounding box center [194, 280] width 9 height 9
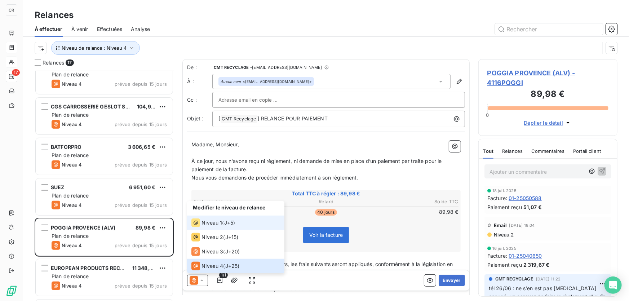
click at [212, 223] on span "Niveau 1" at bounding box center [211, 222] width 21 height 7
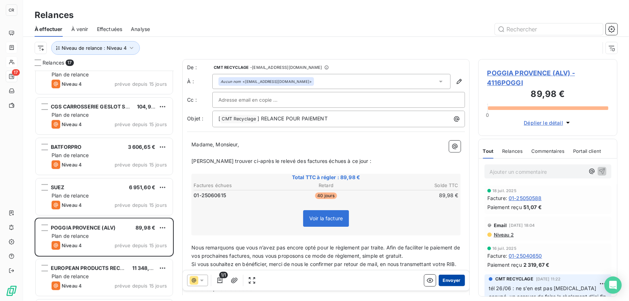
click at [455, 281] on button "Envoyer" at bounding box center [452, 281] width 26 height 12
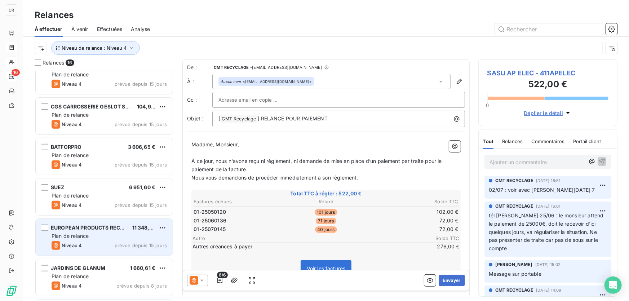
click at [79, 231] on div "EUROPEAN PRODUCTS RECYCLING" at bounding box center [89, 227] width 76 height 7
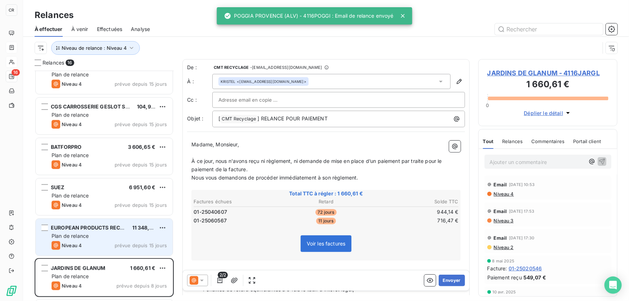
click at [88, 231] on div "EUROPEAN PRODUCTS RECYCLING 11 348,13 € Plan de relance Niveau 4 prévue depuis …" at bounding box center [104, 237] width 137 height 37
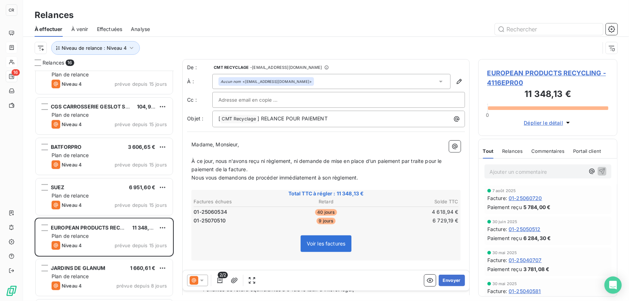
click at [200, 281] on icon at bounding box center [201, 280] width 7 height 7
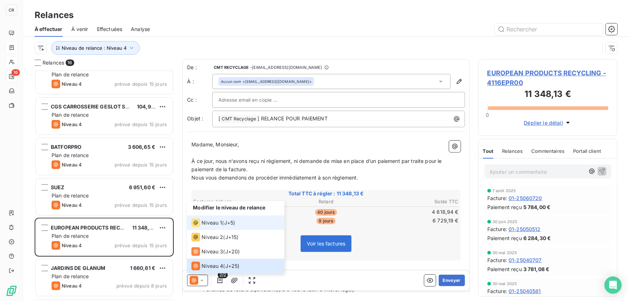
click at [209, 224] on span "Niveau 1" at bounding box center [211, 222] width 21 height 7
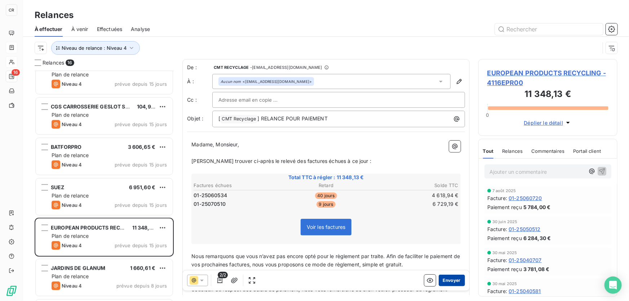
click at [450, 279] on button "Envoyer" at bounding box center [452, 281] width 26 height 12
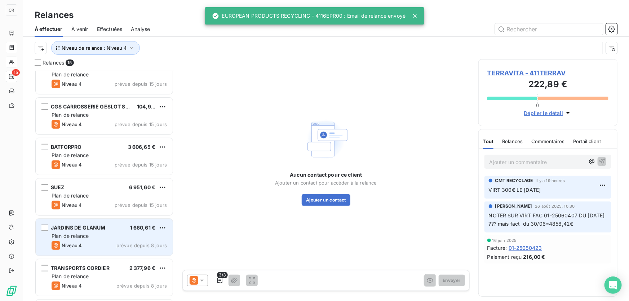
click at [84, 239] on div "JARDINS DE GLANUM 1 660,61 € Plan de relance Niveau 4 prévue depuis 8 jours" at bounding box center [104, 237] width 137 height 37
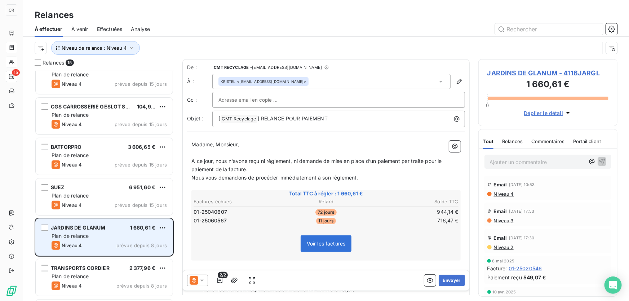
scroll to position [252, 0]
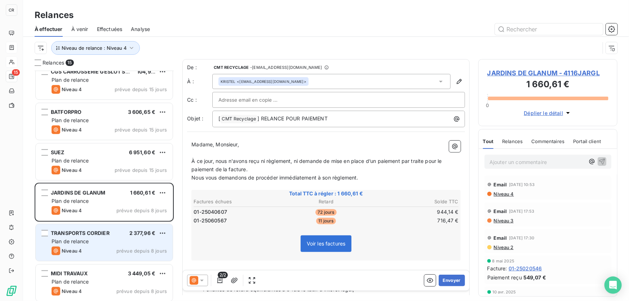
click at [94, 232] on span "TRANSPORTS CORDIER" at bounding box center [80, 233] width 59 height 6
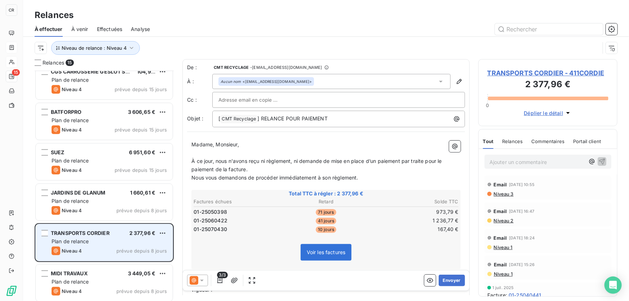
scroll to position [287, 0]
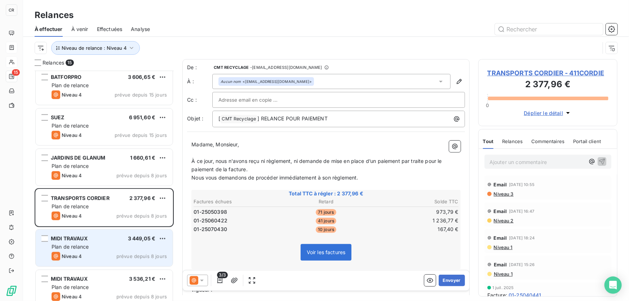
click at [87, 239] on span "MIDI TRAVAUX" at bounding box center [69, 238] width 37 height 6
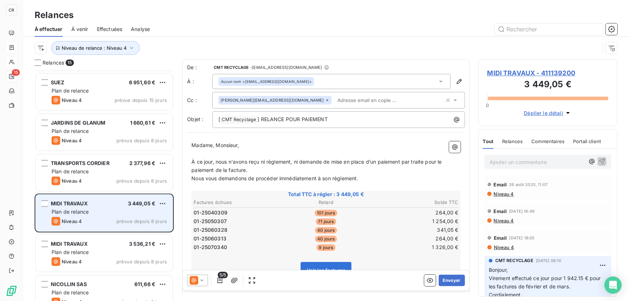
scroll to position [356, 0]
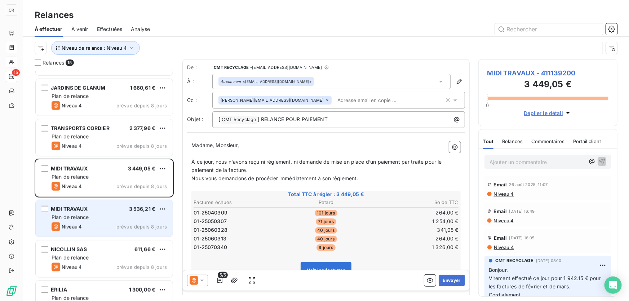
click at [86, 212] on span "MIDI TRAVAUX" at bounding box center [69, 209] width 37 height 6
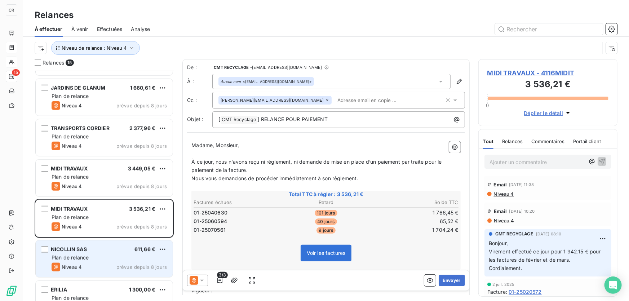
click at [68, 253] on div "NICOLLIN SAS 611,66 € Plan de relance Niveau 4 prévue depuis 8 jours" at bounding box center [104, 258] width 137 height 37
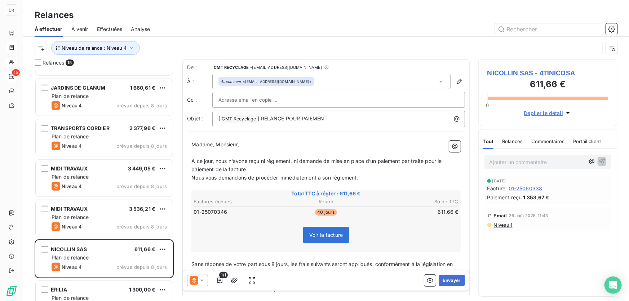
click at [195, 281] on icon at bounding box center [194, 280] width 9 height 9
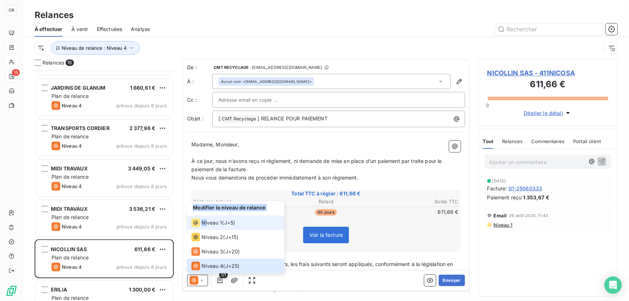
drag, startPoint x: 207, startPoint y: 223, endPoint x: 481, endPoint y: 221, distance: 274.0
click at [481, 221] on div "Relances 15 BATFORPRO 3 606,65 € Plan de relance Niveau 4 prévue depuis 15 jour…" at bounding box center [326, 180] width 606 height 242
click at [508, 223] on span "Niveau 1" at bounding box center [502, 225] width 19 height 6
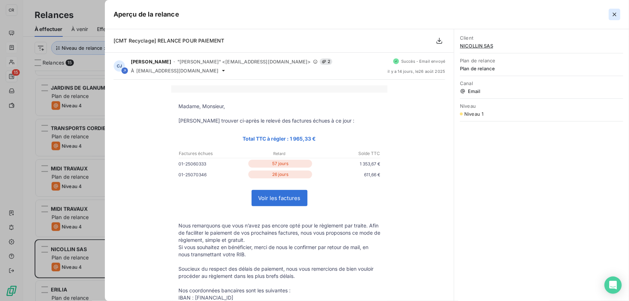
click at [612, 12] on icon "button" at bounding box center [614, 14] width 7 height 7
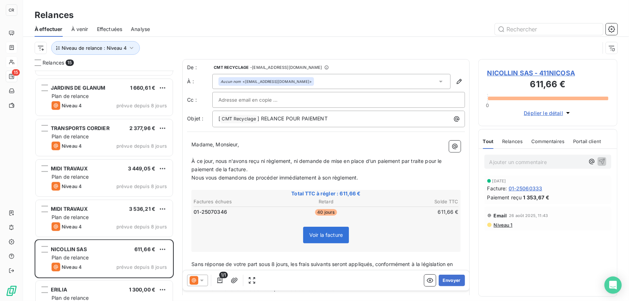
click at [202, 276] on div at bounding box center [197, 281] width 21 height 12
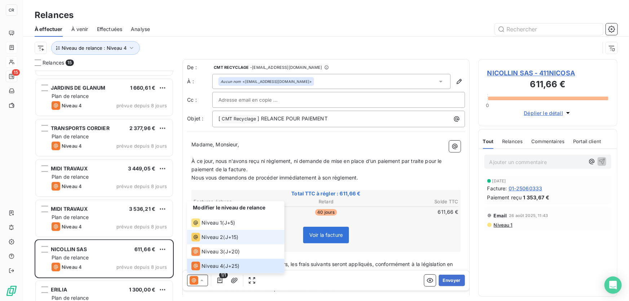
click at [220, 235] on span "Niveau 2" at bounding box center [212, 237] width 22 height 7
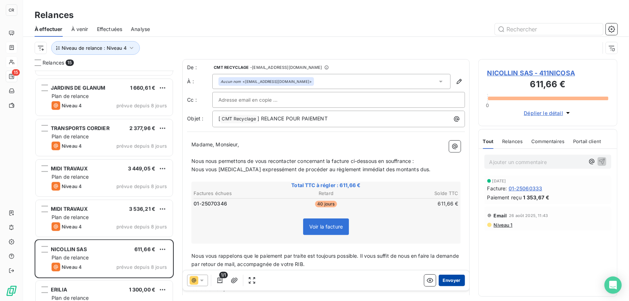
click at [441, 281] on button "Envoyer" at bounding box center [452, 281] width 26 height 12
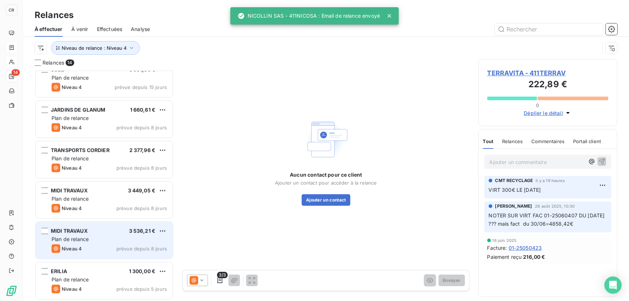
scroll to position [335, 0]
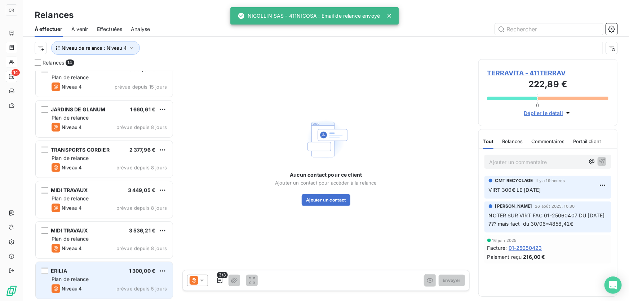
click at [71, 274] on div "ERILIA 1 300,00 €" at bounding box center [109, 271] width 115 height 6
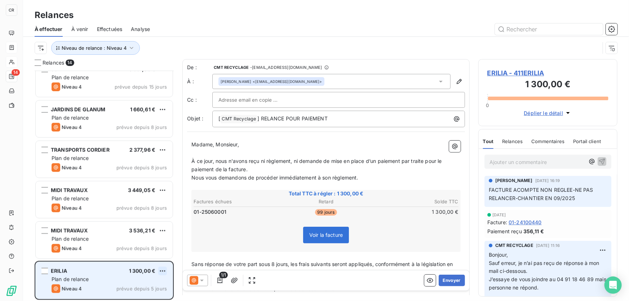
click at [163, 270] on html "CR 14 Relances À effectuer À venir Effectuées Analyse Niveau de relance : Nivea…" at bounding box center [314, 150] width 629 height 301
click at [138, 240] on div "Replanifier cette action" at bounding box center [131, 244] width 65 height 12
select select "8"
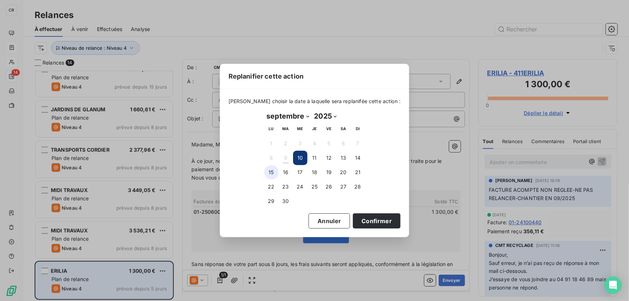
drag, startPoint x: 271, startPoint y: 184, endPoint x: 271, endPoint y: 175, distance: 9.0
click at [271, 175] on tbody "1 2 3 4 5 6 7 8 9 10 11 12 13 14 15 16 17 18 19 20 21 22 23 24 25 26 27 28 29 30" at bounding box center [314, 172] width 101 height 72
click at [271, 175] on button "15" at bounding box center [271, 172] width 14 height 14
click at [371, 219] on button "Confirmer" at bounding box center [377, 220] width 48 height 15
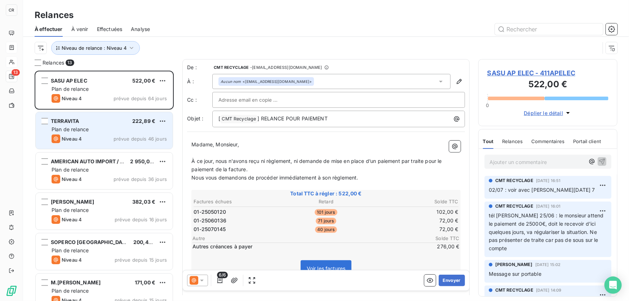
click at [76, 134] on div "Niveau 4" at bounding box center [67, 138] width 30 height 9
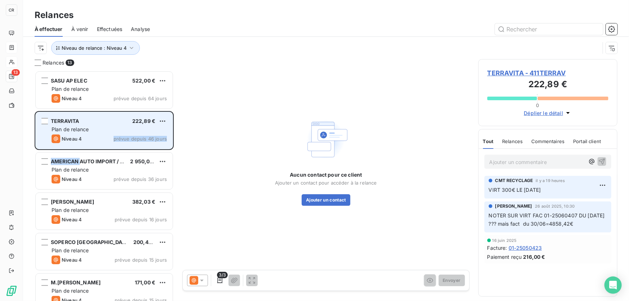
drag, startPoint x: 81, startPoint y: 163, endPoint x: 95, endPoint y: 133, distance: 32.4
click at [96, 133] on div "TERRAVITA 222,89 € Plan de relance Niveau 4 prévue depuis 46 jours" at bounding box center [104, 130] width 137 height 37
click at [101, 133] on div "TERRAVITA 222,89 € Plan de relance Niveau 4 prévue depuis 46 jours" at bounding box center [104, 130] width 137 height 37
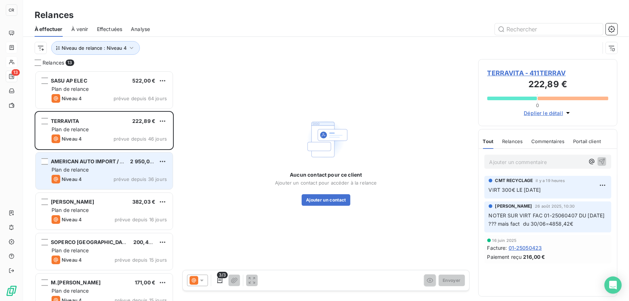
click at [89, 166] on div "Plan de relance" at bounding box center [109, 169] width 115 height 7
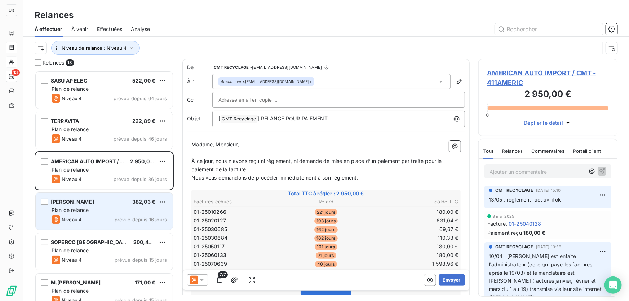
click at [91, 205] on div "[PERSON_NAME] 382,03 €" at bounding box center [109, 202] width 115 height 6
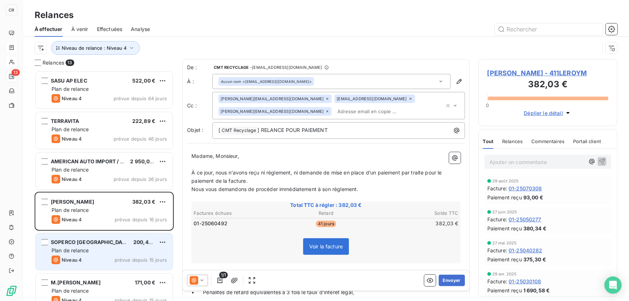
click at [86, 244] on span "SOPERCO [GEOGRAPHIC_DATA]" at bounding box center [91, 242] width 80 height 6
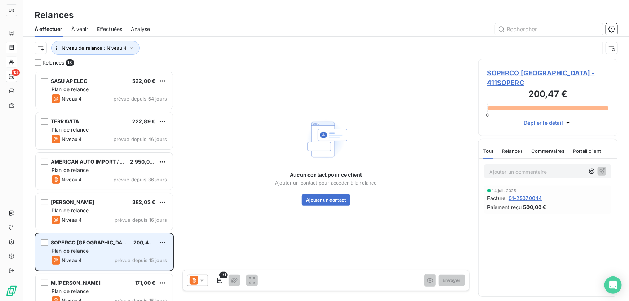
scroll to position [35, 0]
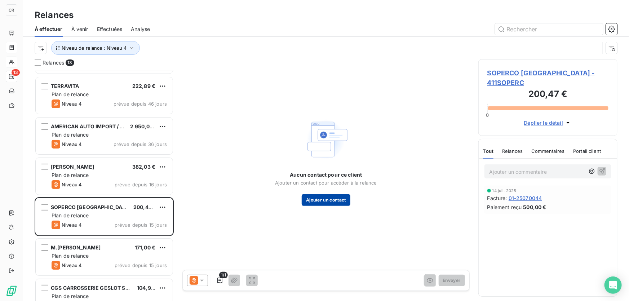
click at [326, 199] on button "Ajouter un contact" at bounding box center [326, 200] width 49 height 12
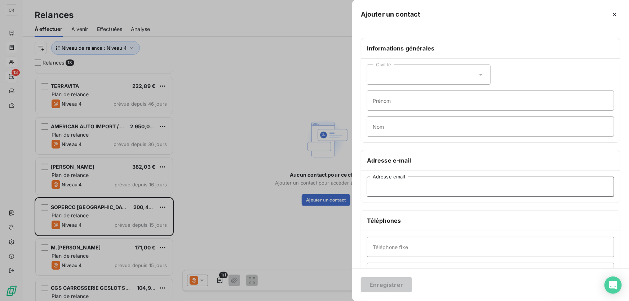
click at [397, 194] on input "Adresse email" at bounding box center [490, 187] width 247 height 20
paste input "[PERSON_NAME][EMAIL_ADDRESS][DOMAIN_NAME]"
type input "[PERSON_NAME][EMAIL_ADDRESS][DOMAIN_NAME]"
click at [374, 289] on button "Enregistrer" at bounding box center [386, 284] width 51 height 15
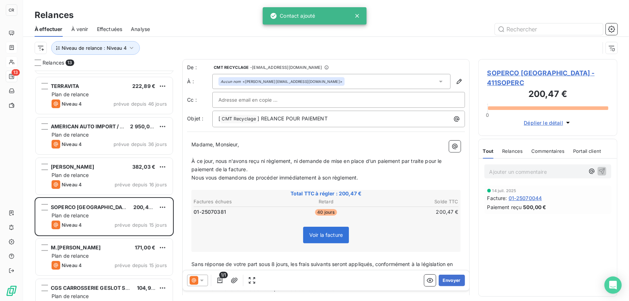
click at [200, 277] on icon at bounding box center [201, 280] width 7 height 7
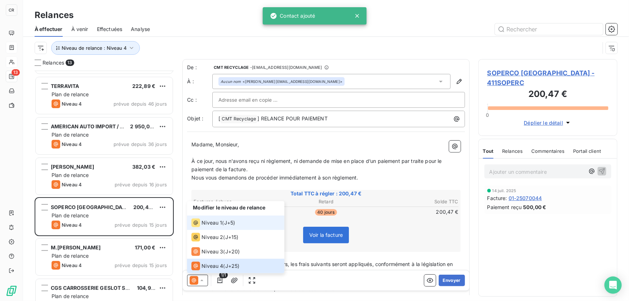
click at [208, 223] on span "Niveau 1" at bounding box center [211, 222] width 21 height 7
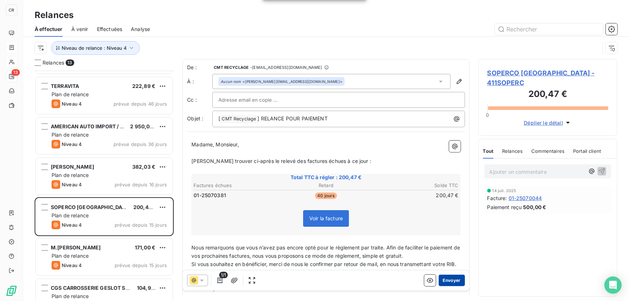
click at [450, 281] on button "Envoyer" at bounding box center [452, 281] width 26 height 12
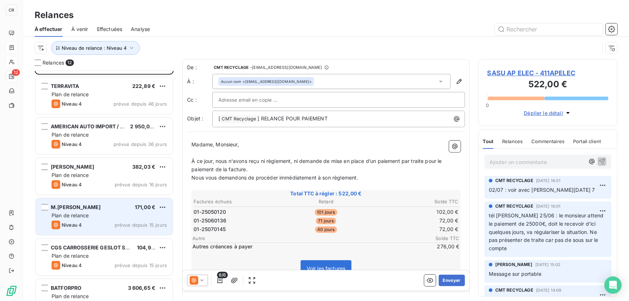
click at [83, 225] on div "Niveau 4 prévue depuis 15 jours" at bounding box center [109, 225] width 115 height 9
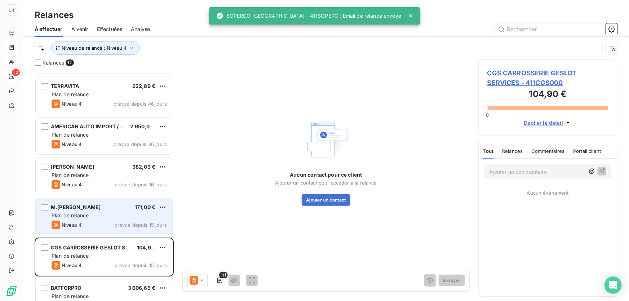
click at [87, 214] on span "Plan de relance" at bounding box center [70, 215] width 37 height 6
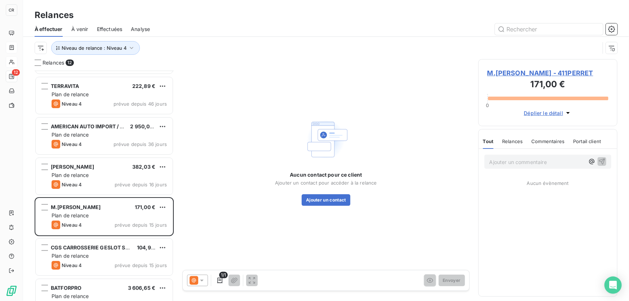
click at [323, 207] on div "Aucun contact pour ce client Ajouter un contact pour accéder à la relance Ajout…" at bounding box center [325, 161] width 287 height 204
click at [329, 201] on button "Ajouter un contact" at bounding box center [326, 200] width 49 height 12
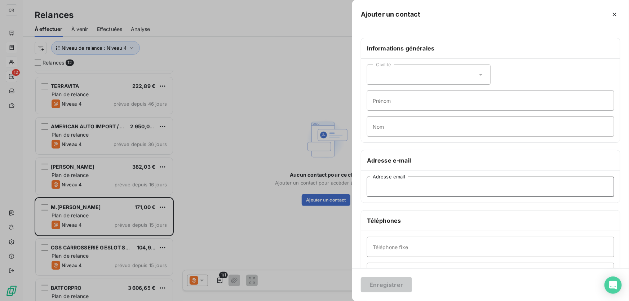
click at [396, 183] on input "Adresse email" at bounding box center [490, 187] width 247 height 20
paste input "[EMAIL_ADDRESS][DOMAIN_NAME]"
type input "[EMAIL_ADDRESS][DOMAIN_NAME]"
click at [394, 282] on button "Enregistrer" at bounding box center [386, 284] width 51 height 15
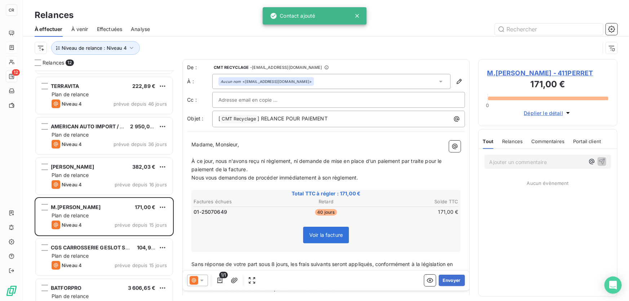
click at [198, 280] on icon at bounding box center [194, 280] width 9 height 9
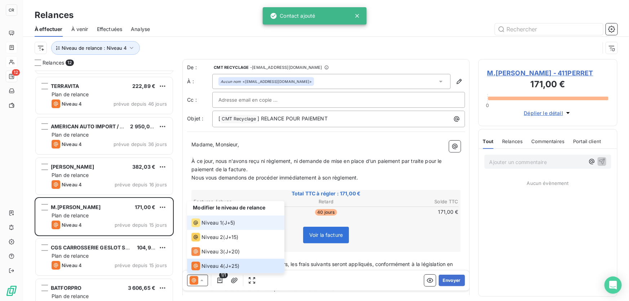
click at [221, 220] on span "Niveau 1" at bounding box center [211, 222] width 21 height 7
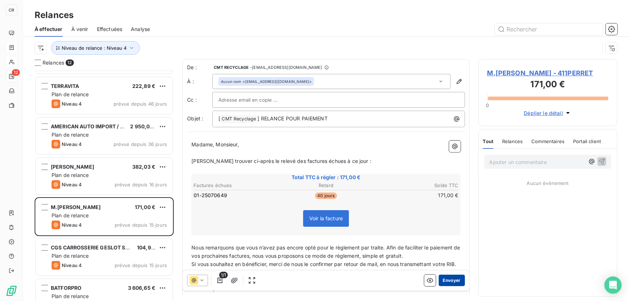
click at [448, 281] on button "Envoyer" at bounding box center [452, 281] width 26 height 12
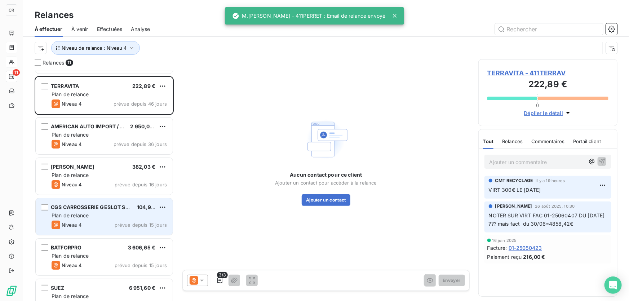
click at [108, 209] on span "CGS CARROSSERIE GESLOT SERVICES" at bounding box center [99, 207] width 97 height 6
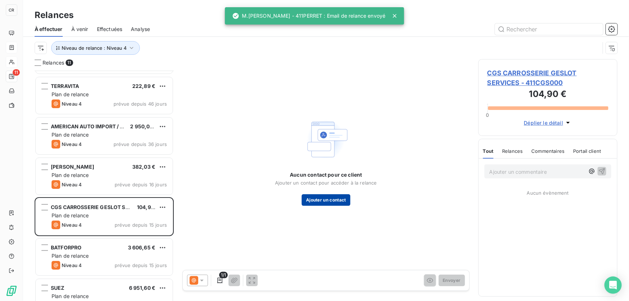
click at [327, 198] on button "Ajouter un contact" at bounding box center [326, 200] width 49 height 12
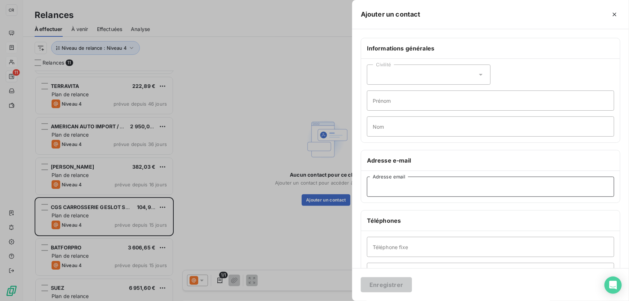
click at [386, 183] on input "Adresse email" at bounding box center [490, 187] width 247 height 20
paste input "[EMAIL_ADDRESS][DOMAIN_NAME]"
type input "[EMAIL_ADDRESS][DOMAIN_NAME]"
click at [364, 271] on div "Enregistrer" at bounding box center [490, 284] width 277 height 33
click at [364, 281] on button "Enregistrer" at bounding box center [386, 284] width 51 height 15
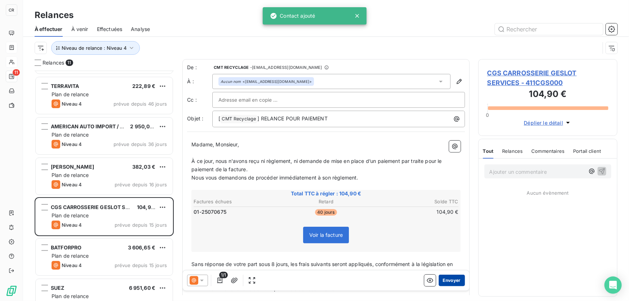
click at [451, 277] on button "Envoyer" at bounding box center [452, 281] width 26 height 12
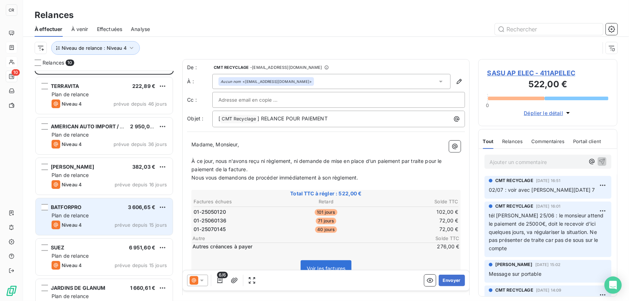
click at [115, 224] on div "Niveau 4 prévue depuis 15 jours" at bounding box center [109, 225] width 115 height 9
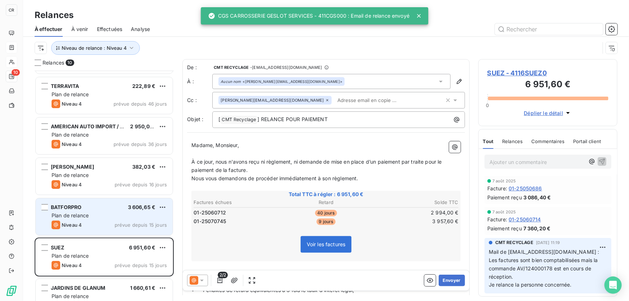
click at [108, 224] on div "Niveau 4 prévue depuis 15 jours" at bounding box center [109, 225] width 115 height 9
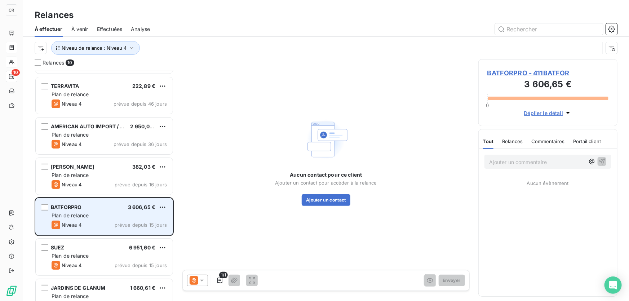
click at [98, 216] on div "Plan de relance" at bounding box center [109, 215] width 115 height 7
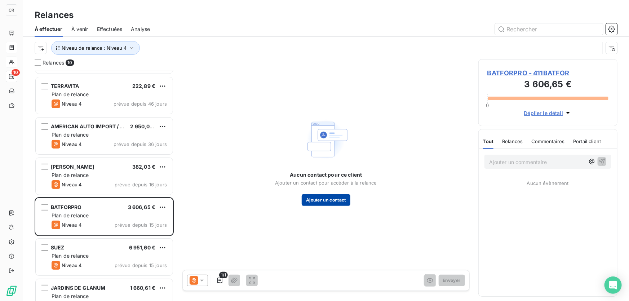
click at [320, 200] on button "Ajouter un contact" at bounding box center [326, 200] width 49 height 12
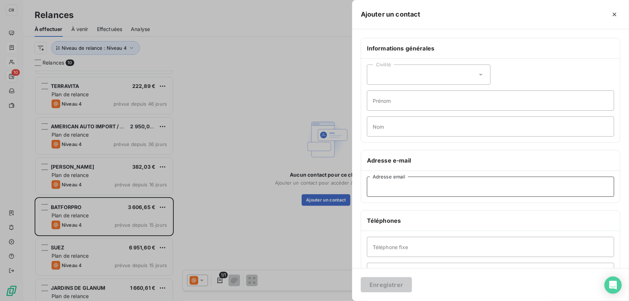
click at [411, 184] on input "Adresse email" at bounding box center [490, 187] width 247 height 20
paste input "[EMAIL_ADDRESS][PERSON_NAME][DOMAIN_NAME]"
type input "[EMAIL_ADDRESS][PERSON_NAME][DOMAIN_NAME]"
click at [370, 278] on button "Enregistrer" at bounding box center [386, 284] width 51 height 15
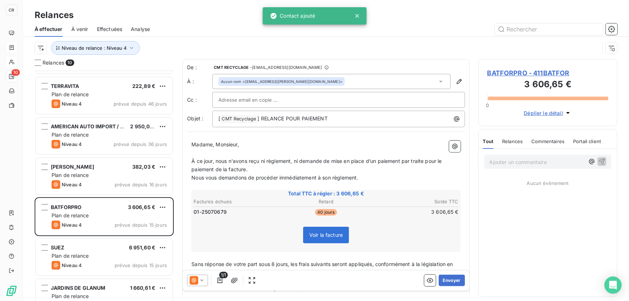
click at [186, 277] on div "1/1 Envoyer" at bounding box center [326, 280] width 287 height 20
click at [192, 280] on icon at bounding box center [194, 280] width 9 height 9
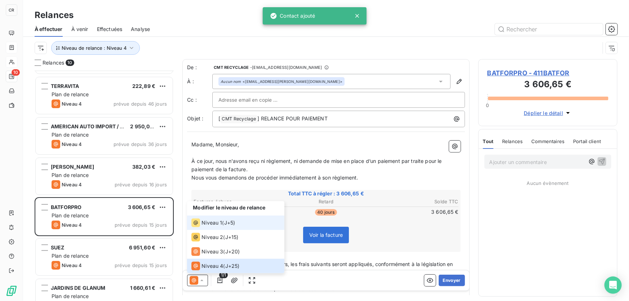
click at [208, 221] on span "Niveau 1" at bounding box center [211, 222] width 21 height 7
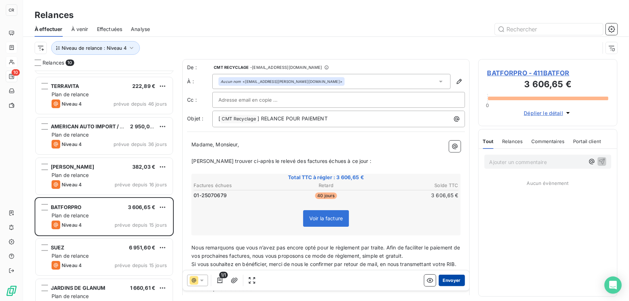
click at [443, 284] on button "Envoyer" at bounding box center [452, 281] width 26 height 12
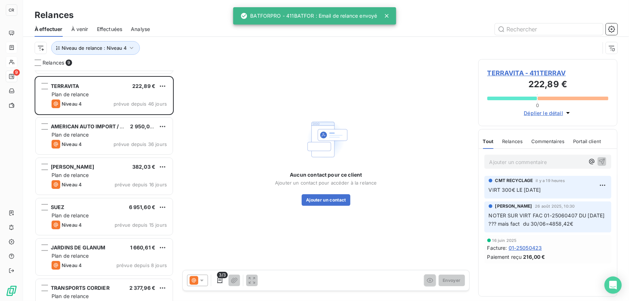
click at [107, 29] on span "Effectuées" at bounding box center [110, 29] width 26 height 7
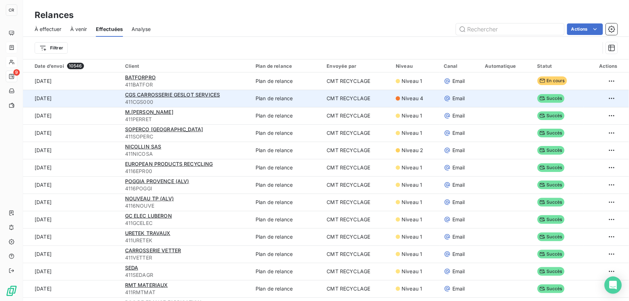
click at [378, 98] on td "CMT RECYCLAGE" at bounding box center [357, 98] width 69 height 17
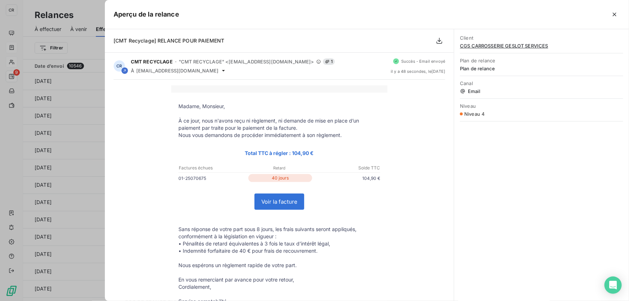
click at [88, 85] on div at bounding box center [314, 150] width 629 height 301
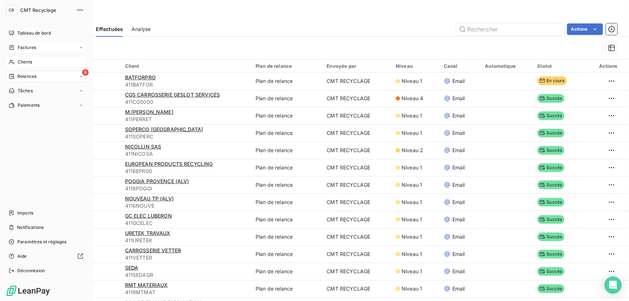
click at [19, 75] on span "Relances" at bounding box center [26, 76] width 19 height 6
click at [27, 91] on span "À effectuer" at bounding box center [28, 91] width 23 height 6
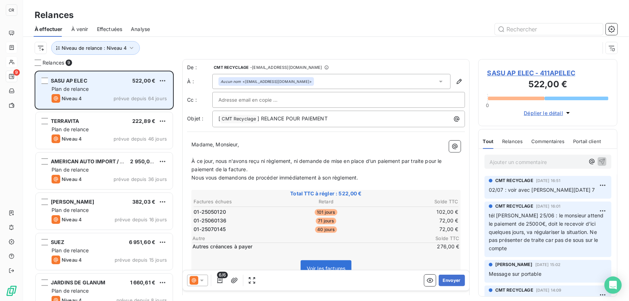
scroll to position [226, 134]
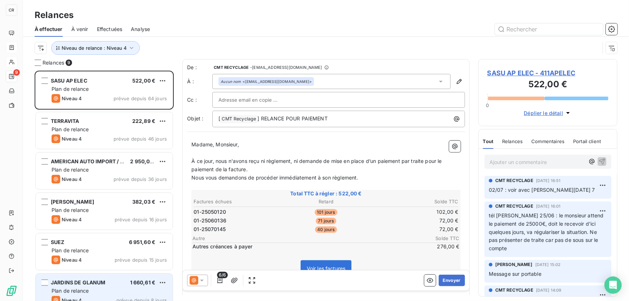
click at [87, 282] on span "JARDINS DE GLANUM" at bounding box center [78, 282] width 55 height 6
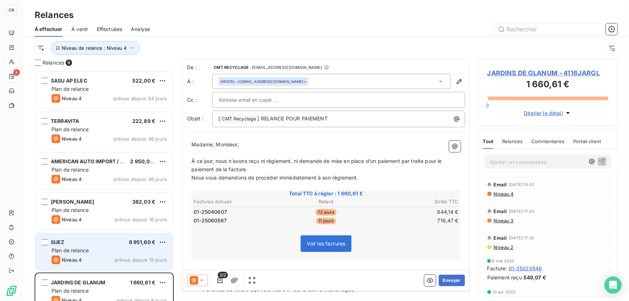
click at [87, 244] on div "SUEZ 6 951,60 €" at bounding box center [109, 242] width 115 height 6
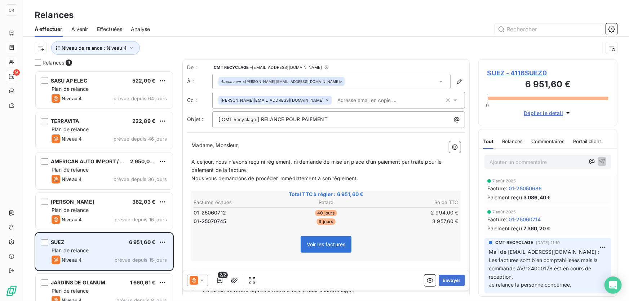
scroll to position [35, 0]
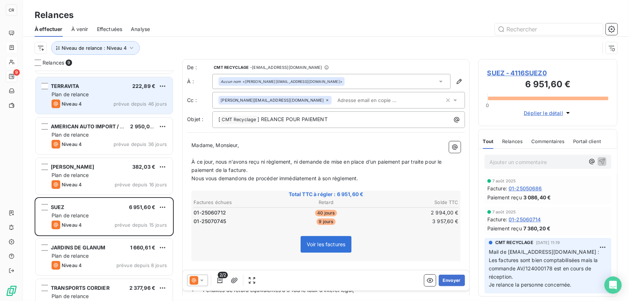
click at [89, 112] on div "TERRAVITA 222,89 € Plan de relance Niveau 4 prévue depuis 46 jours" at bounding box center [104, 95] width 137 height 37
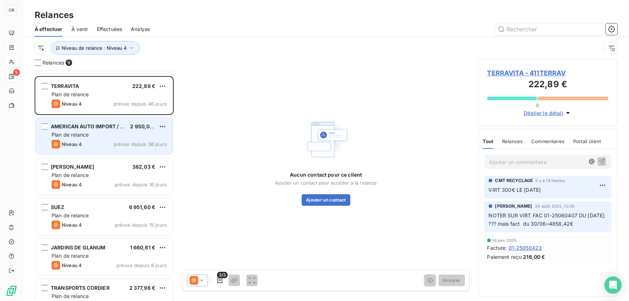
click at [87, 141] on div "Niveau 4 prévue depuis 36 jours" at bounding box center [109, 144] width 115 height 9
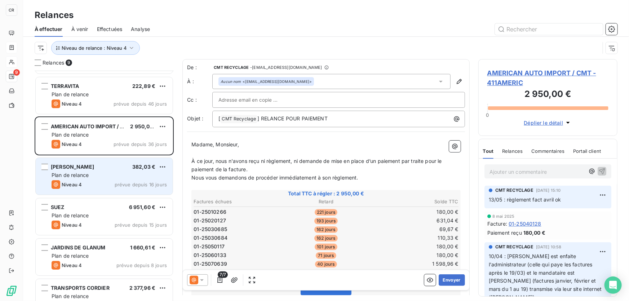
click at [90, 170] on div "[PERSON_NAME] 382,03 €" at bounding box center [109, 167] width 115 height 6
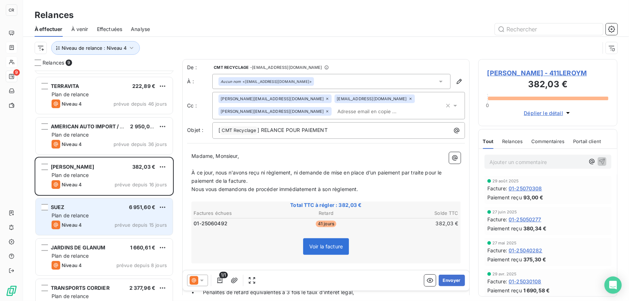
click at [98, 203] on div "SUEZ 6 951,60 € Plan de relance Niveau 4 prévue depuis 15 jours" at bounding box center [104, 216] width 137 height 37
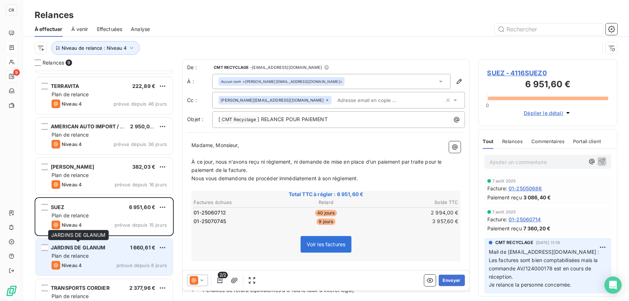
click at [98, 251] on div "JARDINS DE GLANUM" at bounding box center [78, 247] width 55 height 7
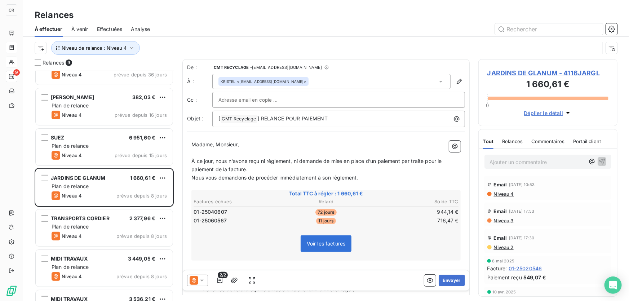
scroll to position [133, 0]
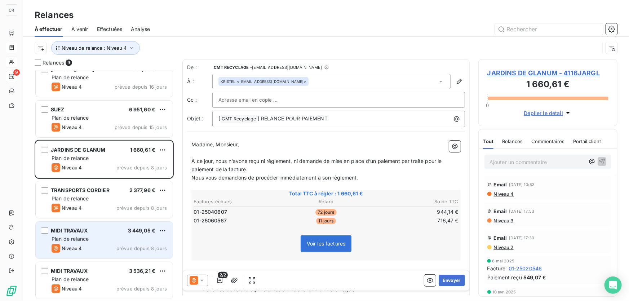
click at [97, 240] on div "Plan de relance" at bounding box center [109, 238] width 115 height 7
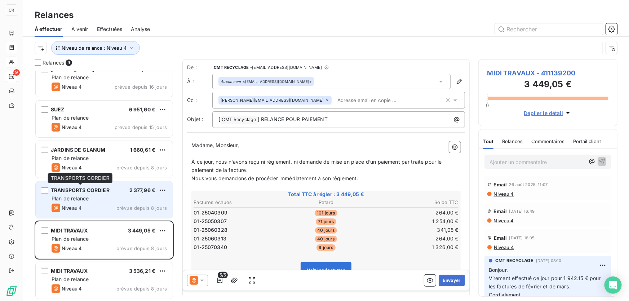
click at [99, 202] on div "Plan de relance" at bounding box center [109, 198] width 115 height 7
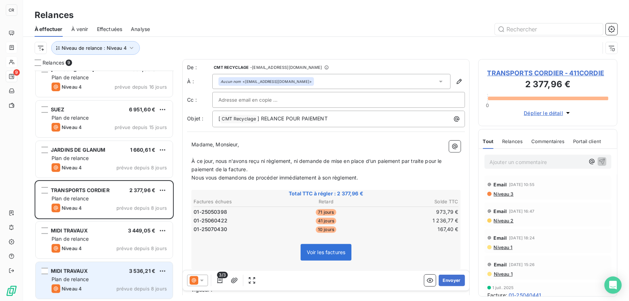
click at [84, 275] on div "MIDI TRAVAUX 3 536,21 € Plan de relance Niveau 4 prévue depuis 8 jours" at bounding box center [104, 280] width 137 height 37
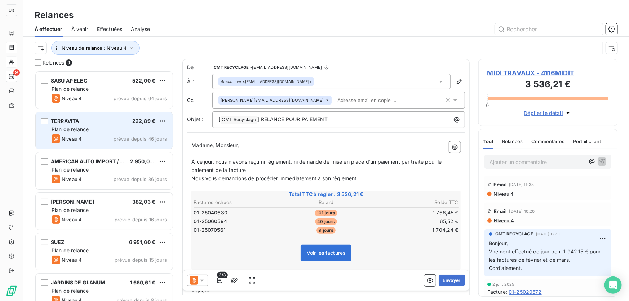
click at [76, 133] on div "Plan de relance" at bounding box center [109, 129] width 115 height 7
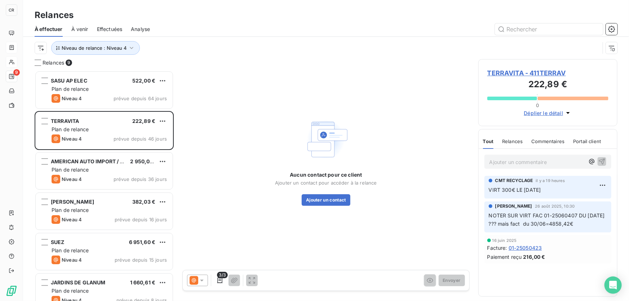
click at [85, 33] on div "À venir" at bounding box center [79, 29] width 17 height 15
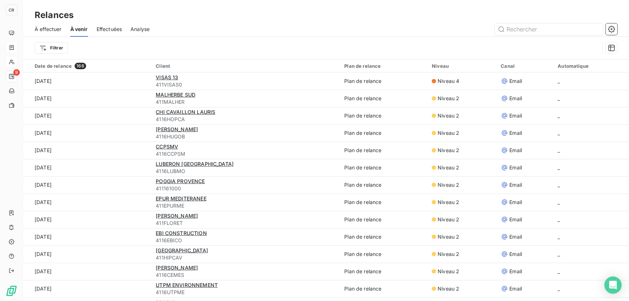
click at [146, 29] on span "Analyse" at bounding box center [139, 29] width 19 height 7
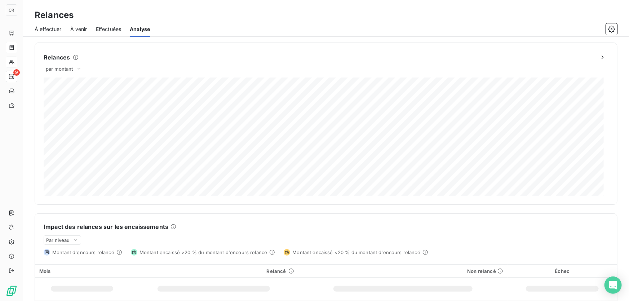
click at [111, 26] on span "Effectuées" at bounding box center [109, 29] width 26 height 7
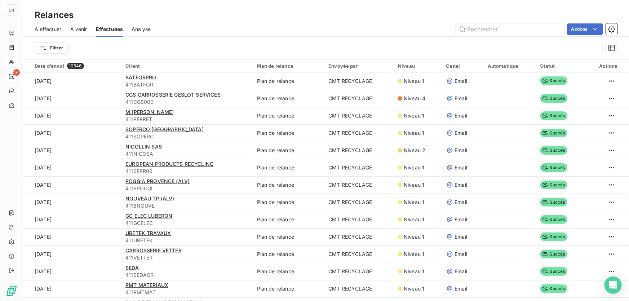
click at [41, 27] on span "À effectuer" at bounding box center [48, 29] width 27 height 7
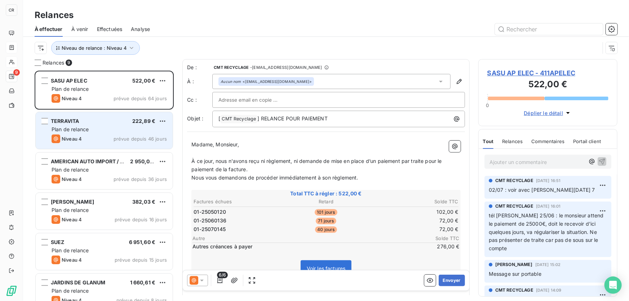
click at [108, 131] on div "Plan de relance" at bounding box center [109, 129] width 115 height 7
